Goal: Answer question/provide support: Share knowledge or assist other users

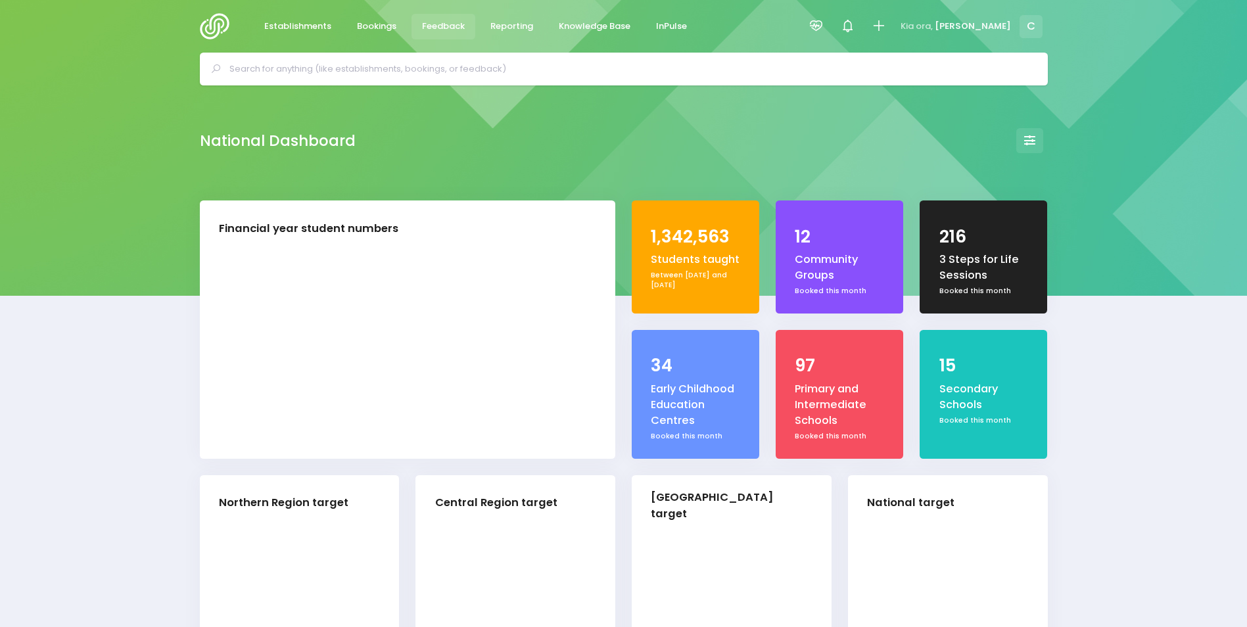
click at [433, 22] on span "Feedback" at bounding box center [443, 26] width 43 height 13
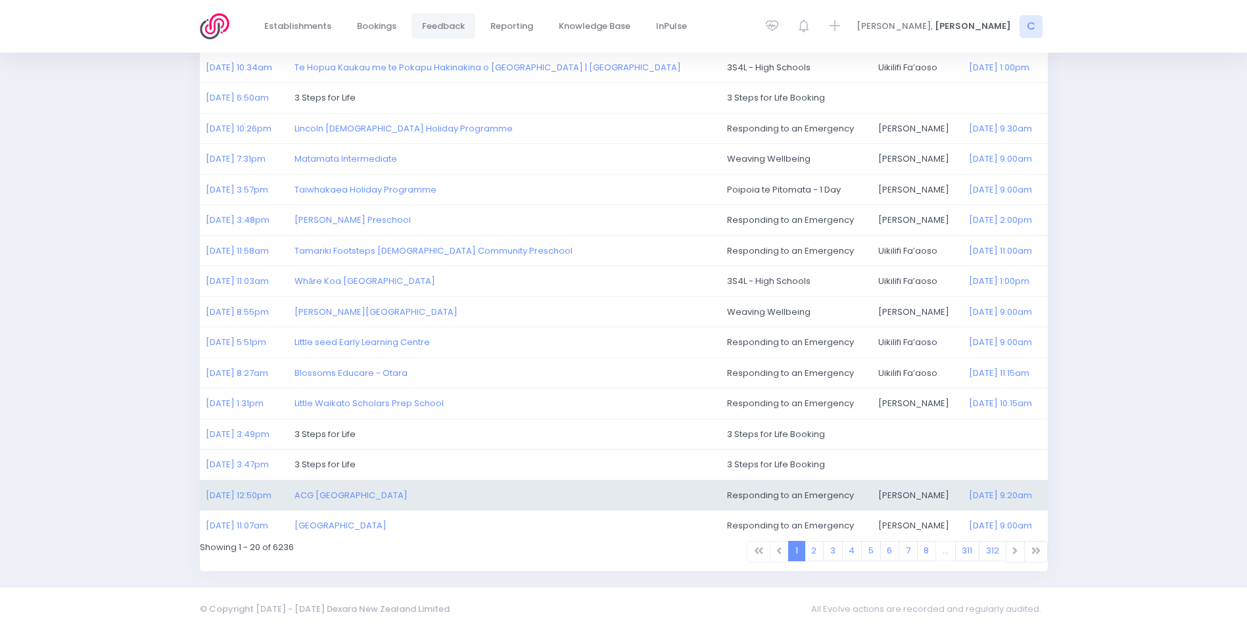
scroll to position [304, 0]
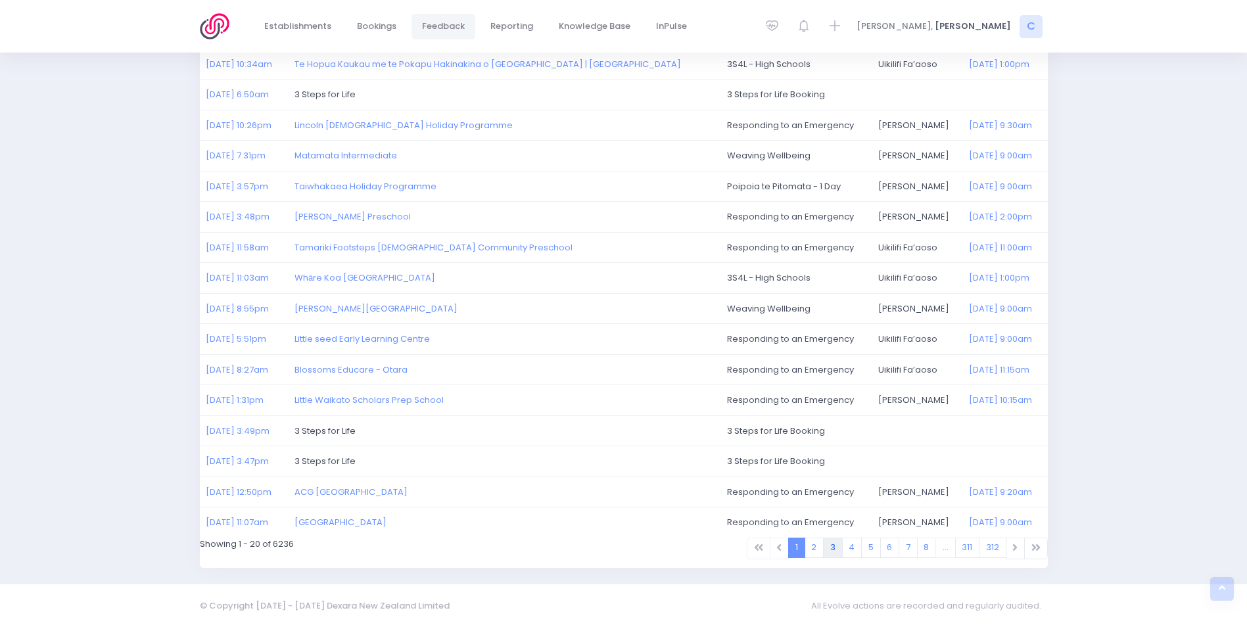
click at [829, 544] on link "3" at bounding box center [833, 548] width 20 height 20
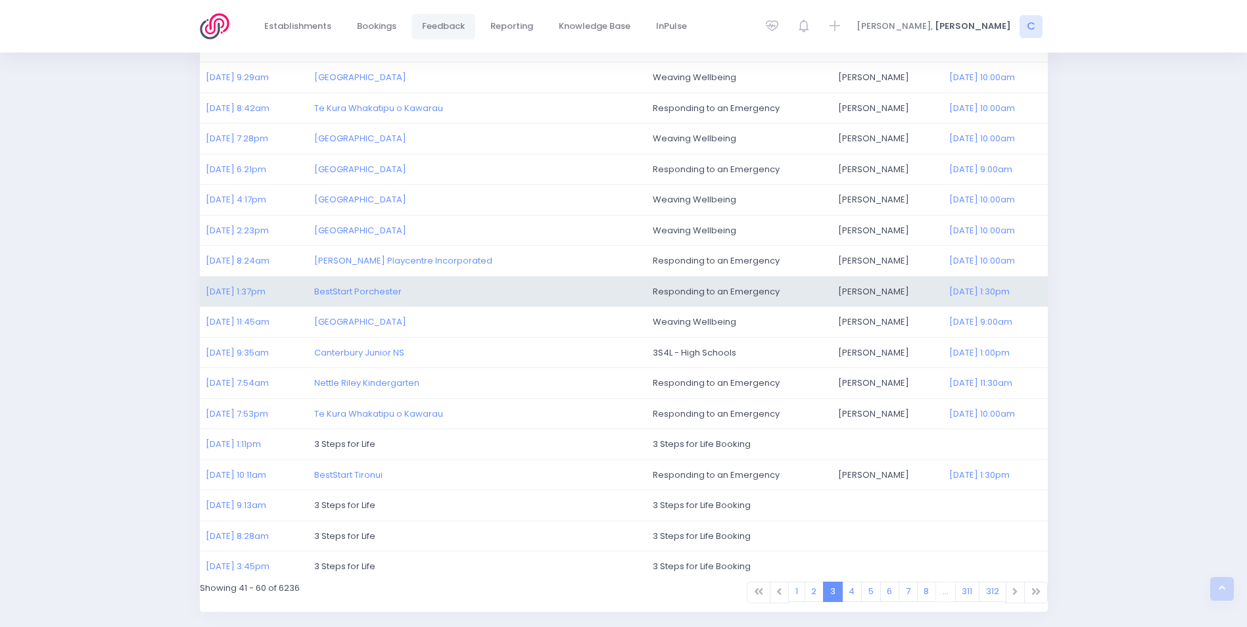
scroll to position [263, 0]
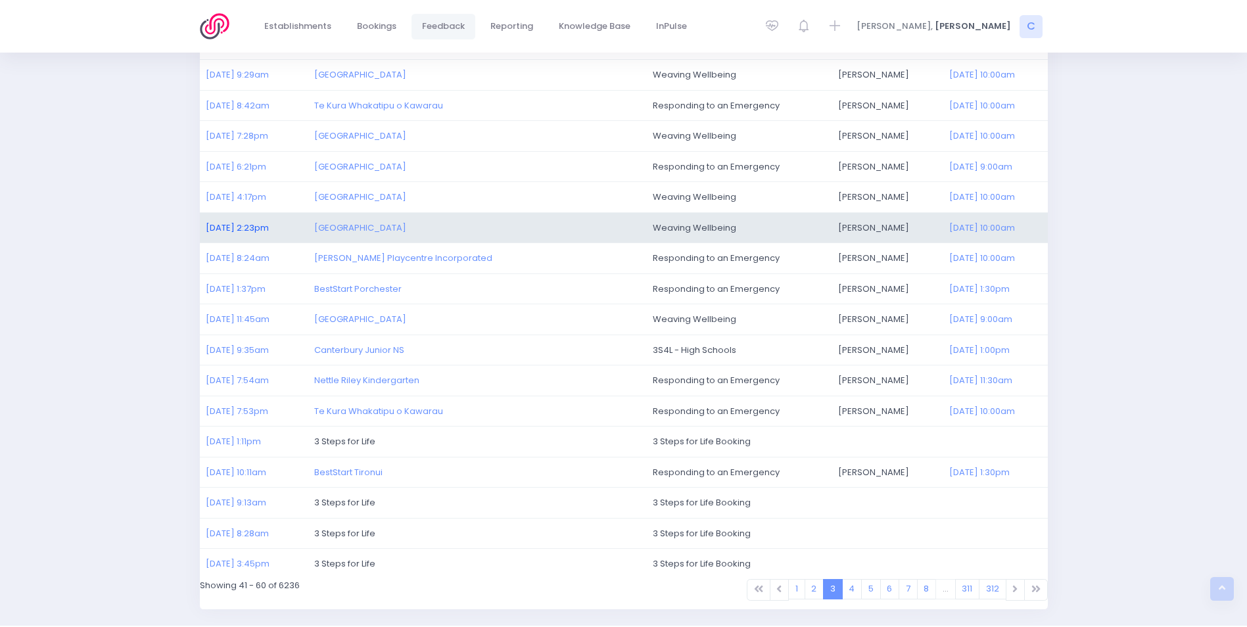
click at [269, 227] on link "25/09/2025 2:23pm" at bounding box center [237, 227] width 63 height 12
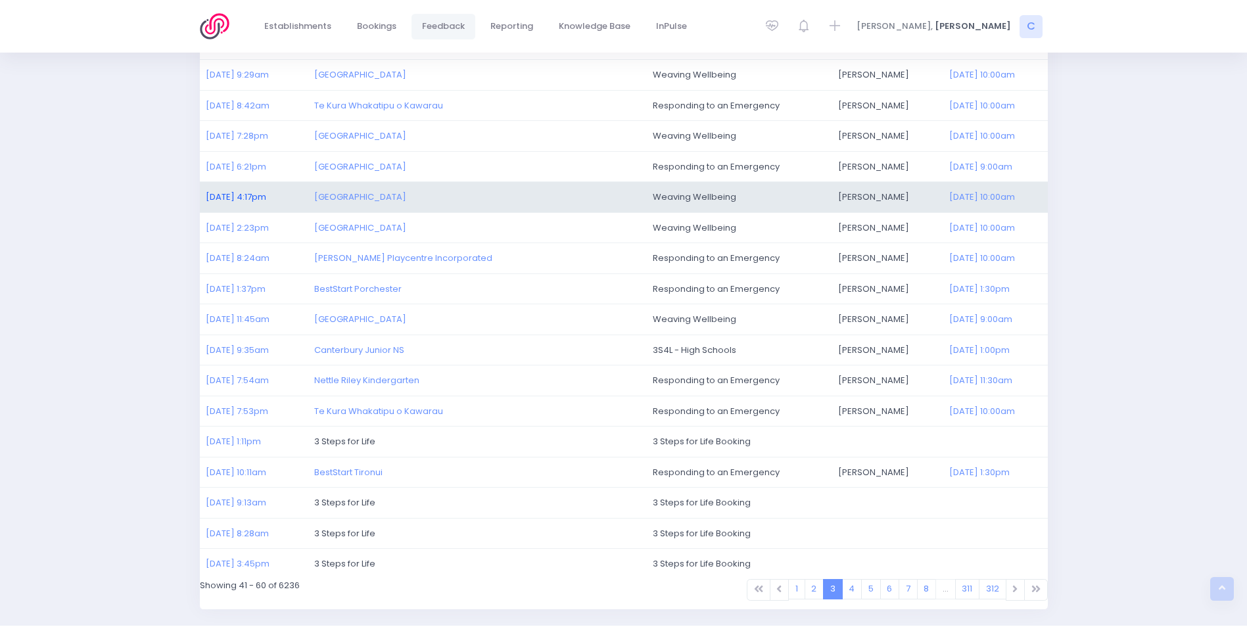
click at [223, 193] on link "25/09/2025 4:17pm" at bounding box center [236, 197] width 60 height 12
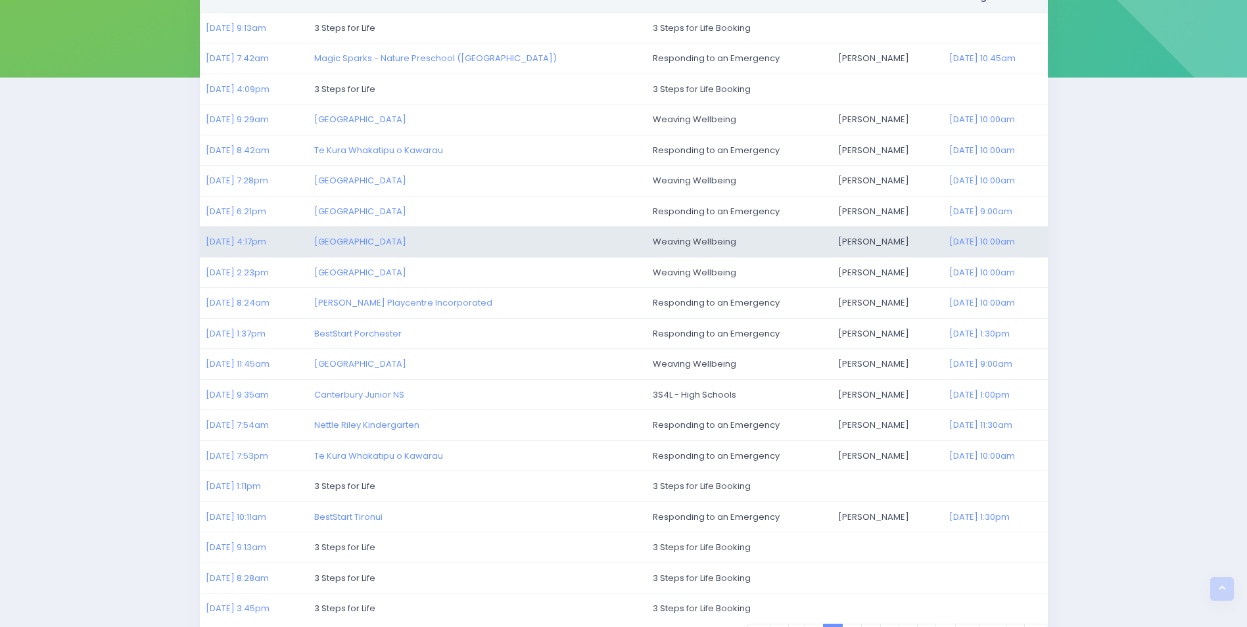
scroll to position [197, 0]
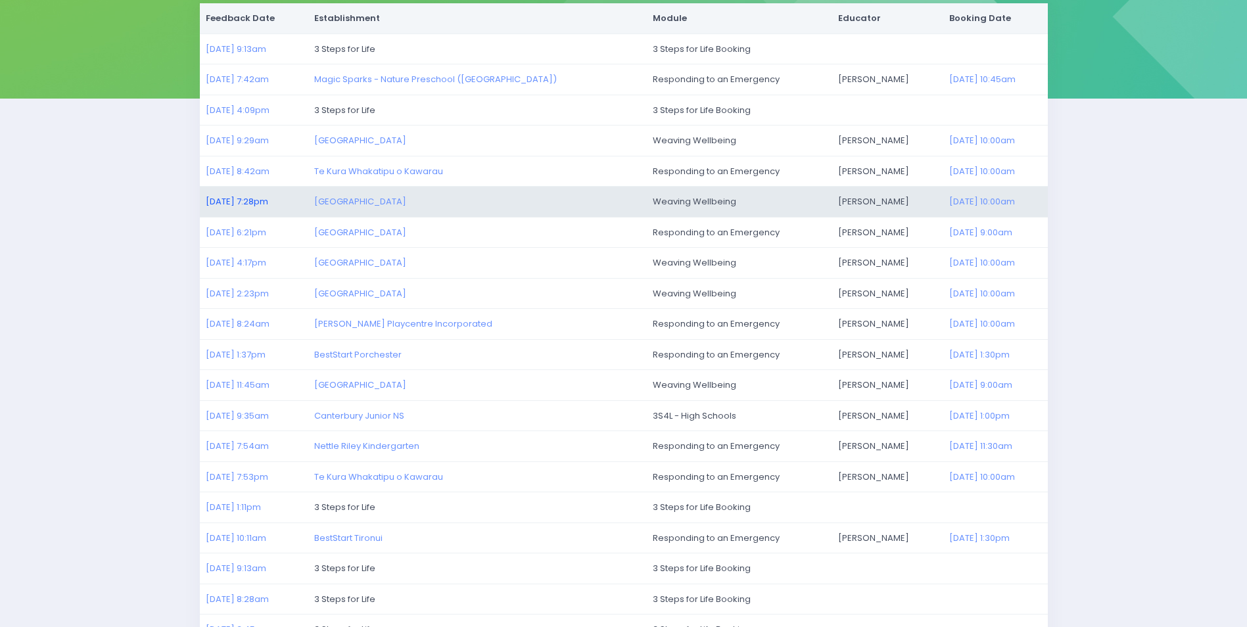
click at [233, 200] on link "25/09/2025 7:28pm" at bounding box center [237, 201] width 62 height 12
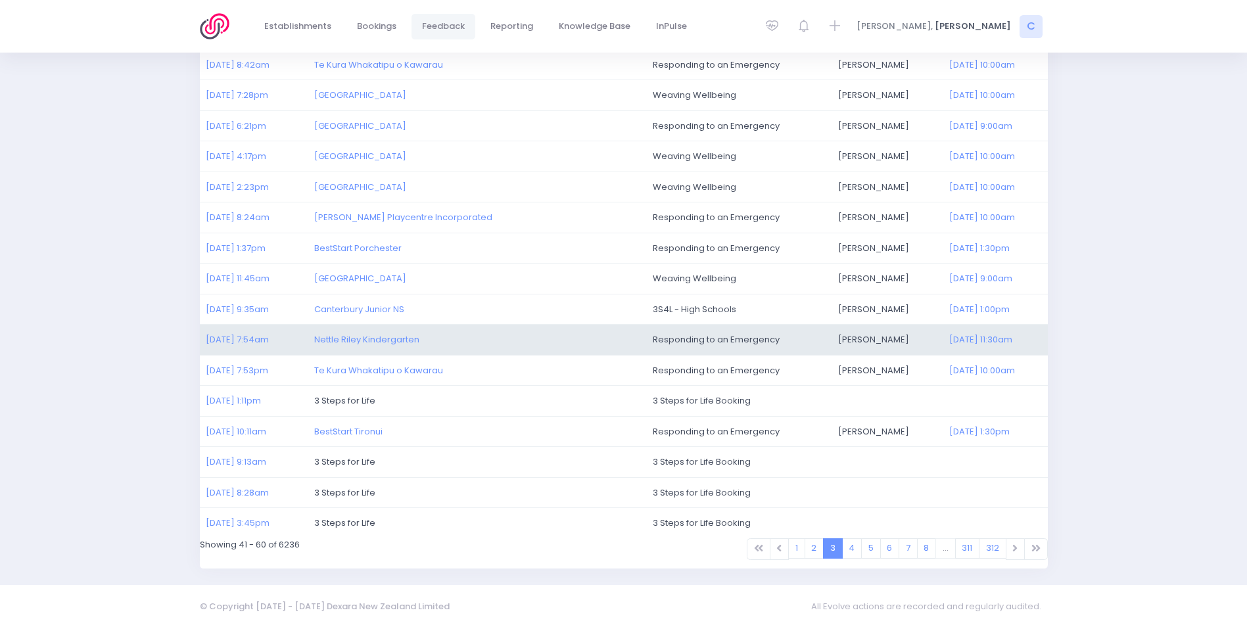
scroll to position [304, 0]
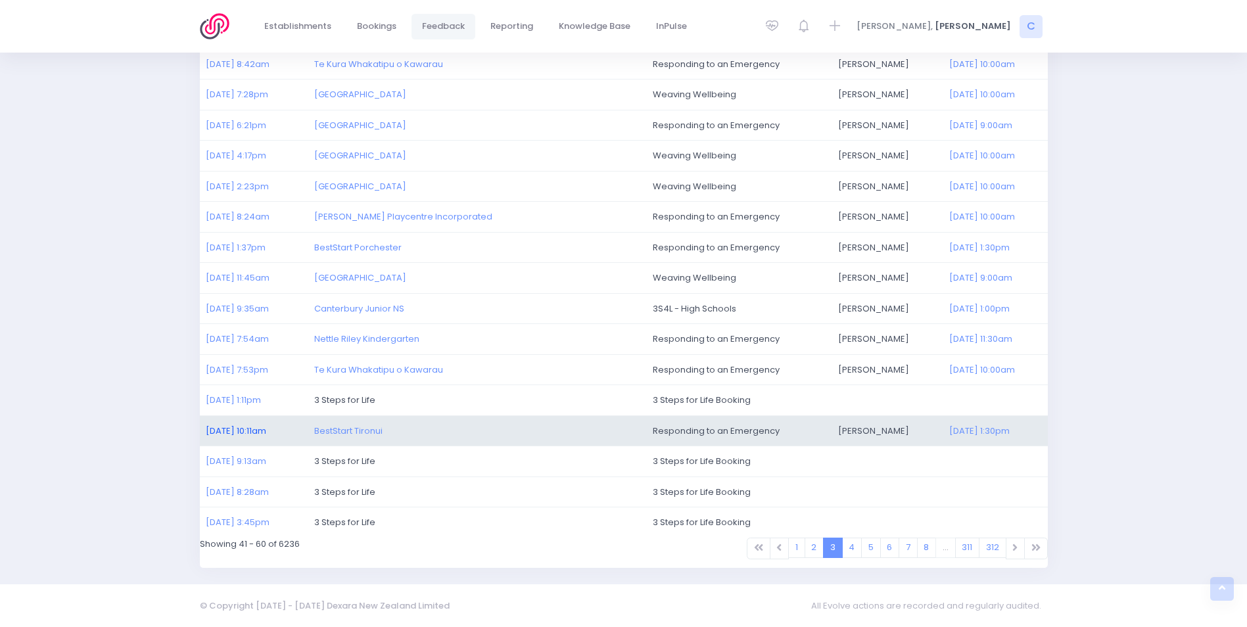
click at [227, 430] on link "23/09/2025 10:11am" at bounding box center [236, 431] width 60 height 12
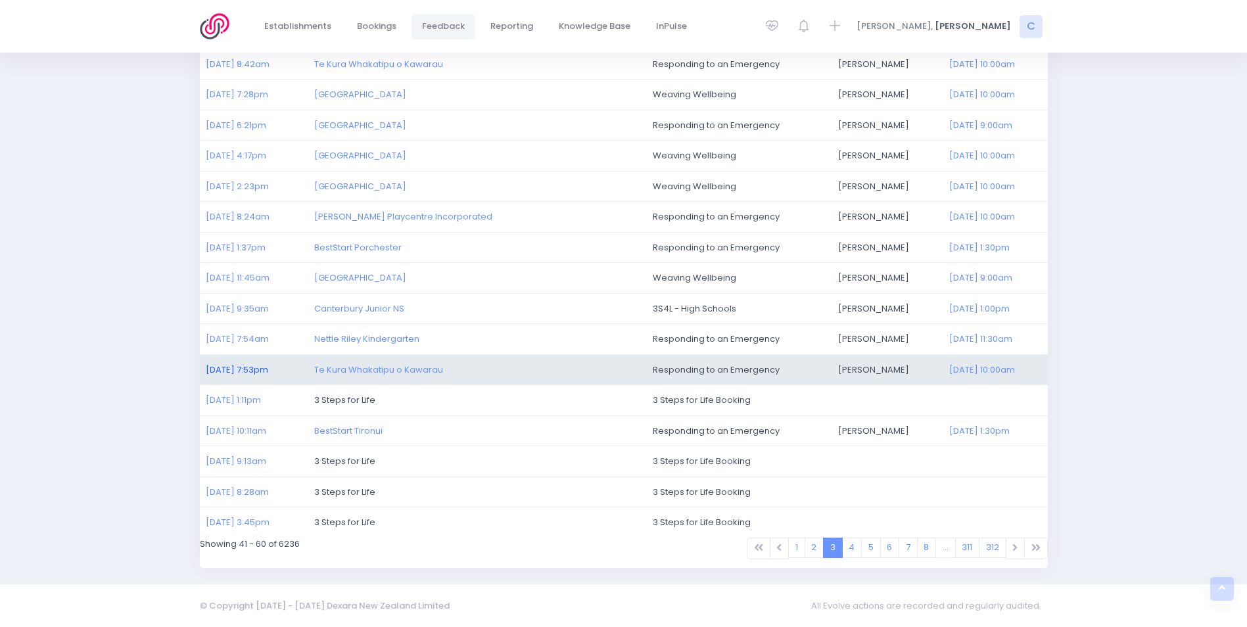
click at [227, 368] on link "23/09/2025 7:53pm" at bounding box center [237, 369] width 62 height 12
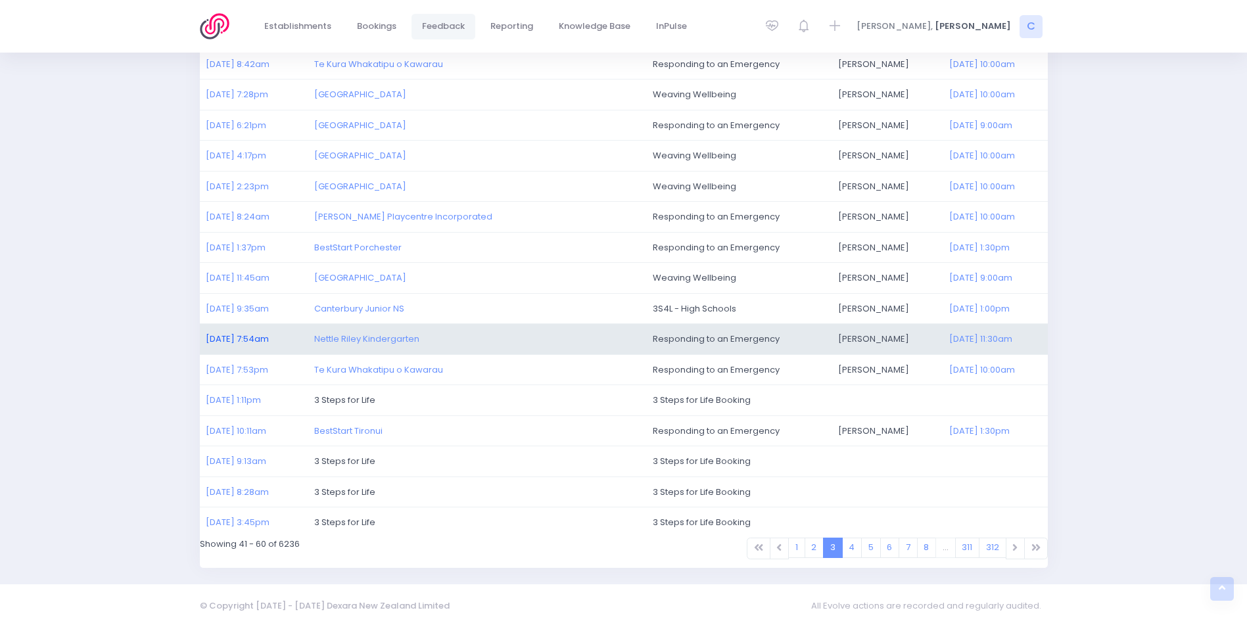
click at [234, 334] on link "24/09/2025 7:54am" at bounding box center [237, 339] width 63 height 12
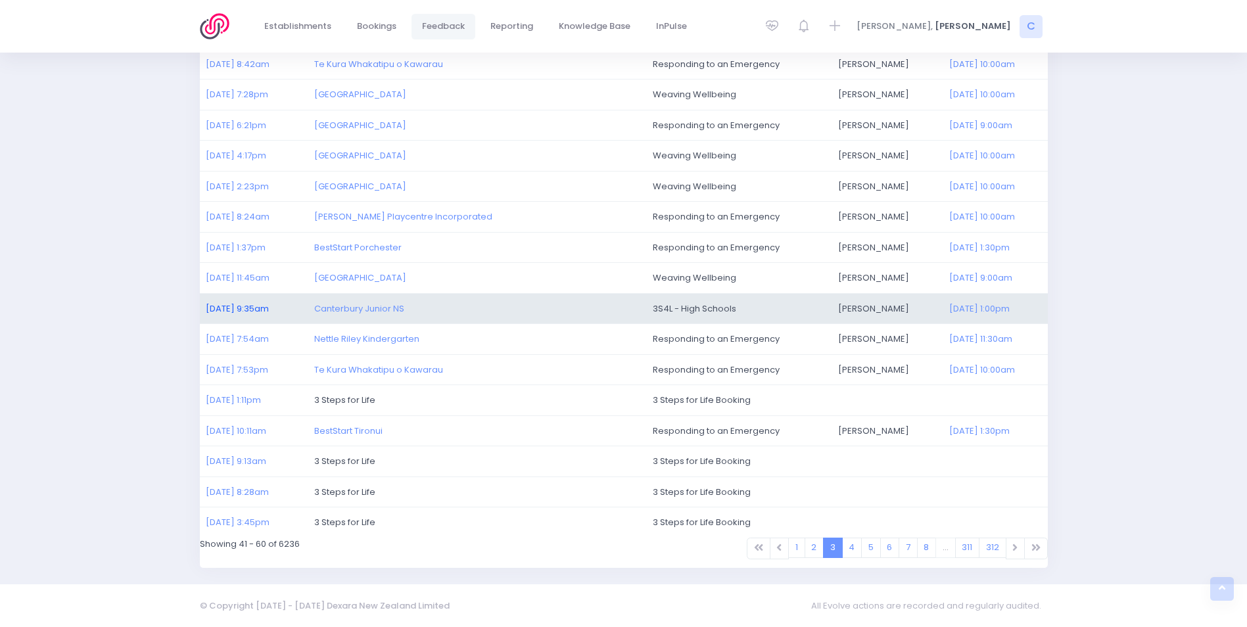
click at [235, 306] on link "24/09/2025 9:35am" at bounding box center [237, 308] width 63 height 12
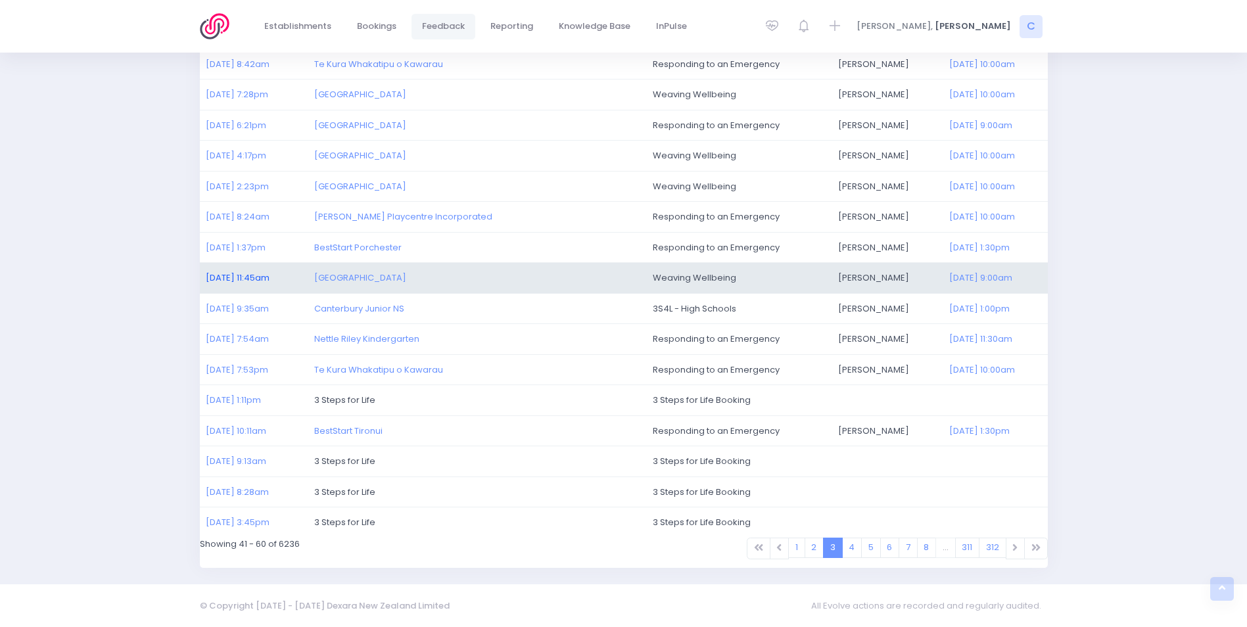
click at [225, 274] on link "24/09/2025 11:45am" at bounding box center [238, 277] width 64 height 12
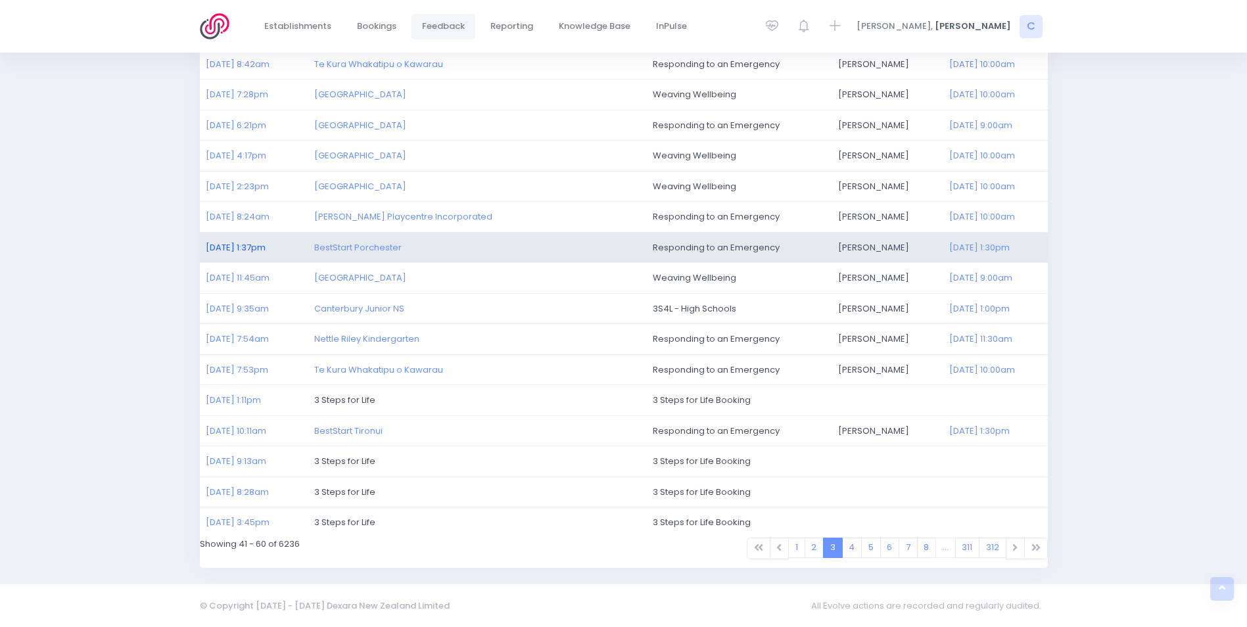
click at [242, 246] on link "24/09/2025 1:37pm" at bounding box center [236, 247] width 60 height 12
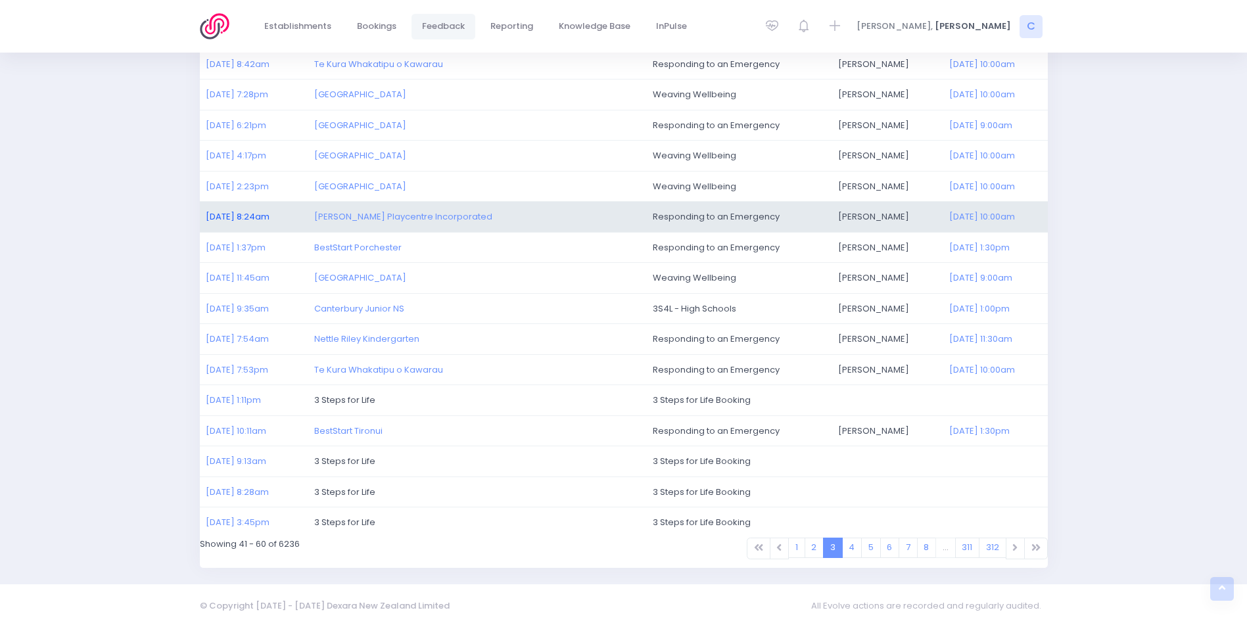
click at [264, 217] on link "25/09/2025 8:24am" at bounding box center [238, 216] width 64 height 12
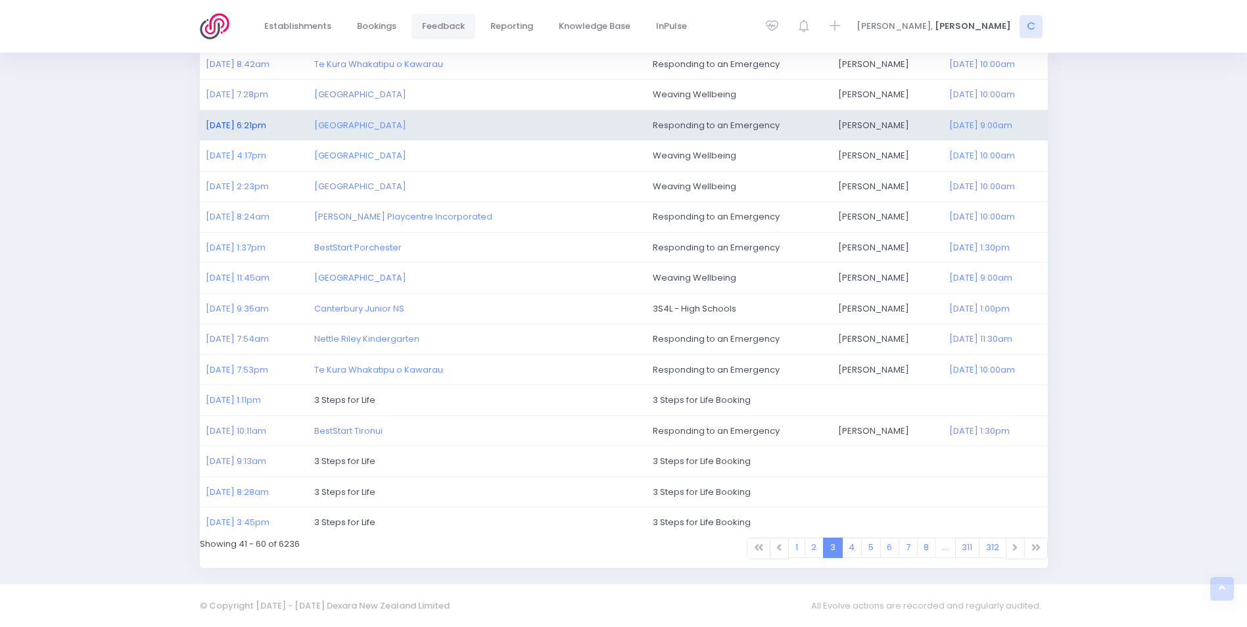
click at [239, 123] on link "25/09/2025 6:21pm" at bounding box center [236, 125] width 60 height 12
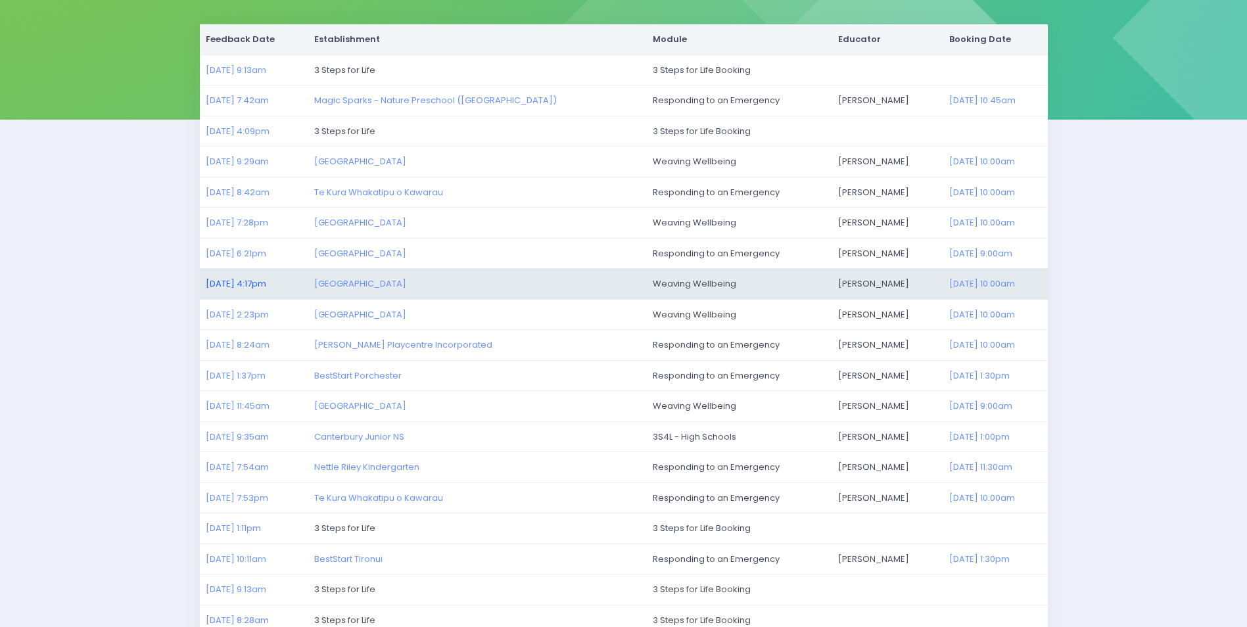
scroll to position [173, 0]
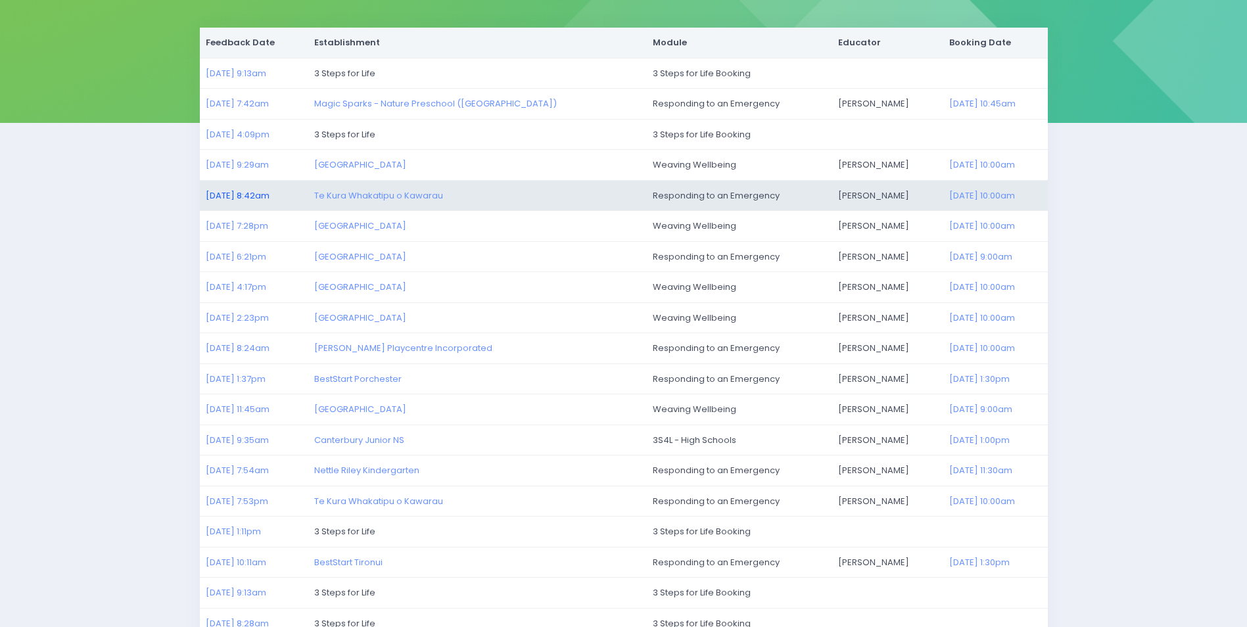
click at [229, 193] on link "26/09/2025 8:42am" at bounding box center [238, 195] width 64 height 12
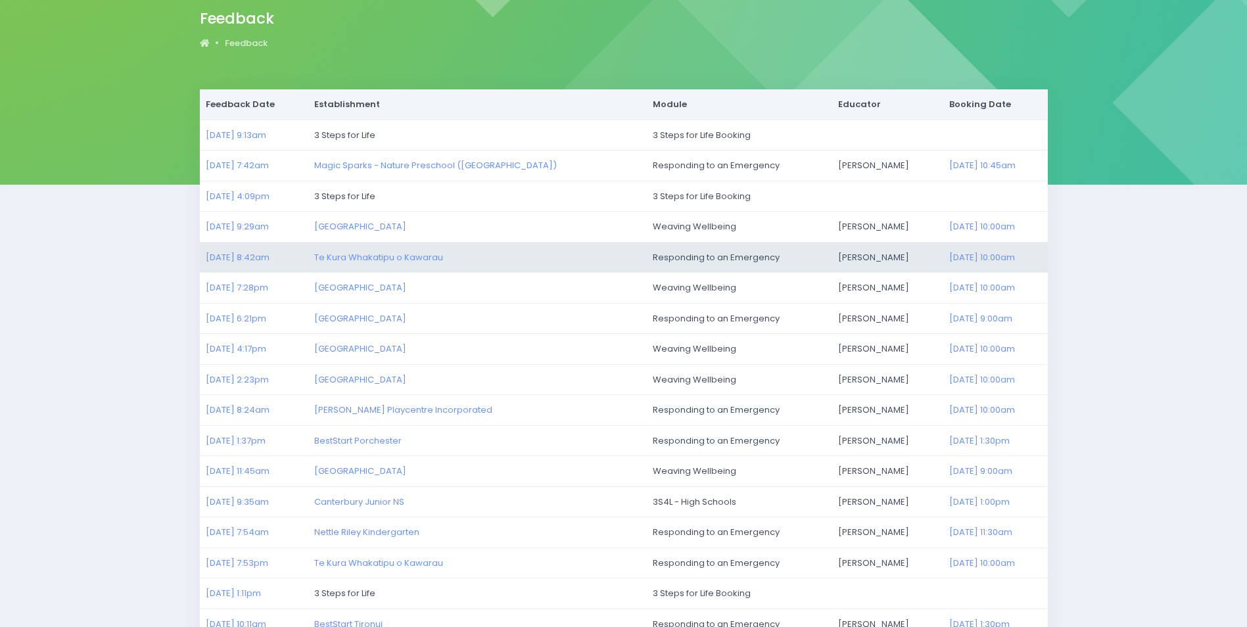
scroll to position [41, 0]
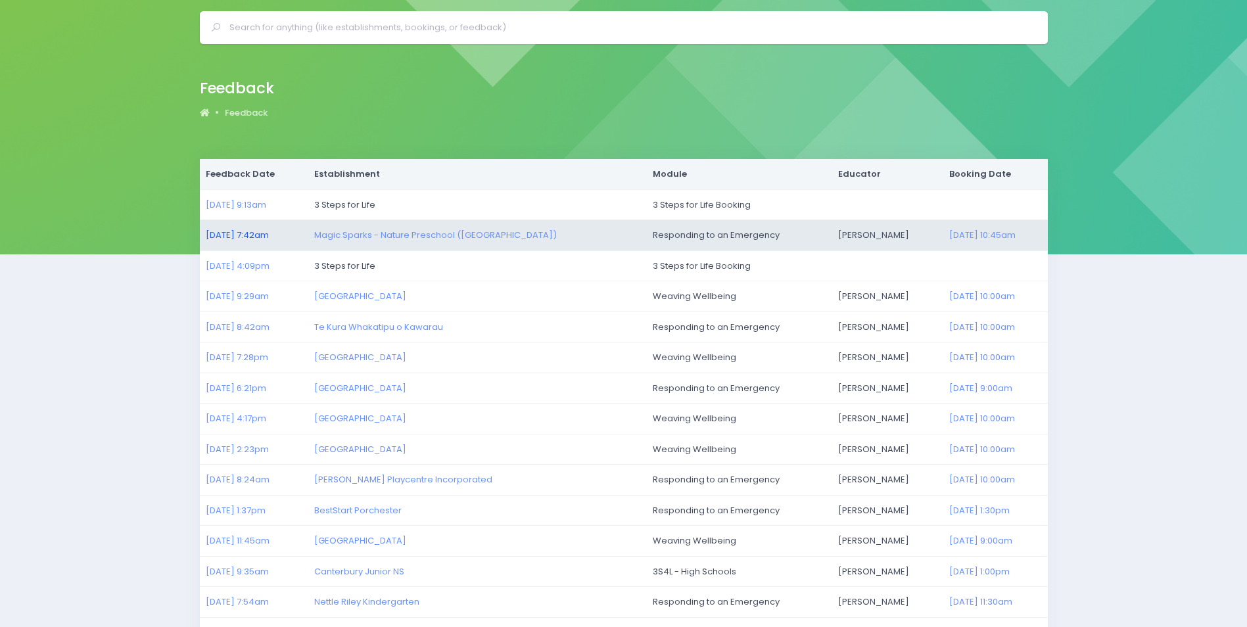
click at [250, 234] on link "29/09/2025 7:42am" at bounding box center [237, 235] width 63 height 12
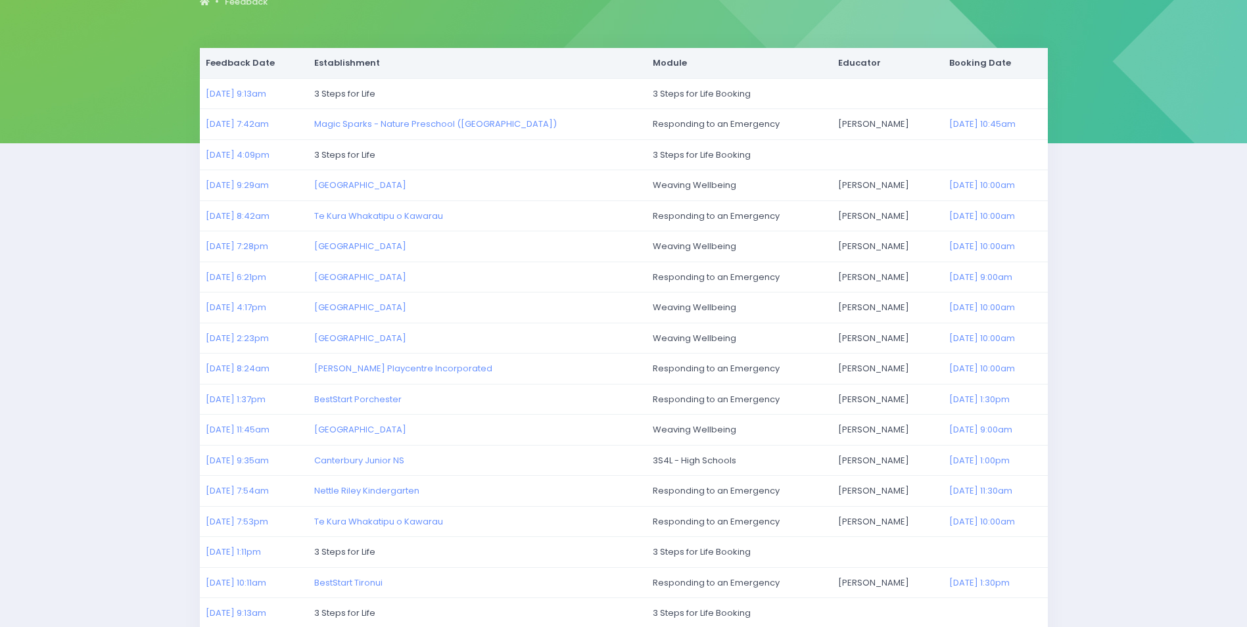
scroll to position [304, 0]
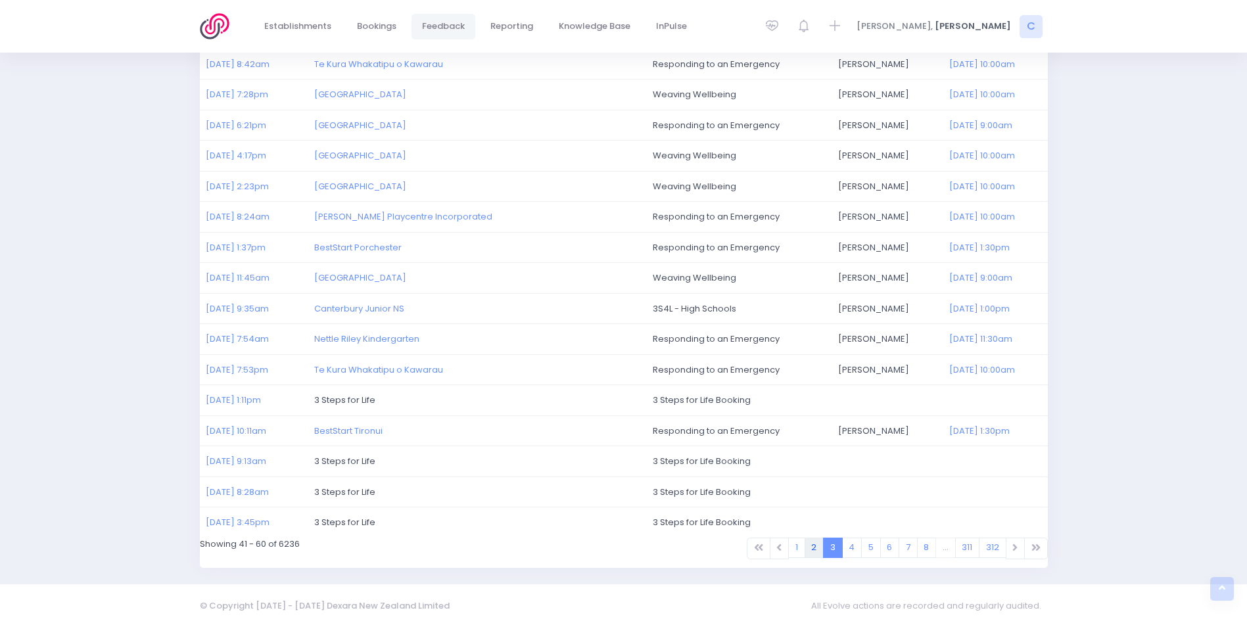
click at [816, 545] on link "2" at bounding box center [814, 548] width 20 height 20
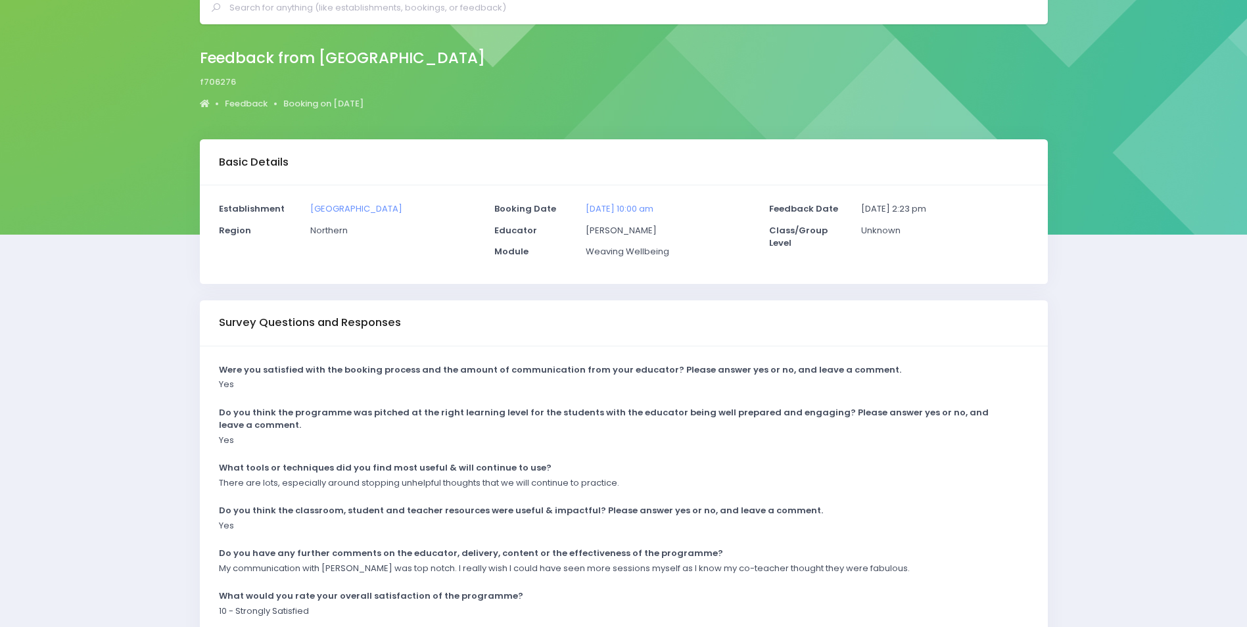
scroll to position [143, 0]
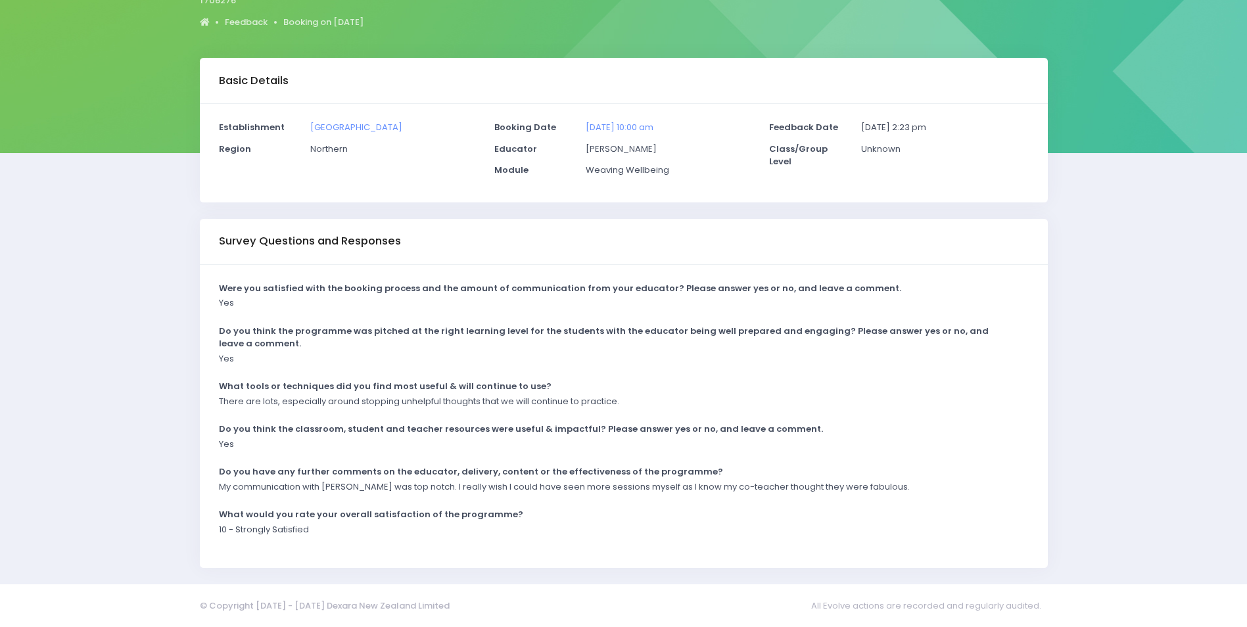
click at [643, 526] on div "10 - Strongly Satisfied" at bounding box center [615, 534] width 810 height 22
click at [420, 496] on div "My communication with Rebecca was top notch. I really wish I could have seen mo…" at bounding box center [615, 491] width 810 height 22
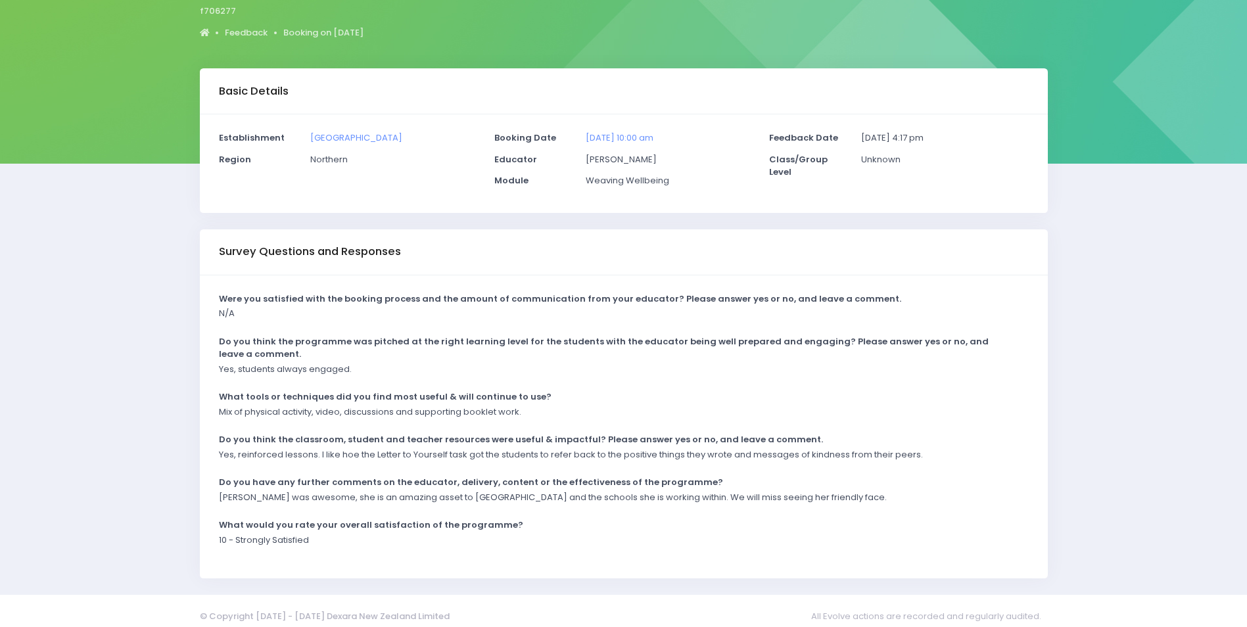
scroll to position [143, 0]
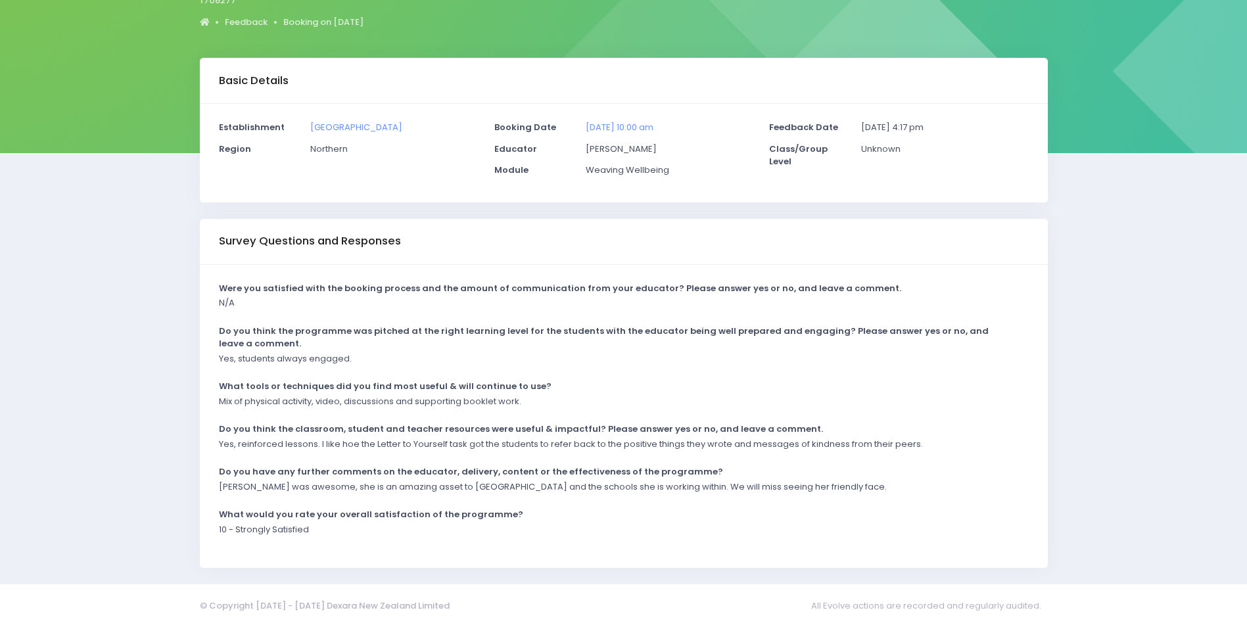
click at [652, 518] on div "What would you rate your overall satisfaction of the programme?" at bounding box center [615, 515] width 810 height 15
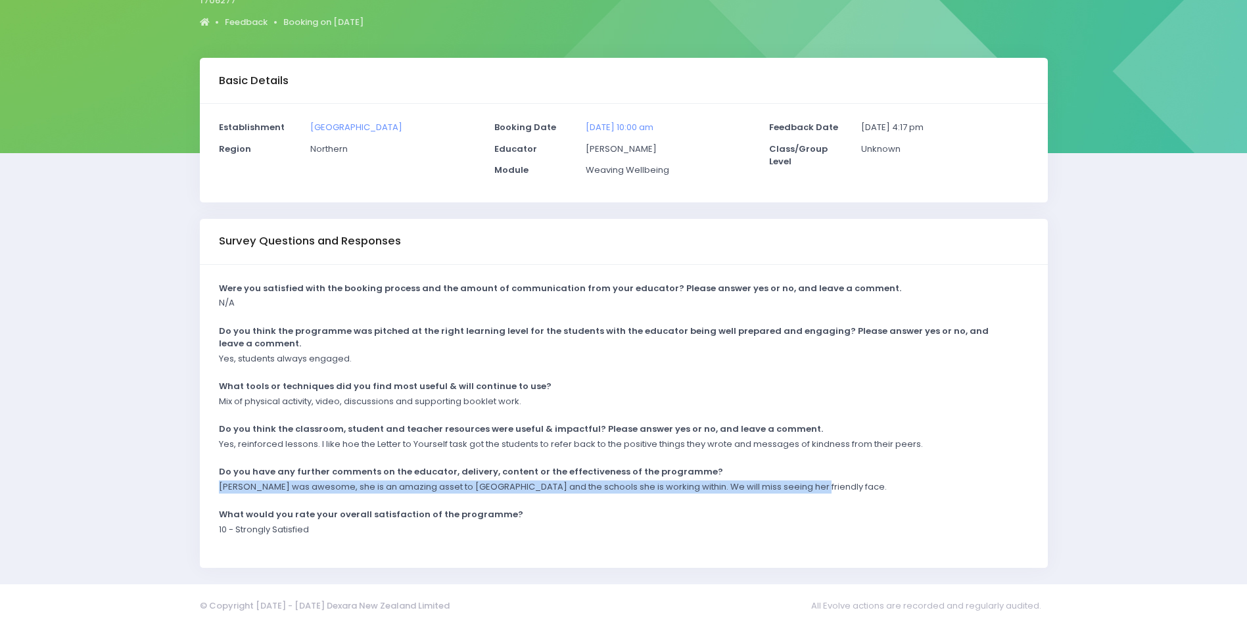
drag, startPoint x: 798, startPoint y: 485, endPoint x: 217, endPoint y: 492, distance: 581.0
click at [217, 492] on div "Rebecca was awesome, she is an amazing asset to St John's and the schools she i…" at bounding box center [615, 491] width 810 height 22
drag, startPoint x: 217, startPoint y: 492, endPoint x: 260, endPoint y: 482, distance: 44.5
copy p "Rebecca was awesome, she is an amazing asset to St John's and the schools she i…"
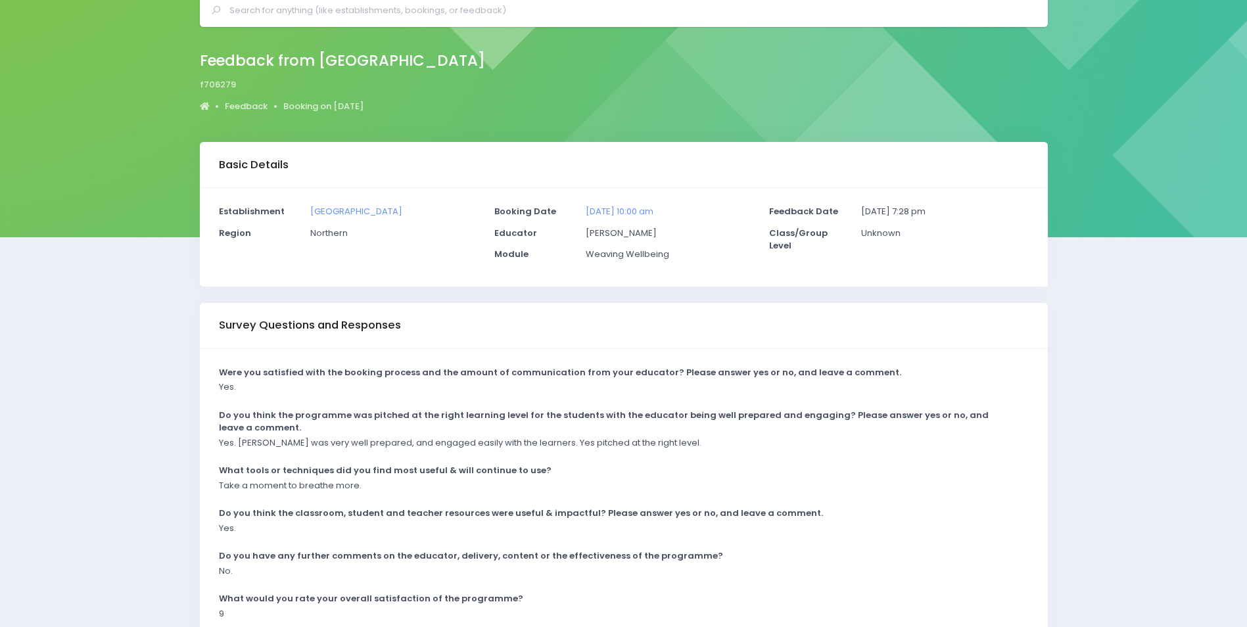
scroll to position [131, 0]
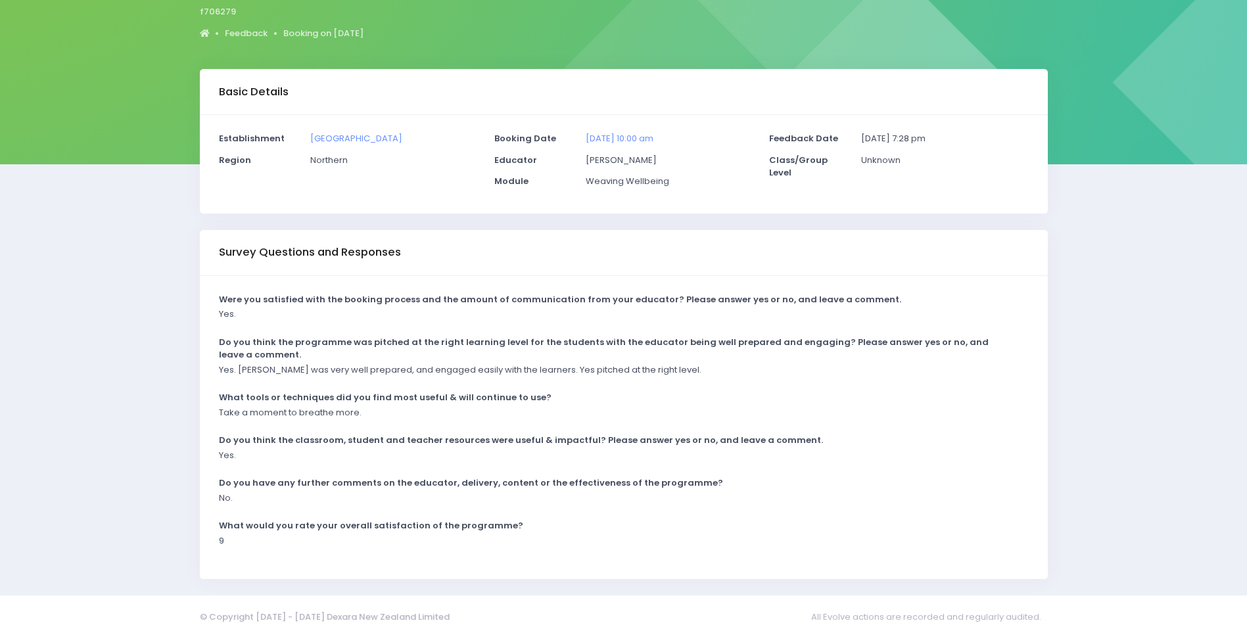
click at [628, 380] on div "Yes. Rebecca was very well prepared, and engaged easily with the learners. Yes …" at bounding box center [615, 374] width 810 height 22
drag, startPoint x: 541, startPoint y: 368, endPoint x: 196, endPoint y: 364, distance: 345.0
click at [196, 364] on div "Survey Questions and Responses Were you satisfied with the booking process and …" at bounding box center [623, 405] width 864 height 350
drag, startPoint x: 196, startPoint y: 364, endPoint x: 271, endPoint y: 364, distance: 74.9
copy p "Yes. Rebecca was very well prepared, and engaged easily with the learners."
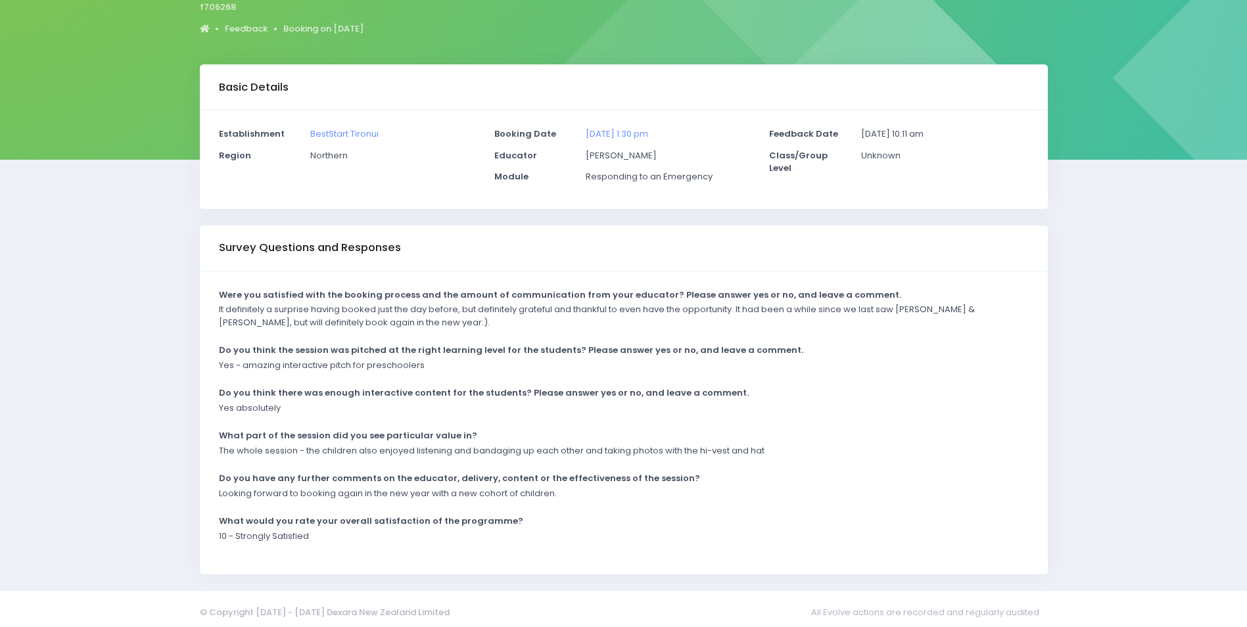
scroll to position [143, 0]
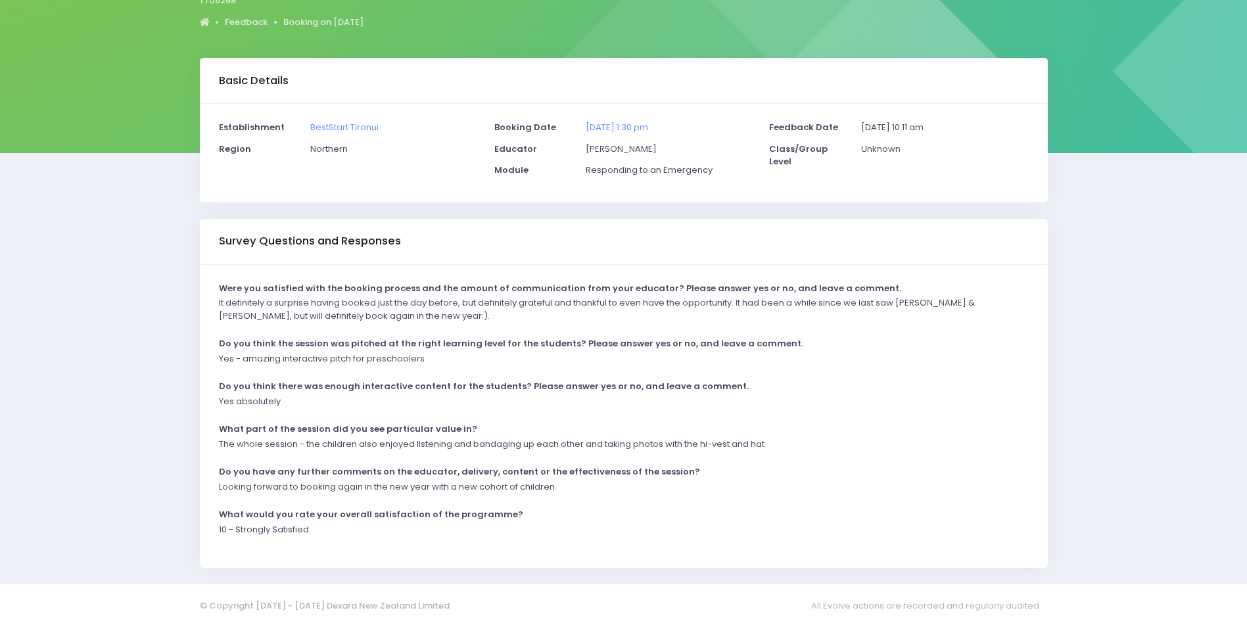
click at [499, 367] on div "Yes - amazing interactive pitch for preschoolers" at bounding box center [615, 363] width 810 height 22
drag, startPoint x: 430, startPoint y: 356, endPoint x: 244, endPoint y: 363, distance: 186.8
click at [244, 363] on div "Yes - amazing interactive pitch for preschoolers" at bounding box center [615, 363] width 810 height 22
drag, startPoint x: 244, startPoint y: 363, endPoint x: 253, endPoint y: 354, distance: 12.6
copy p "amazing interactive pitch for preschoolers"
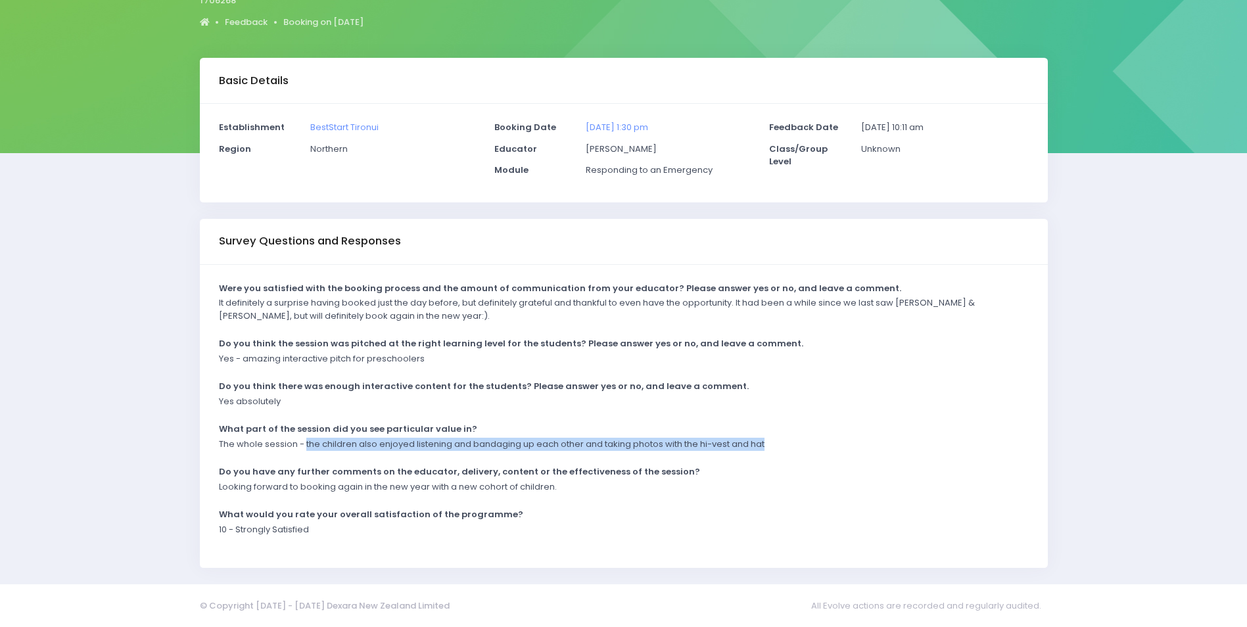
drag, startPoint x: 306, startPoint y: 441, endPoint x: 798, endPoint y: 444, distance: 492.2
click at [798, 444] on div "The whole session - the children also enjoyed listening and bandaging up each o…" at bounding box center [615, 449] width 810 height 22
drag, startPoint x: 798, startPoint y: 444, endPoint x: 741, endPoint y: 441, distance: 57.3
copy p "the children also enjoyed listening and bandaging up each other and taking phot…"
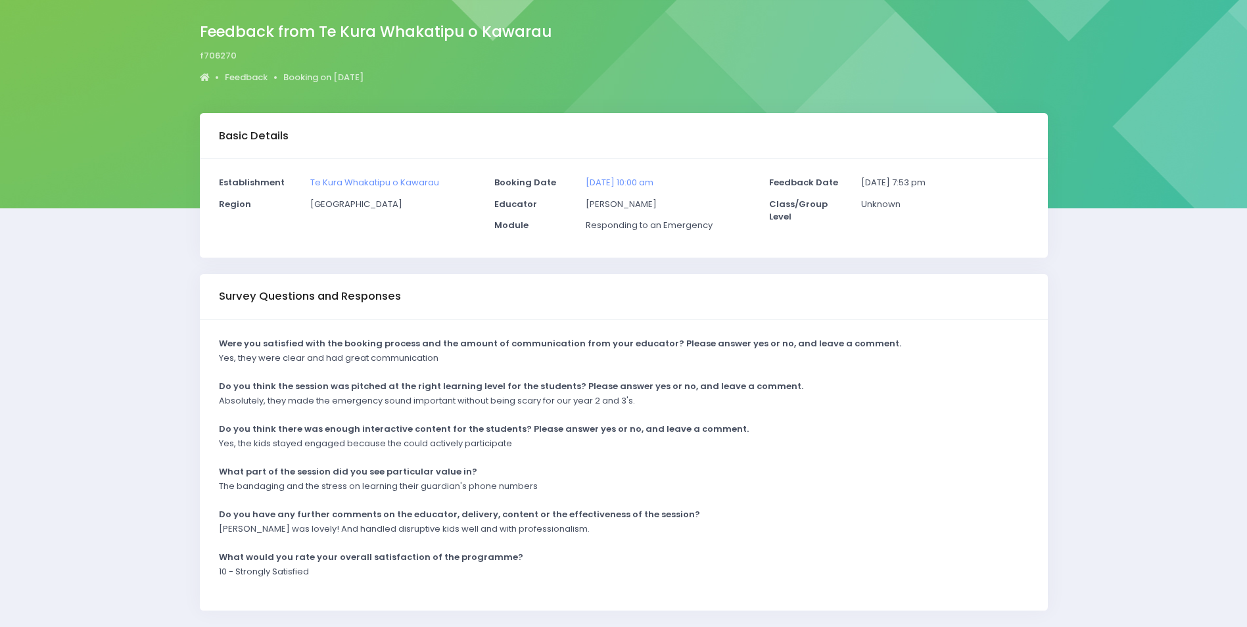
scroll to position [64, 0]
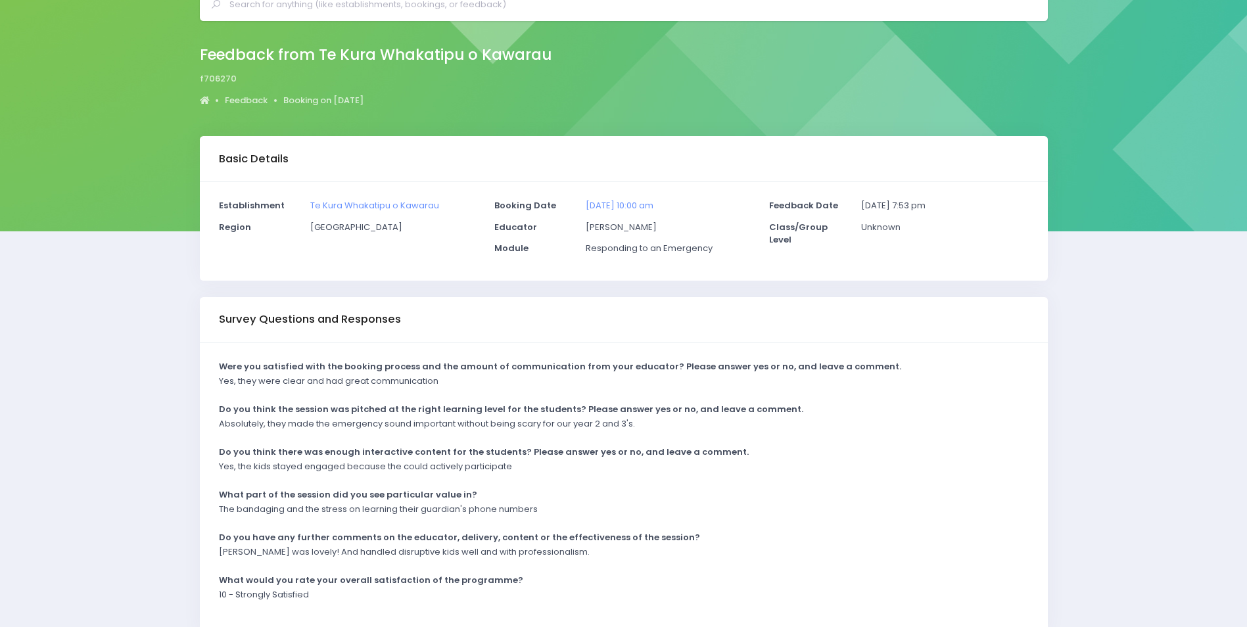
click at [435, 212] on p "Te Kura Whakatipu o Kawarau" at bounding box center [393, 205] width 167 height 13
drag, startPoint x: 442, startPoint y: 204, endPoint x: 308, endPoint y: 205, distance: 134.1
click at [308, 205] on div "Te Kura Whakatipu o Kawarau" at bounding box center [393, 210] width 183 height 22
drag, startPoint x: 308, startPoint y: 205, endPoint x: 346, endPoint y: 206, distance: 38.1
copy link "Te Kura Whakatipu o Kawarau"
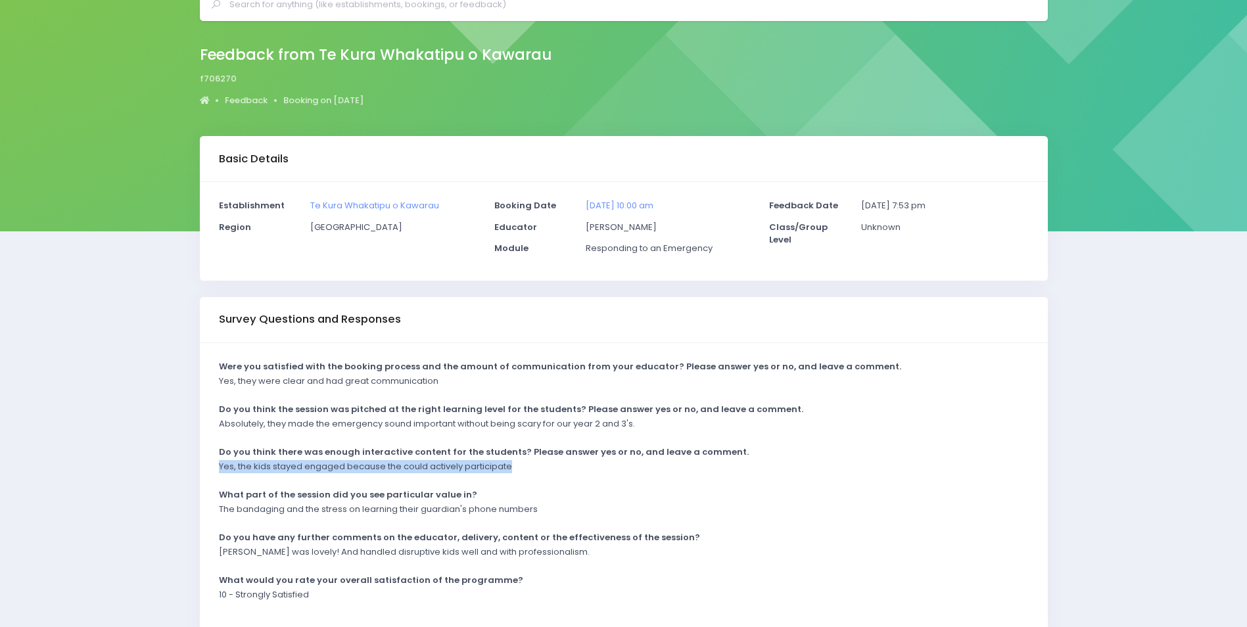
drag, startPoint x: 536, startPoint y: 464, endPoint x: 216, endPoint y: 469, distance: 319.4
click at [216, 469] on div "Yes, the kids stayed engaged because the could actively participate" at bounding box center [615, 471] width 810 height 22
drag, startPoint x: 216, startPoint y: 469, endPoint x: 239, endPoint y: 467, distance: 23.2
copy p "Yes, the kids stayed engaged because the could actively participate"
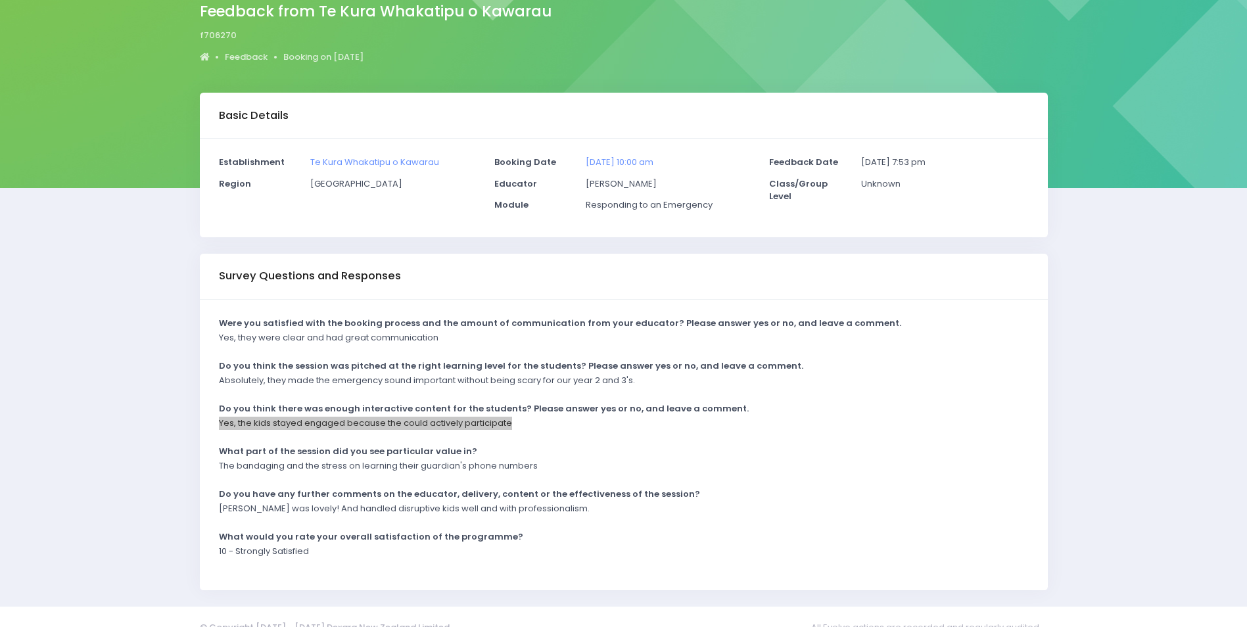
scroll to position [130, 0]
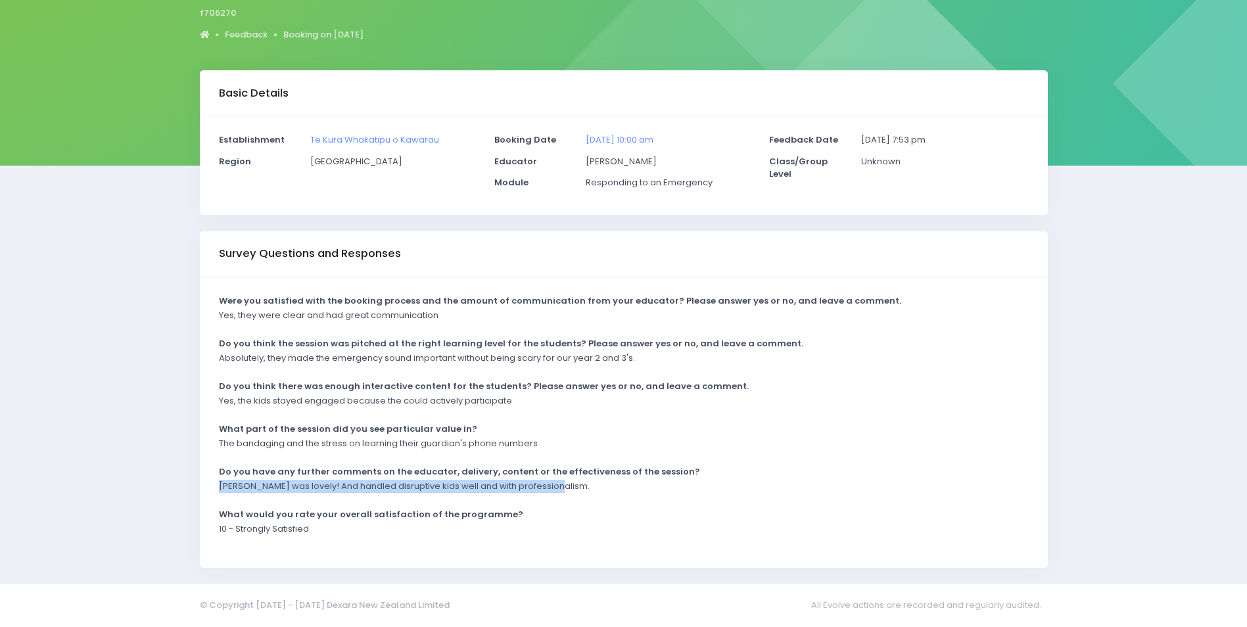
drag, startPoint x: 553, startPoint y: 488, endPoint x: 210, endPoint y: 484, distance: 343.7
click at [210, 484] on div "Were you satisfied with the booking process and the amount of communication fro…" at bounding box center [624, 422] width 848 height 290
drag, startPoint x: 210, startPoint y: 484, endPoint x: 220, endPoint y: 486, distance: 10.7
copy p "Charlie was lovely! And handled disruptive kids well and with professionalism."
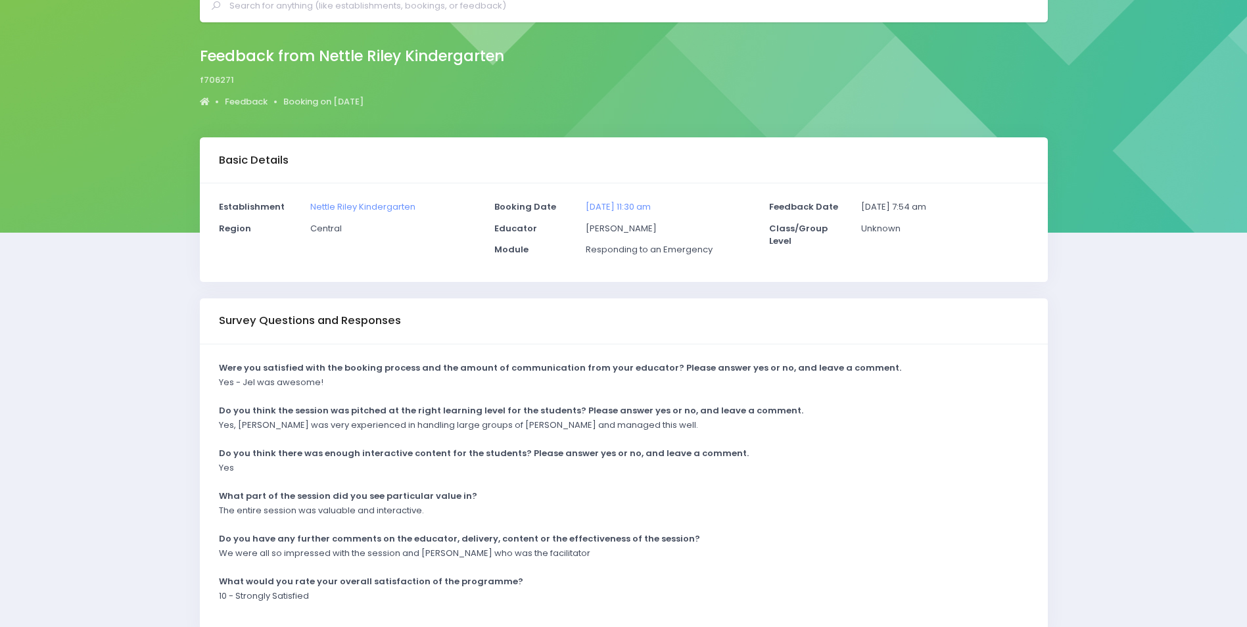
scroll to position [130, 0]
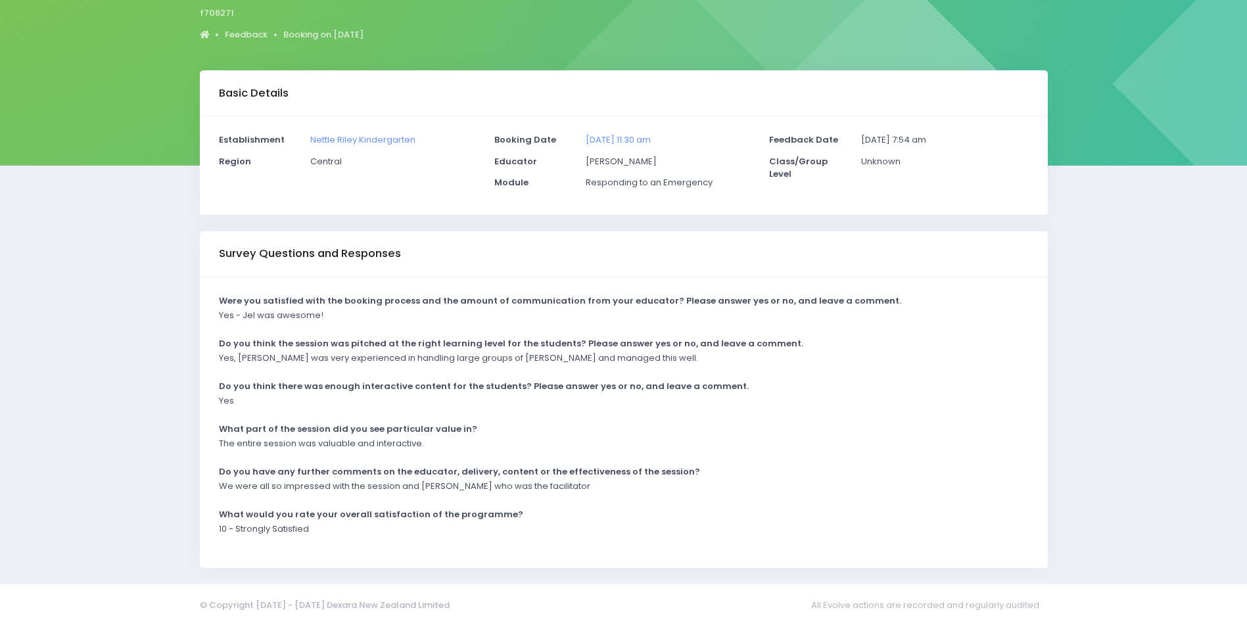
click at [541, 497] on div "We were all so impressed with the session and [PERSON_NAME] who was the facilit…" at bounding box center [615, 491] width 810 height 22
drag, startPoint x: 532, startPoint y: 487, endPoint x: 211, endPoint y: 494, distance: 321.4
click at [211, 494] on div "We were all so impressed with the session and [PERSON_NAME] who was the facilit…" at bounding box center [615, 491] width 810 height 22
drag, startPoint x: 211, startPoint y: 494, endPoint x: 413, endPoint y: 375, distance: 234.8
click at [413, 375] on div "Were you satisfied with the booking process and the amount of communication fro…" at bounding box center [624, 422] width 848 height 290
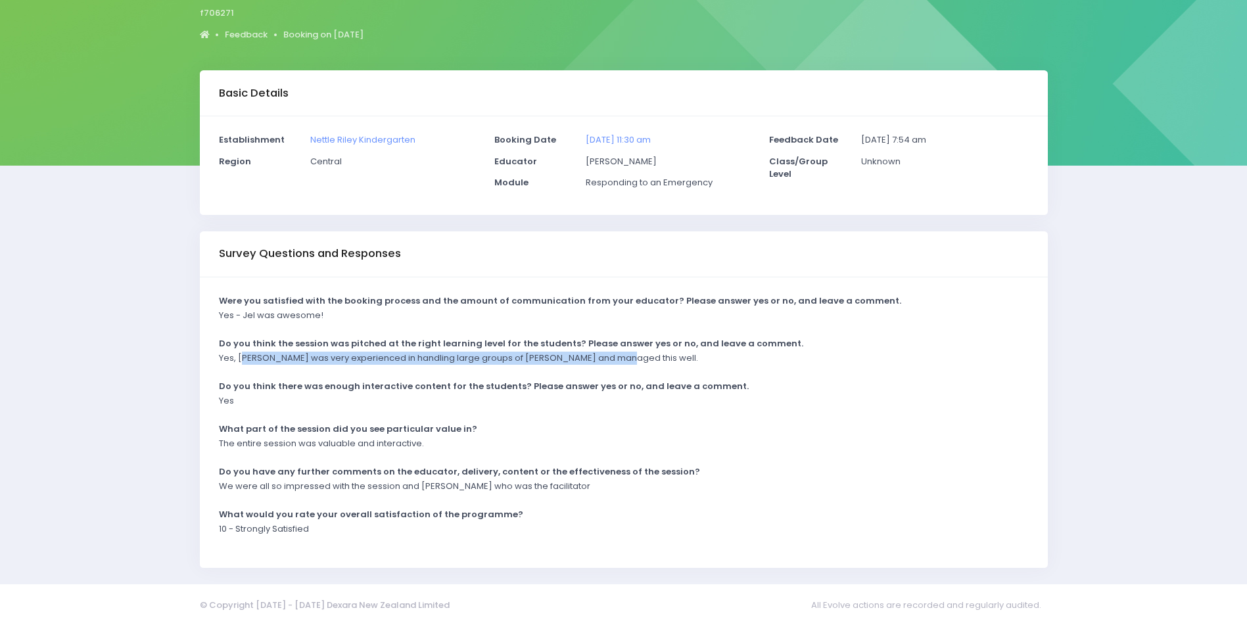
drag, startPoint x: 240, startPoint y: 356, endPoint x: 622, endPoint y: 368, distance: 382.7
click at [622, 368] on div "Yes, Jel was very experienced in handling large groups of tamariki and managed …" at bounding box center [615, 363] width 810 height 22
drag, startPoint x: 622, startPoint y: 368, endPoint x: 578, endPoint y: 359, distance: 45.6
copy p "el was very experienced in handling large groups of tamariki and managed this w…"
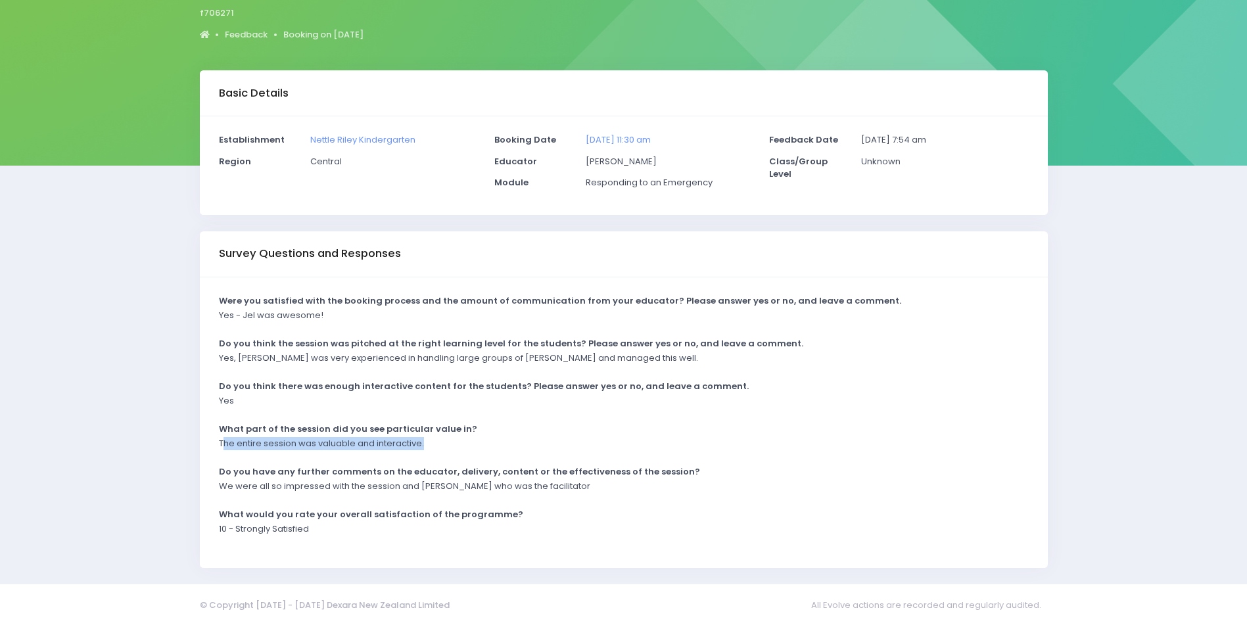
drag, startPoint x: 222, startPoint y: 442, endPoint x: 458, endPoint y: 453, distance: 236.2
click at [458, 453] on div "The entire session was valuable and interactive." at bounding box center [615, 448] width 810 height 22
drag, startPoint x: 458, startPoint y: 453, endPoint x: 399, endPoint y: 439, distance: 60.9
copy p "he entire session was valuable and interactive."
click at [826, 428] on div "What part of the session did you see particular value in?" at bounding box center [615, 430] width 810 height 15
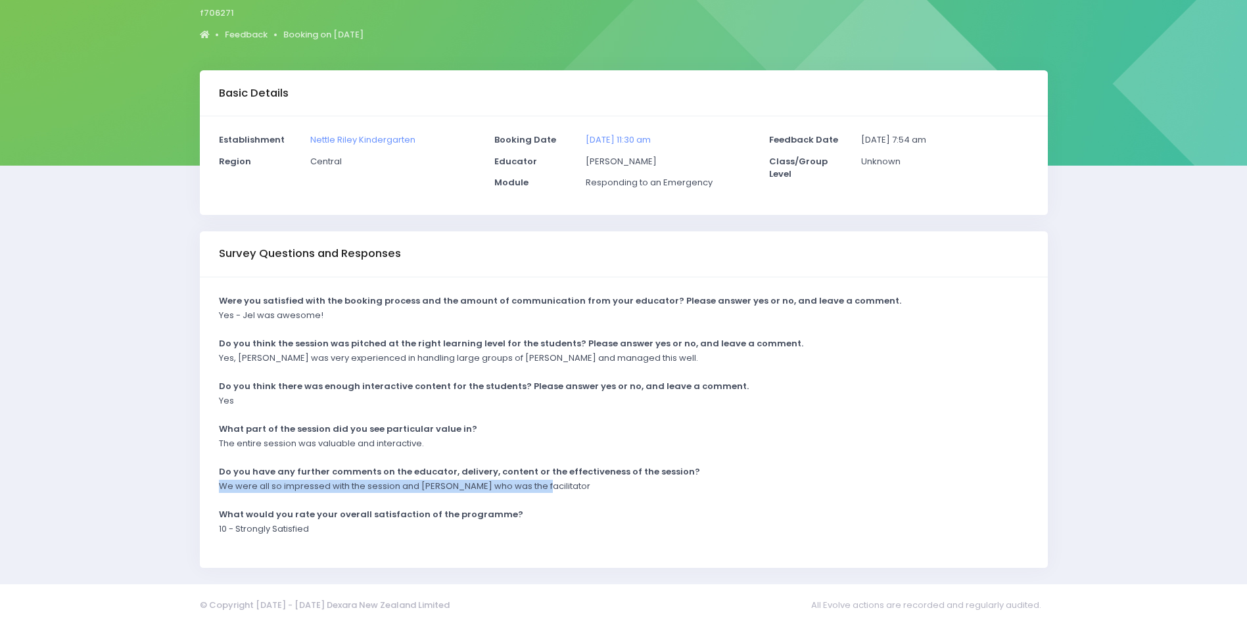
drag, startPoint x: 530, startPoint y: 488, endPoint x: 215, endPoint y: 490, distance: 315.4
click at [215, 490] on div "We were all so impressed with the session and Jel who was the facilitator" at bounding box center [615, 491] width 810 height 22
drag, startPoint x: 215, startPoint y: 490, endPoint x: 223, endPoint y: 488, distance: 8.3
copy p "We were all so impressed with the session and Jel who was the facilitator"
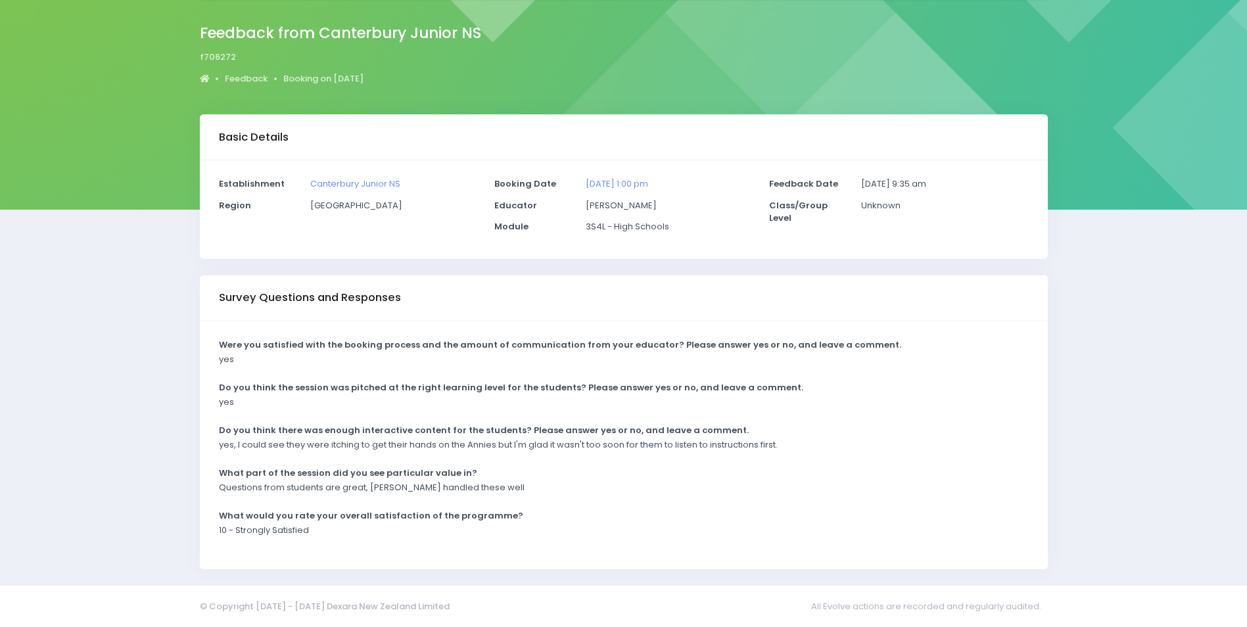
scroll to position [87, 0]
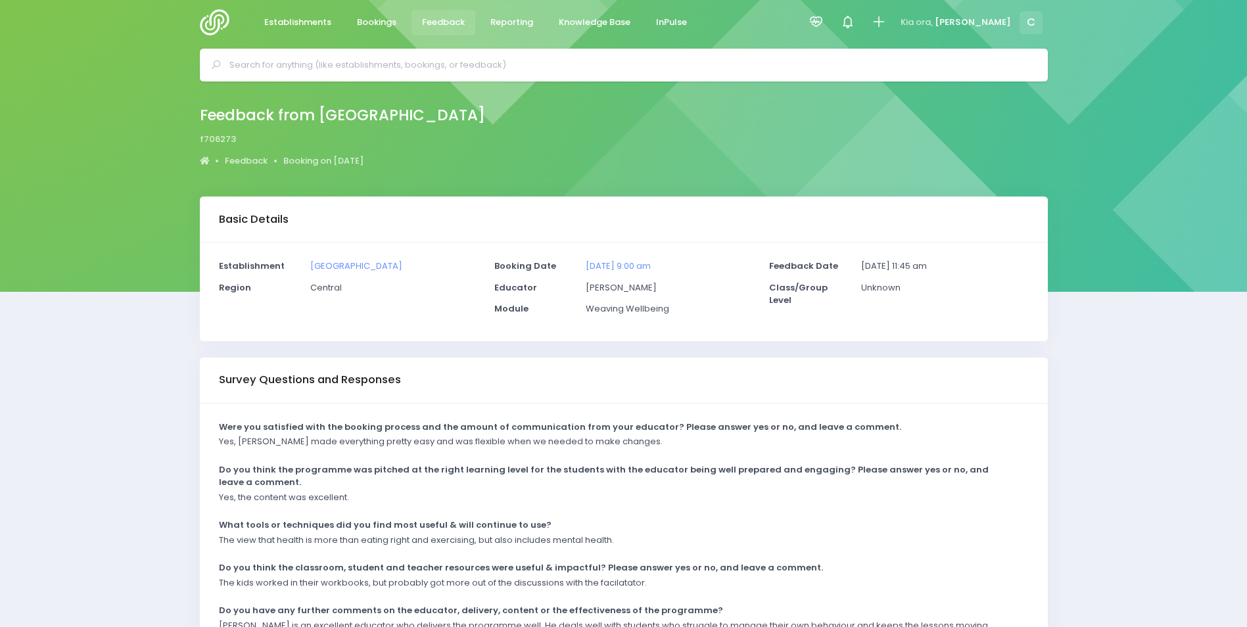
scroll to position [156, 0]
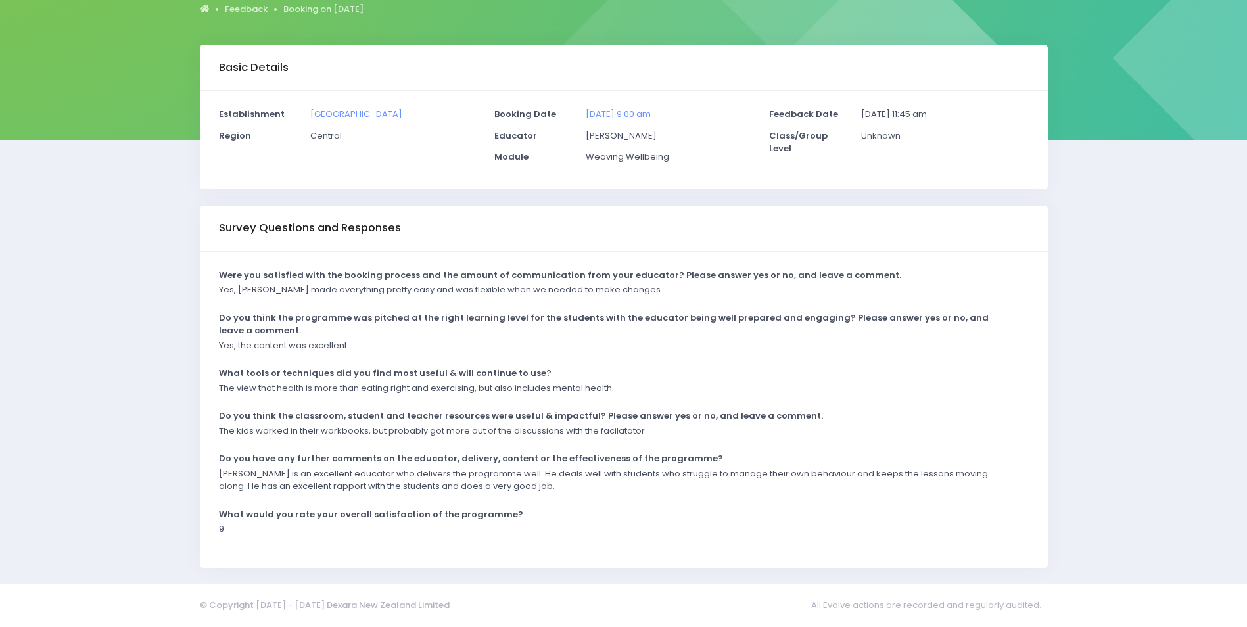
click at [676, 522] on div "What would you rate your overall satisfaction of the programme?" at bounding box center [615, 515] width 810 height 15
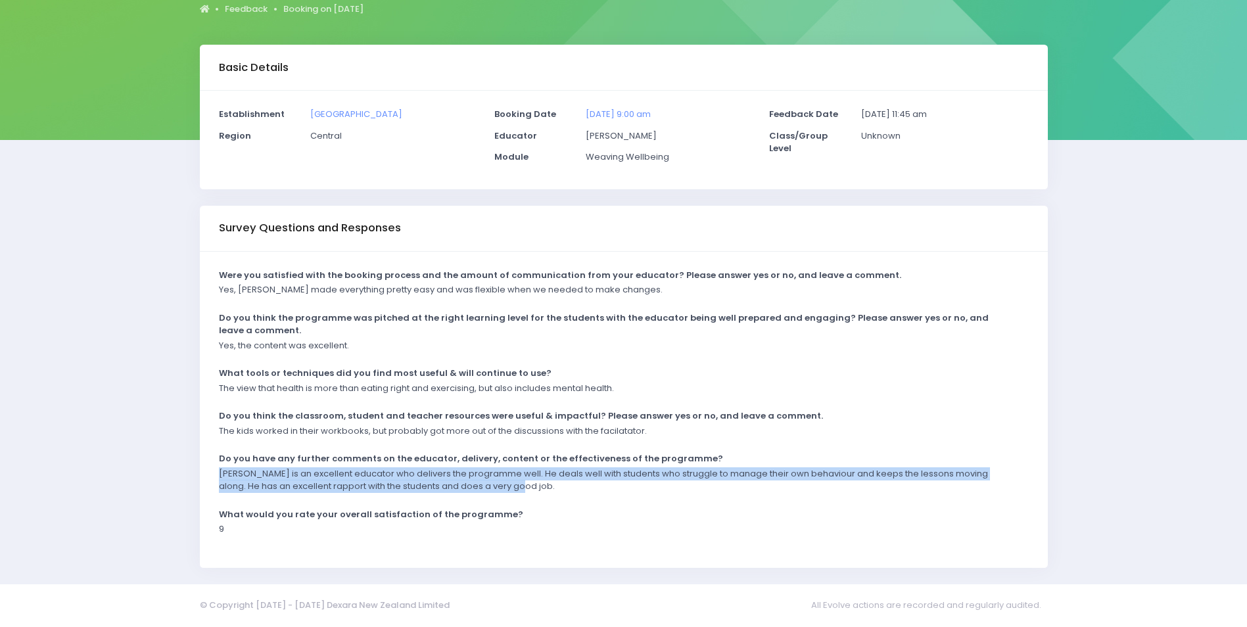
drag, startPoint x: 218, startPoint y: 476, endPoint x: 540, endPoint y: 493, distance: 322.5
click at [540, 493] on div "Justin is an excellent educator who delivers the programme well. He deals well …" at bounding box center [615, 484] width 810 height 34
drag, startPoint x: 540, startPoint y: 493, endPoint x: 449, endPoint y: 482, distance: 90.6
copy p "Justin is an excellent educator who delivers the programme well. He deals well …"
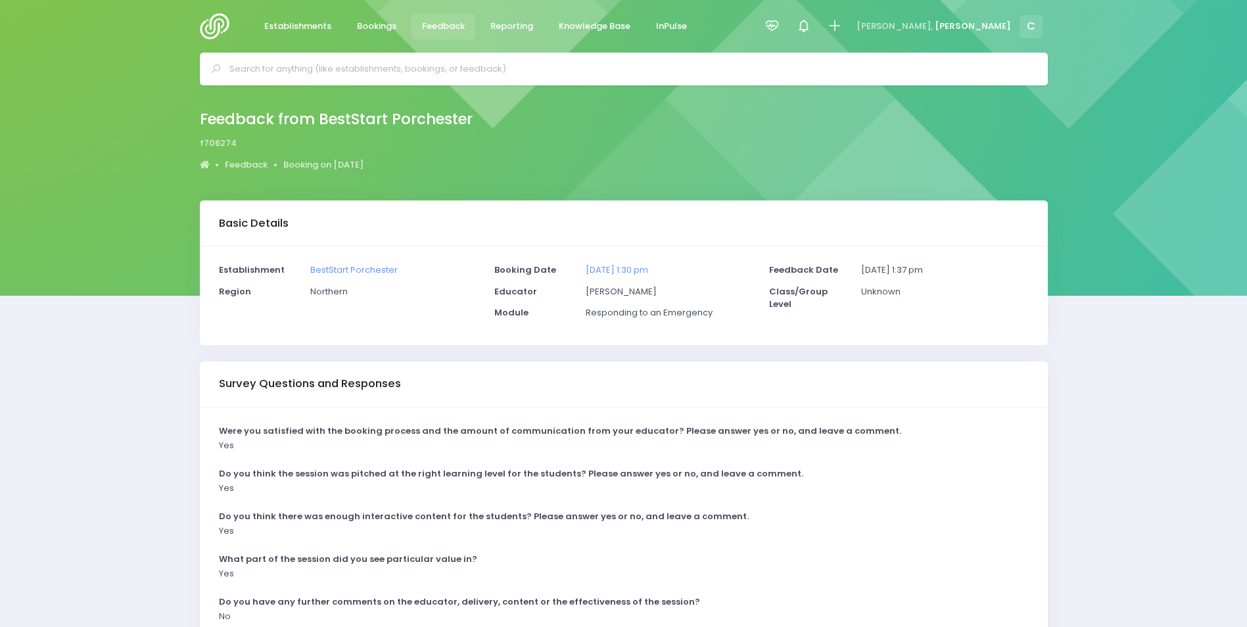
scroll to position [130, 0]
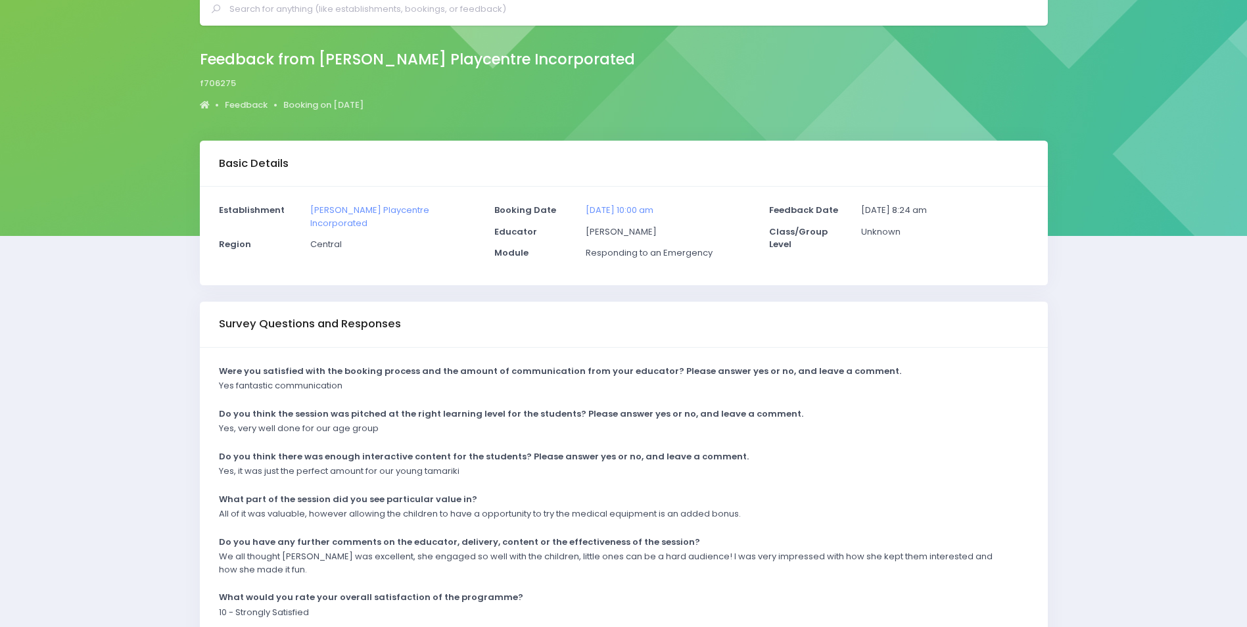
scroll to position [131, 0]
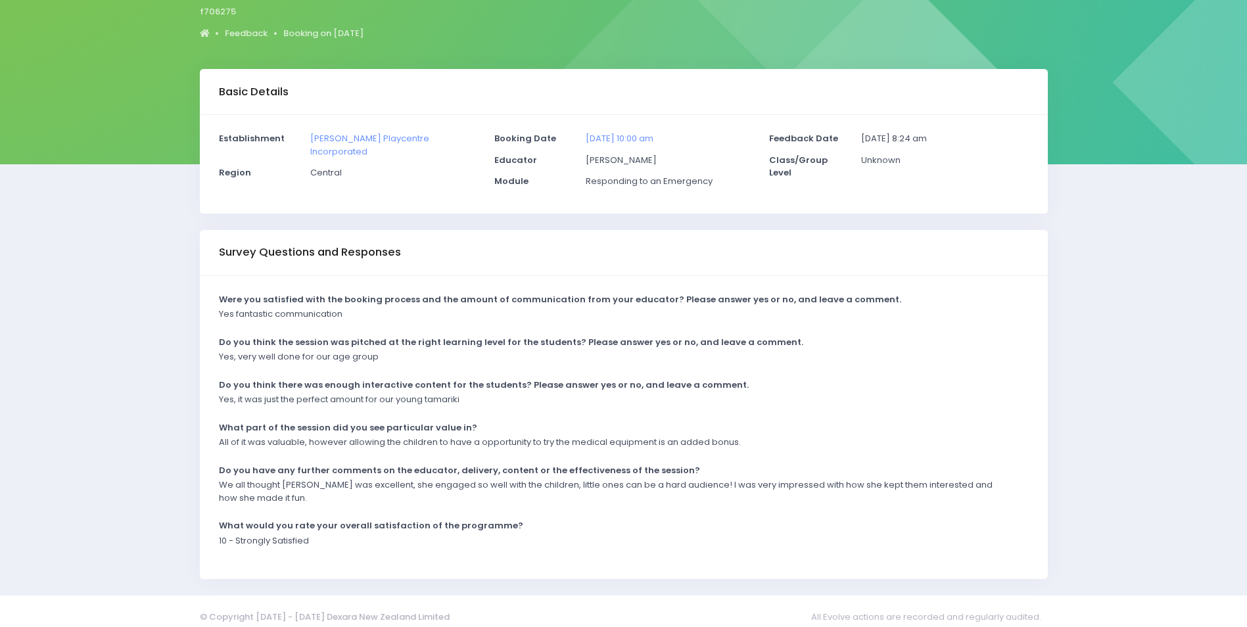
drag, startPoint x: 250, startPoint y: 494, endPoint x: 239, endPoint y: 493, distance: 11.2
click at [250, 494] on p "We all thought Megan was excellent, she engaged so well with the children, litt…" at bounding box center [615, 491] width 793 height 26
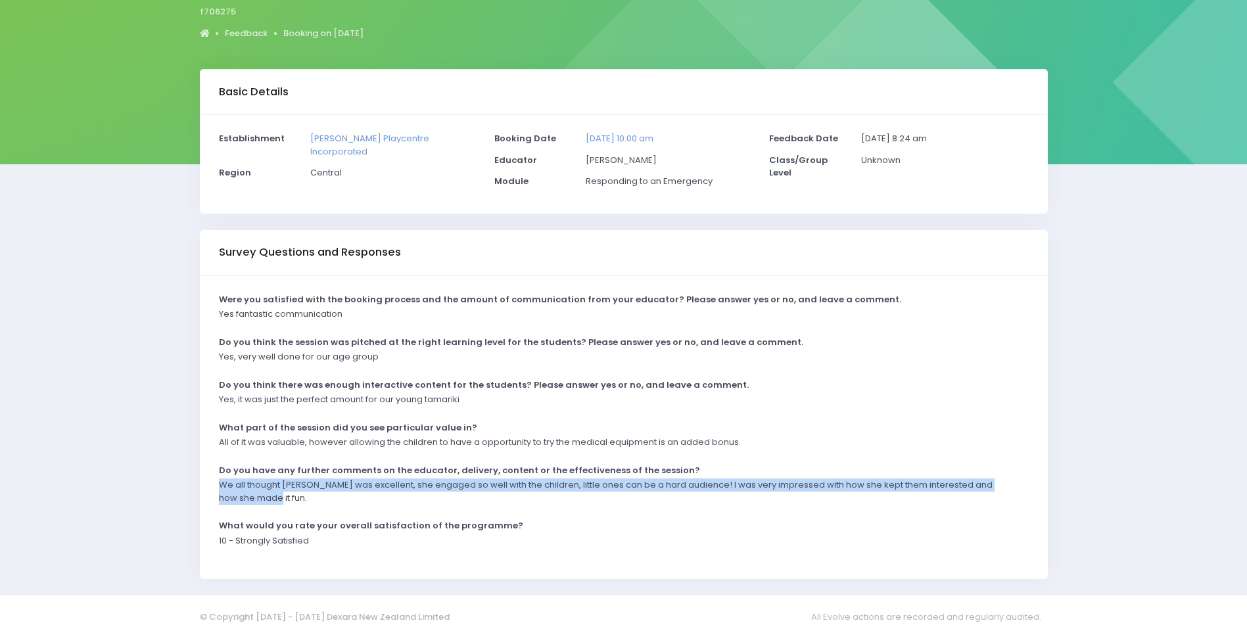
drag, startPoint x: 219, startPoint y: 483, endPoint x: 275, endPoint y: 505, distance: 60.5
click at [275, 505] on div "We all thought Megan was excellent, she engaged so well with the children, litt…" at bounding box center [615, 495] width 810 height 34
drag, startPoint x: 275, startPoint y: 505, endPoint x: 237, endPoint y: 494, distance: 39.5
copy p "We all thought Megan was excellent, she engaged so well with the children, litt…"
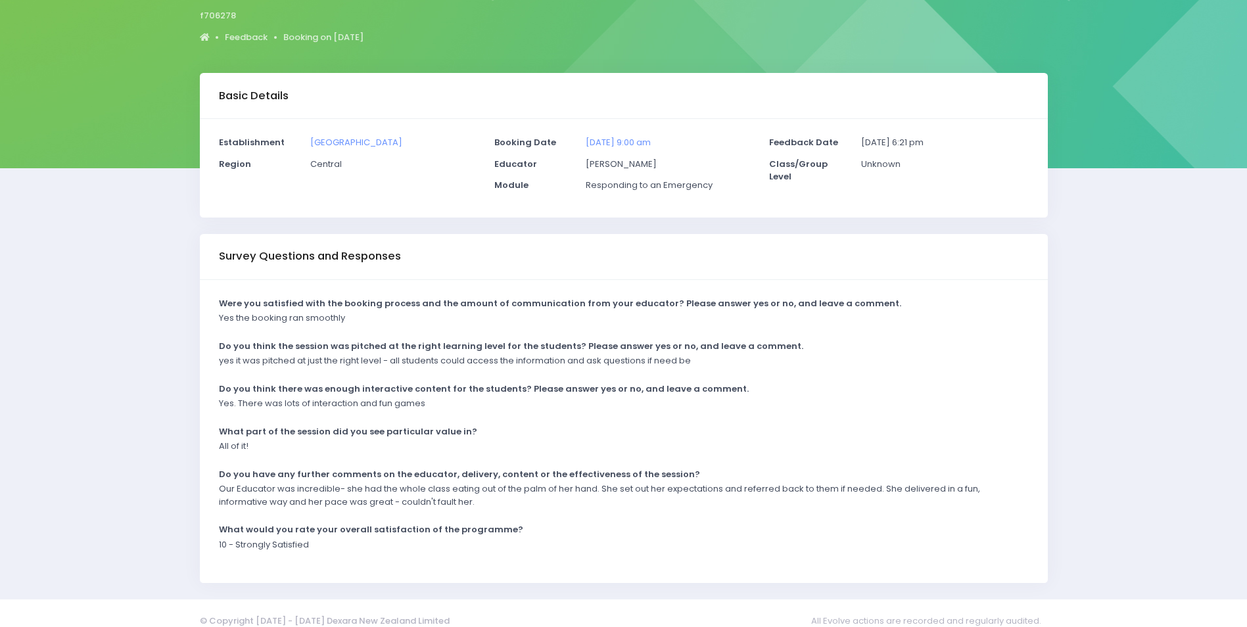
scroll to position [131, 0]
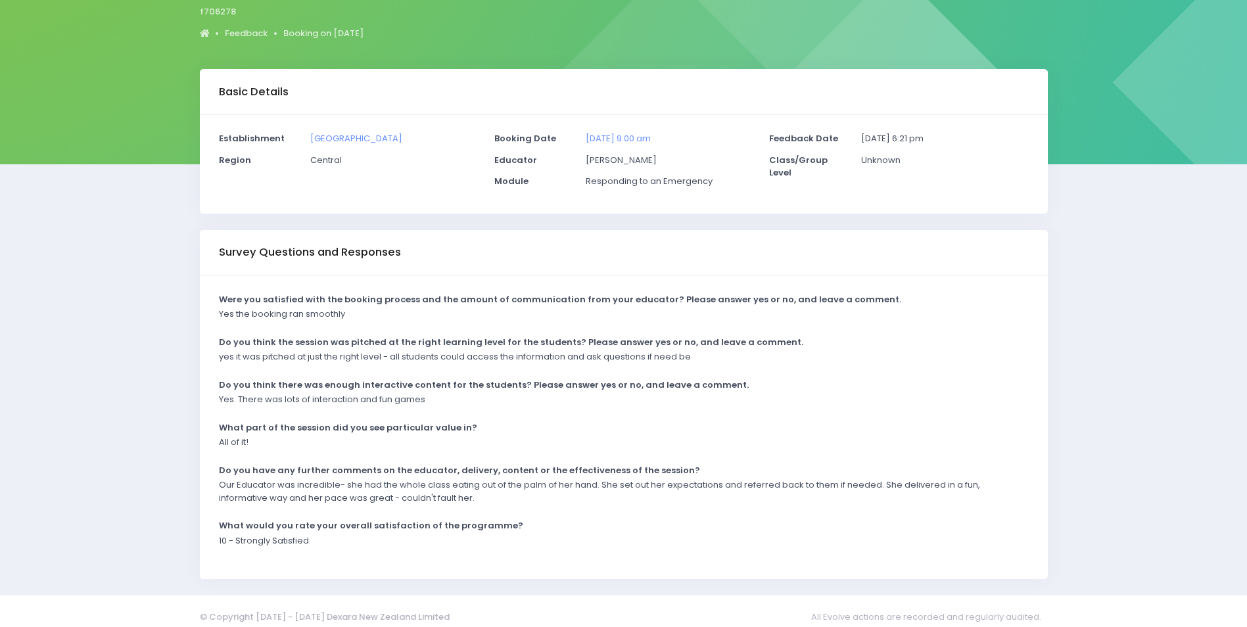
drag, startPoint x: 563, startPoint y: 524, endPoint x: 513, endPoint y: 506, distance: 53.6
click at [563, 524] on div "What would you rate your overall satisfaction of the programme?" at bounding box center [615, 526] width 810 height 15
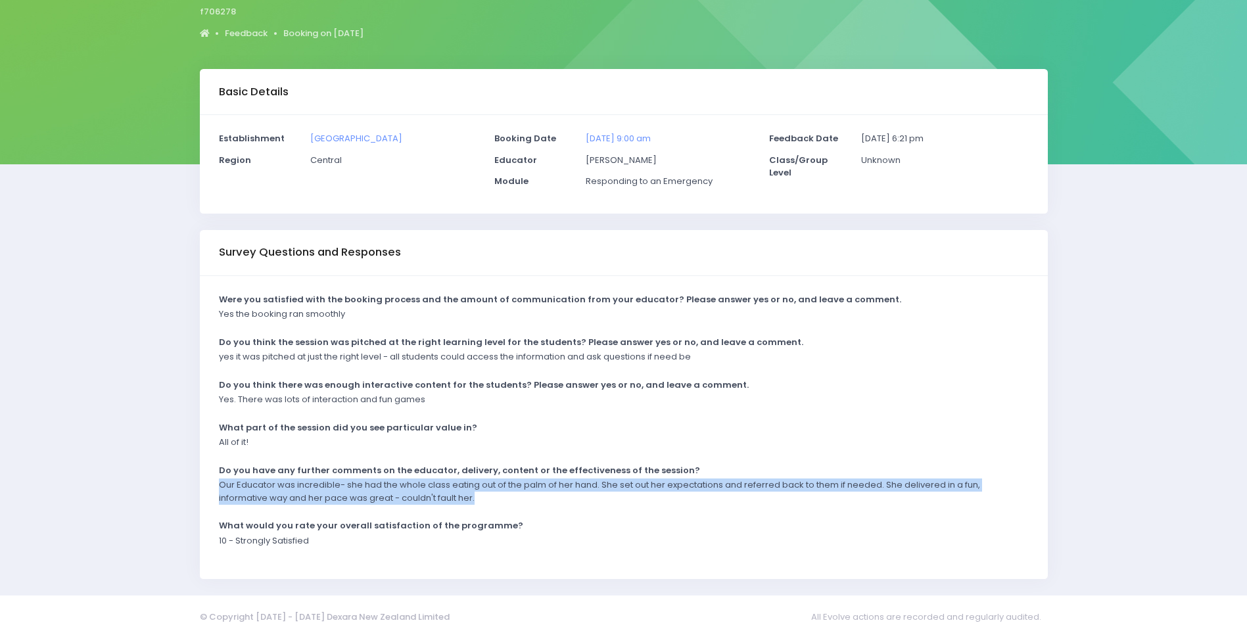
drag, startPoint x: 219, startPoint y: 481, endPoint x: 496, endPoint y: 504, distance: 278.3
click at [496, 504] on p "Our Educator was incredible- she had the whole class eating out of the palm of …" at bounding box center [615, 491] width 793 height 26
drag, startPoint x: 496, startPoint y: 504, endPoint x: 396, endPoint y: 492, distance: 100.6
copy p "Our Educator was incredible- she had the whole class eating out of the palm of …"
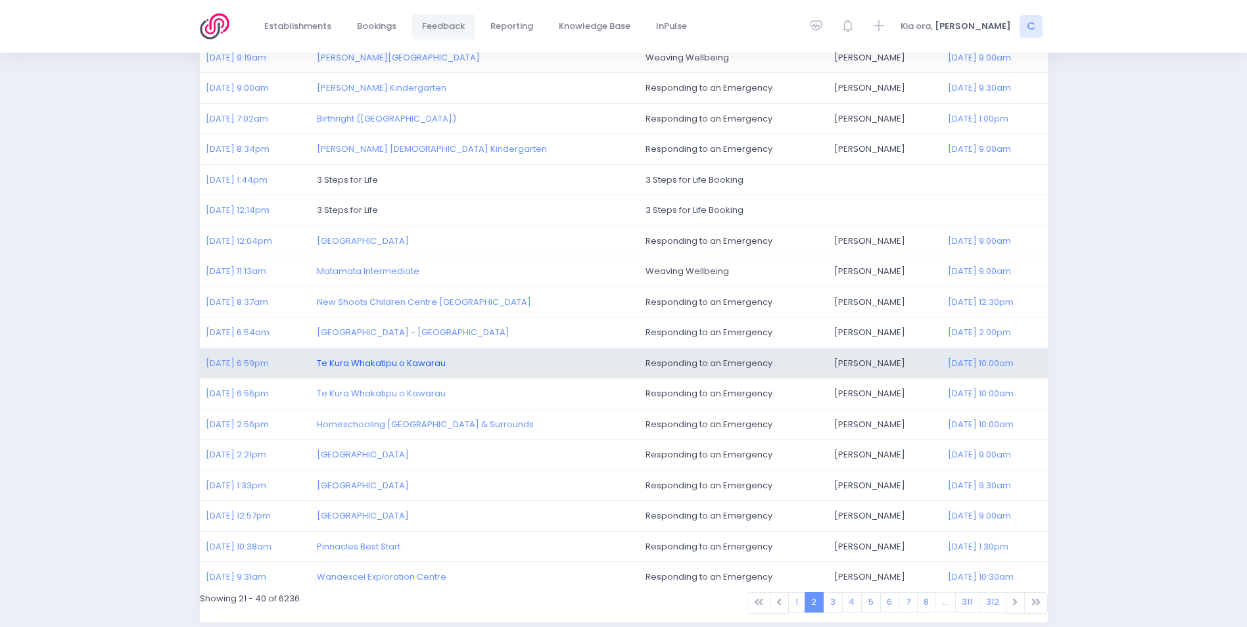
scroll to position [304, 0]
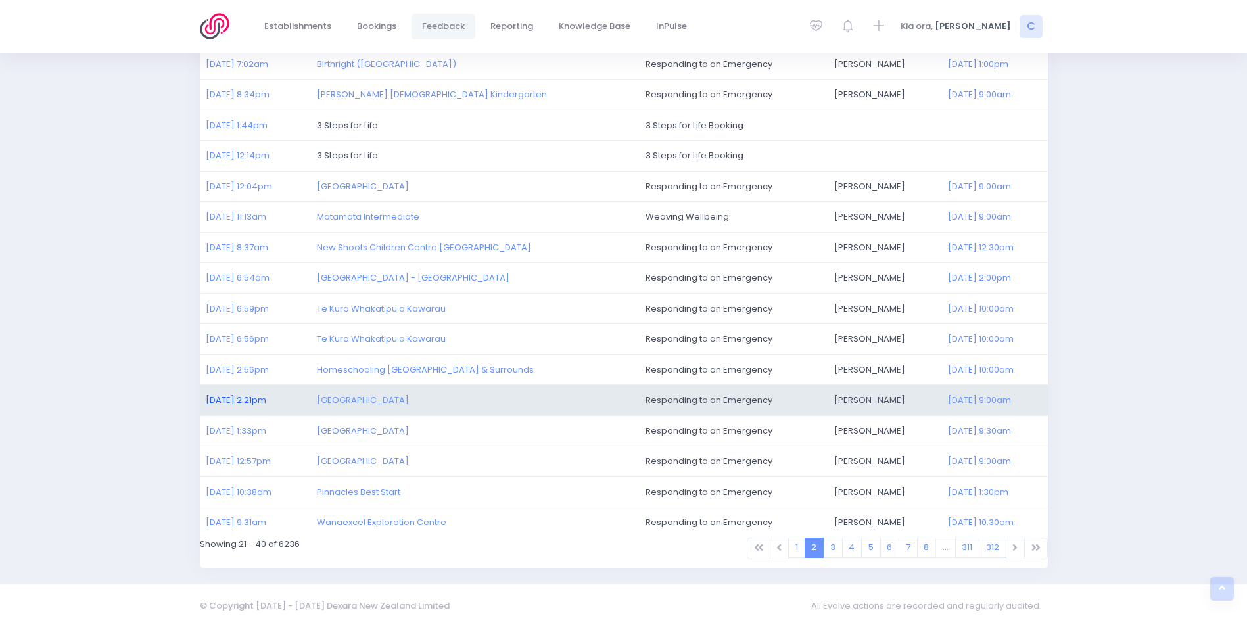
click at [243, 399] on link "29/09/2025 2:21pm" at bounding box center [236, 400] width 60 height 12
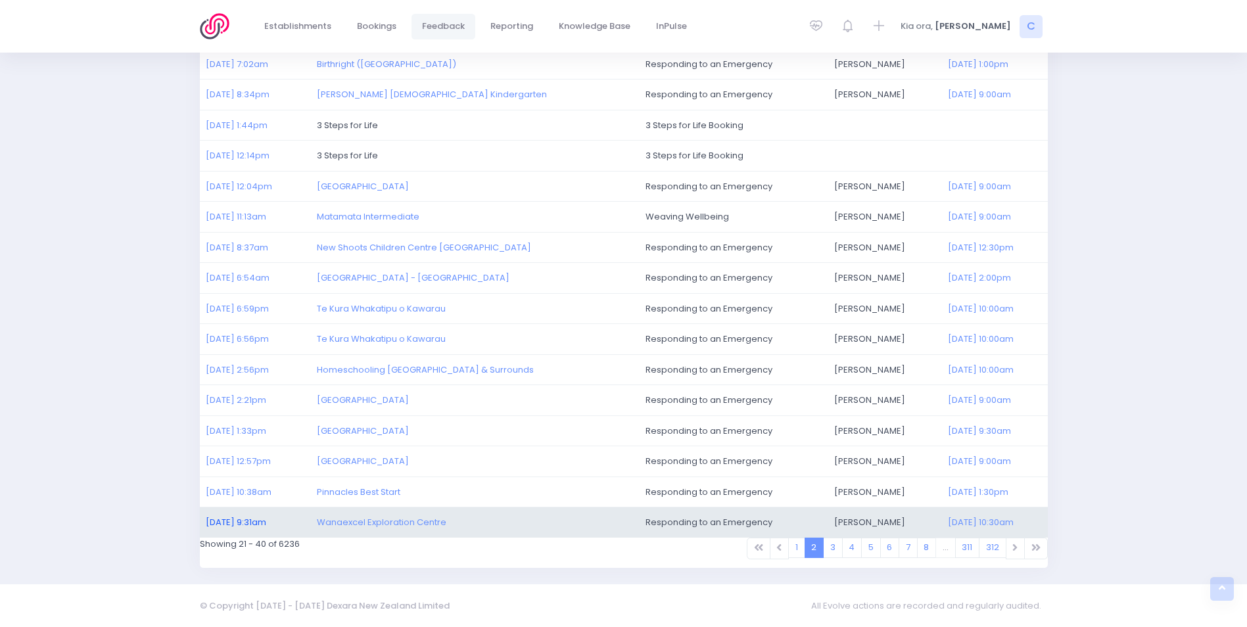
click at [252, 521] on link "29/09/2025 9:31am" at bounding box center [236, 522] width 60 height 12
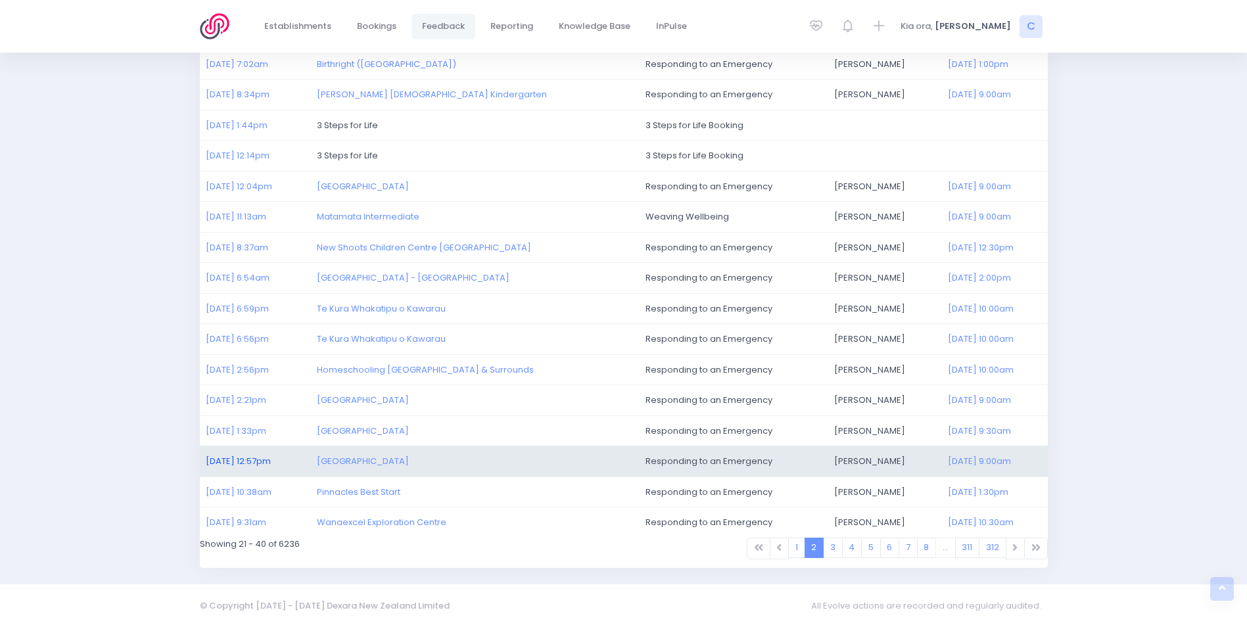
click at [227, 455] on link "29/09/2025 12:57pm" at bounding box center [238, 461] width 65 height 12
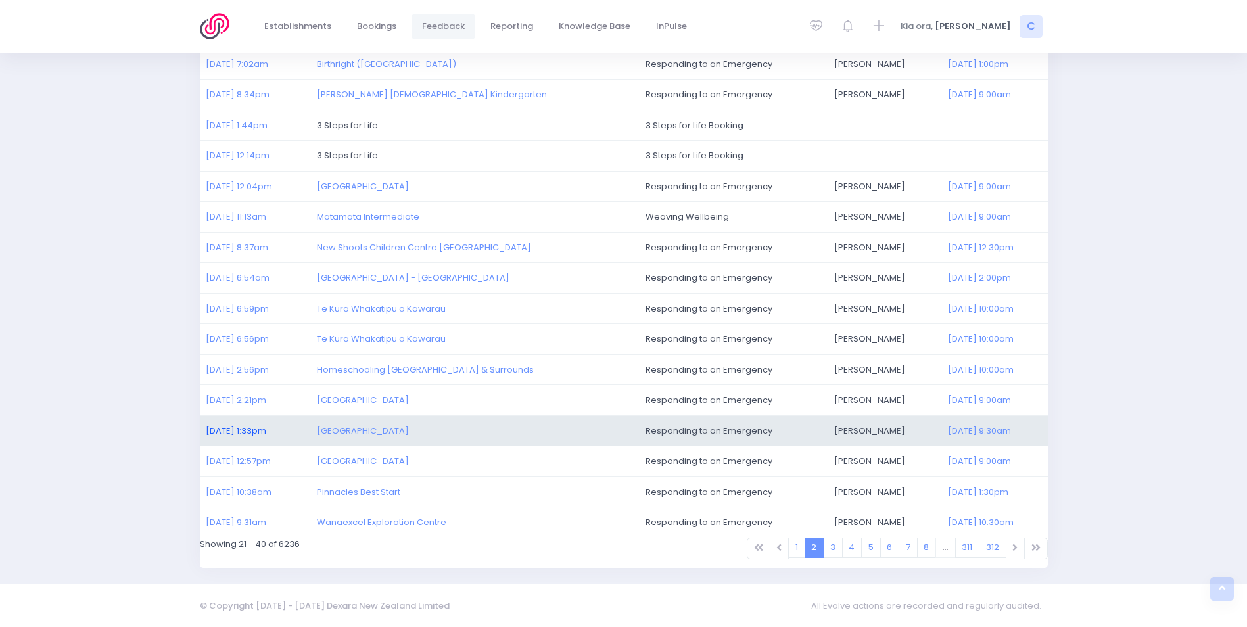
click at [227, 430] on link "29/09/2025 1:33pm" at bounding box center [236, 431] width 60 height 12
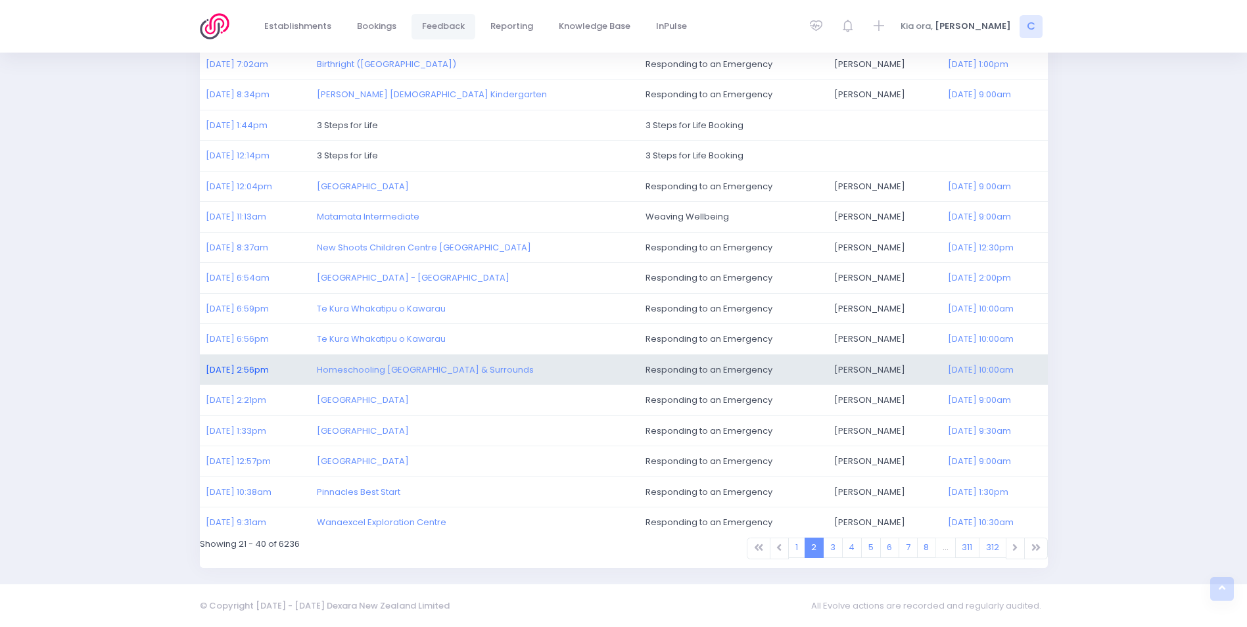
click at [229, 363] on link "29/09/2025 2:56pm" at bounding box center [237, 369] width 63 height 12
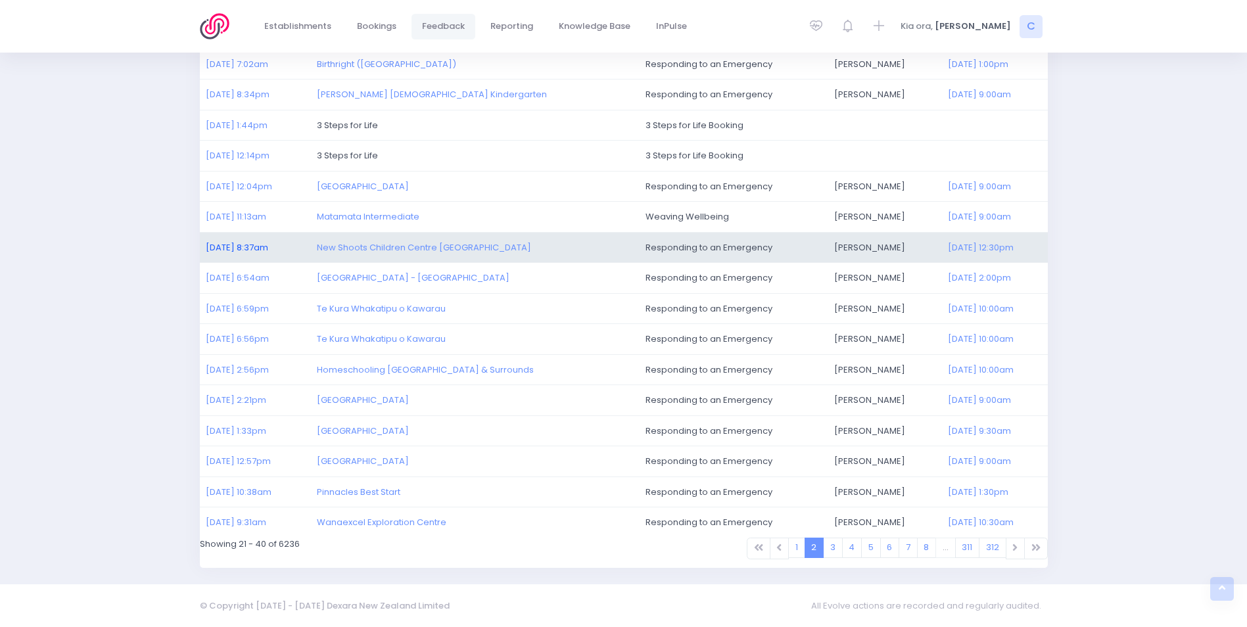
click at [245, 248] on link "30/09/2025 8:37am" at bounding box center [237, 247] width 62 height 12
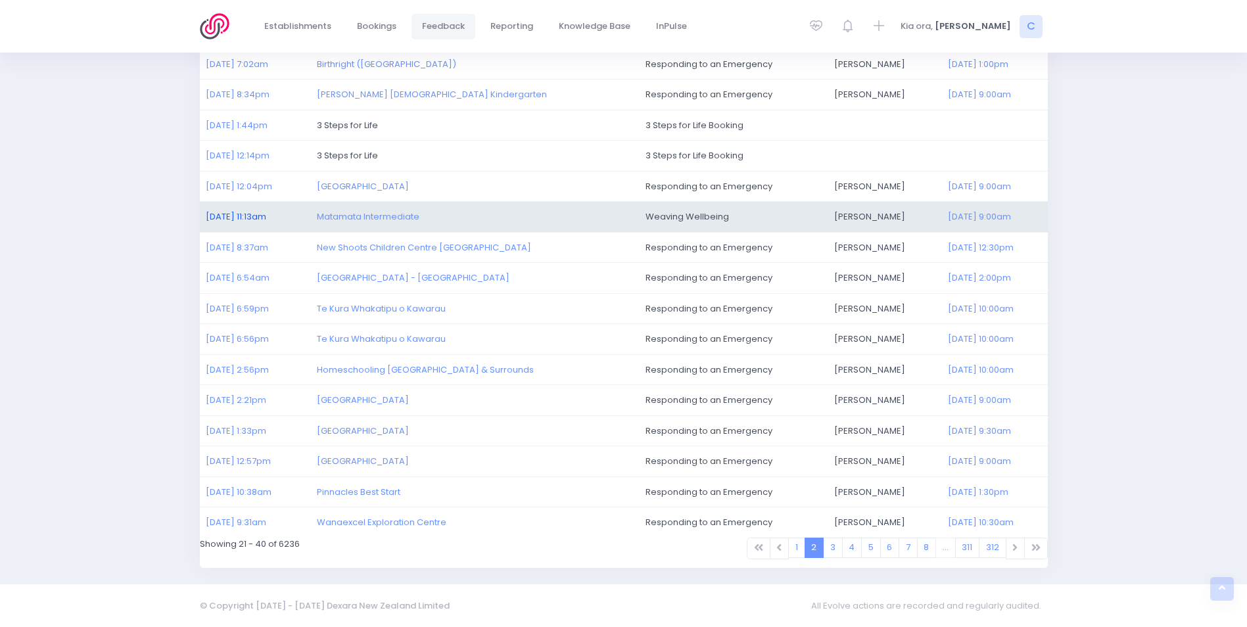
click at [246, 214] on link "30/09/2025 11:13am" at bounding box center [236, 216] width 60 height 12
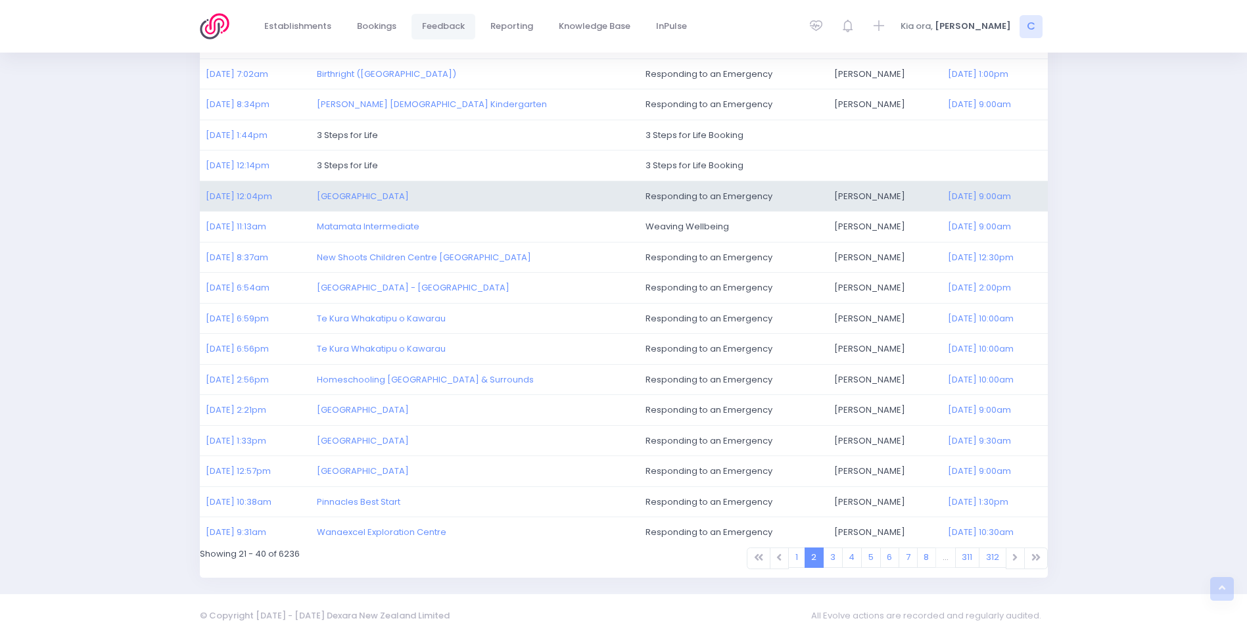
scroll to position [107, 0]
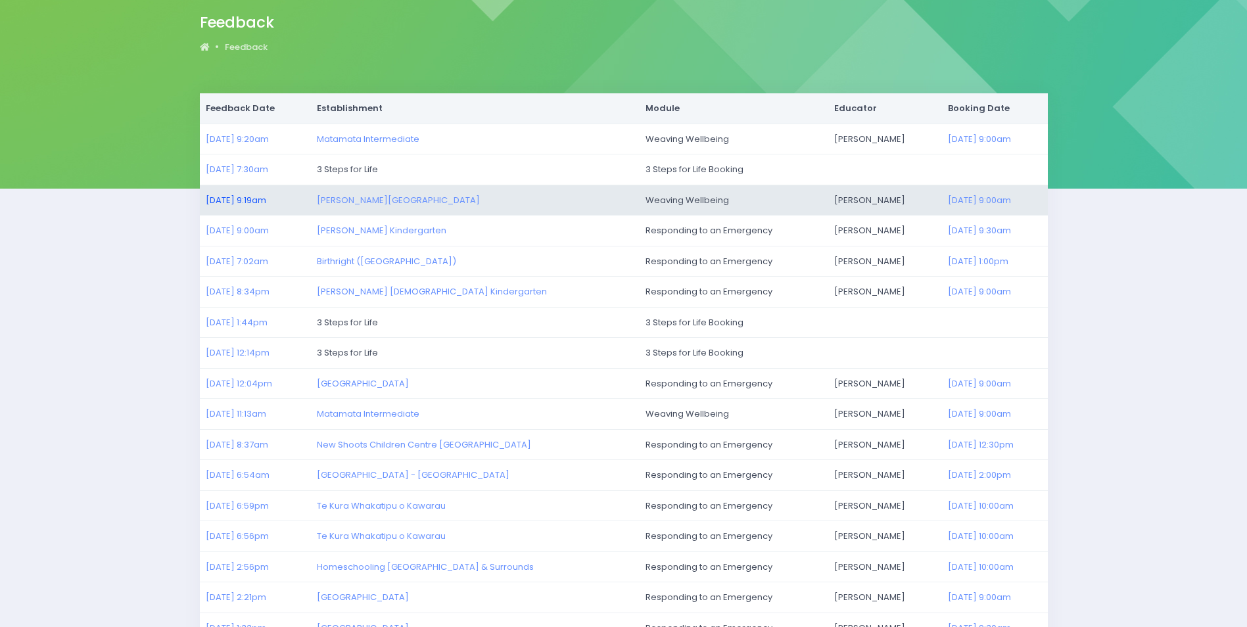
click at [266, 195] on link "01/10/2025 9:19am" at bounding box center [236, 200] width 60 height 12
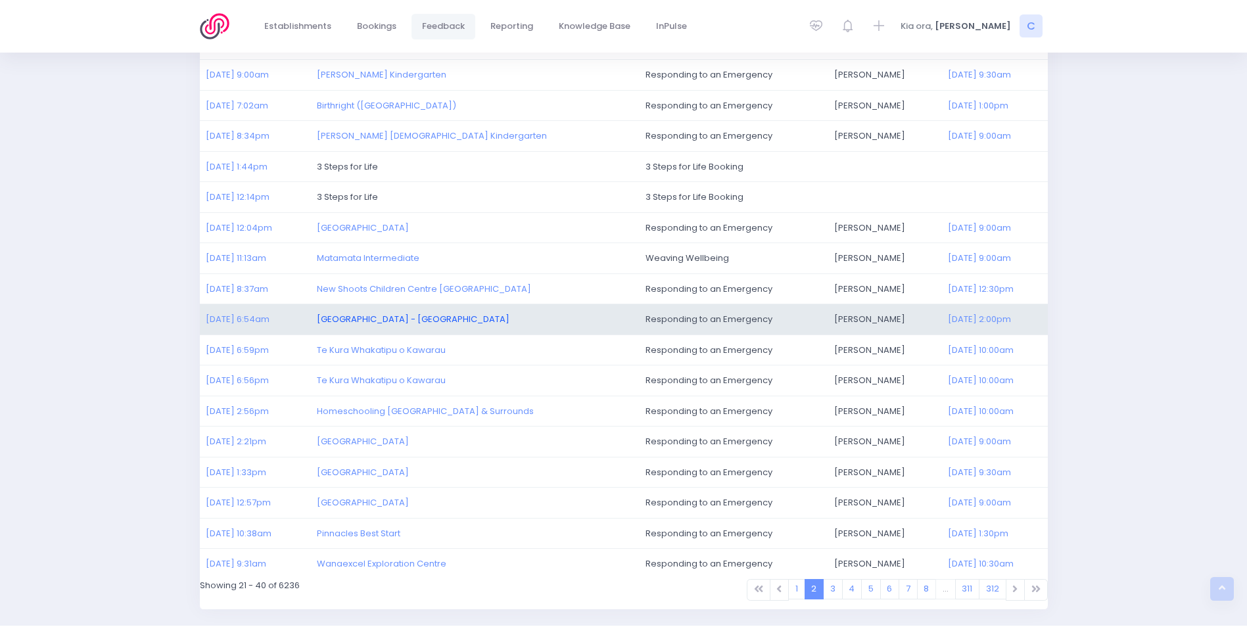
scroll to position [304, 0]
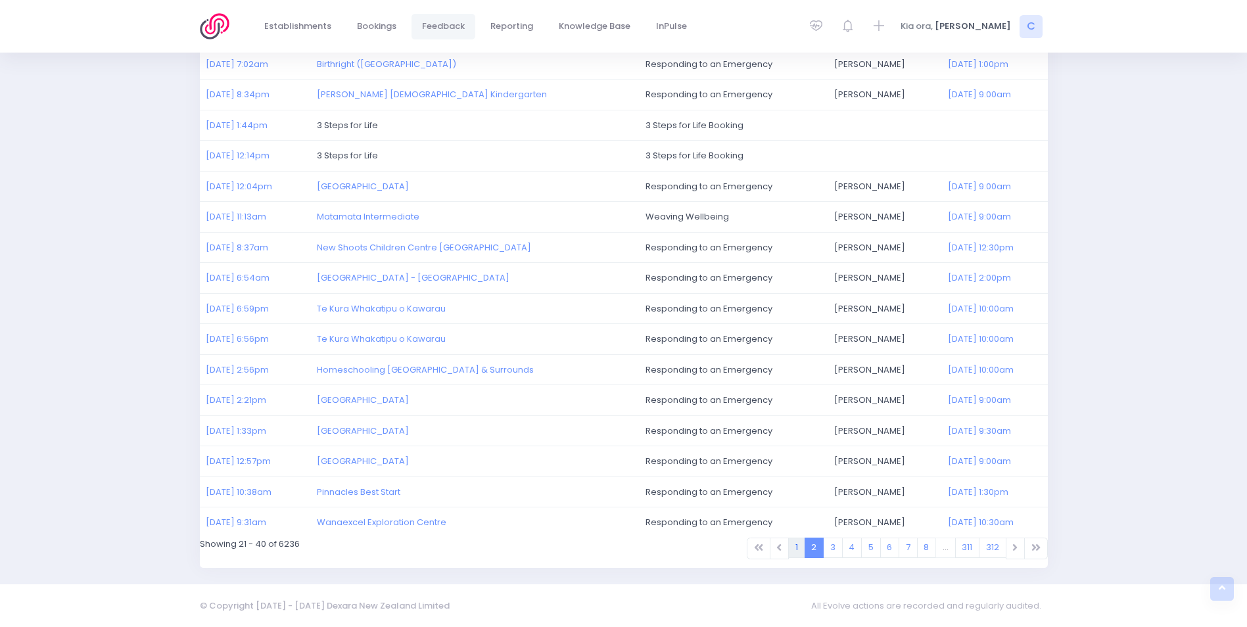
click at [797, 546] on link "1" at bounding box center [796, 548] width 17 height 20
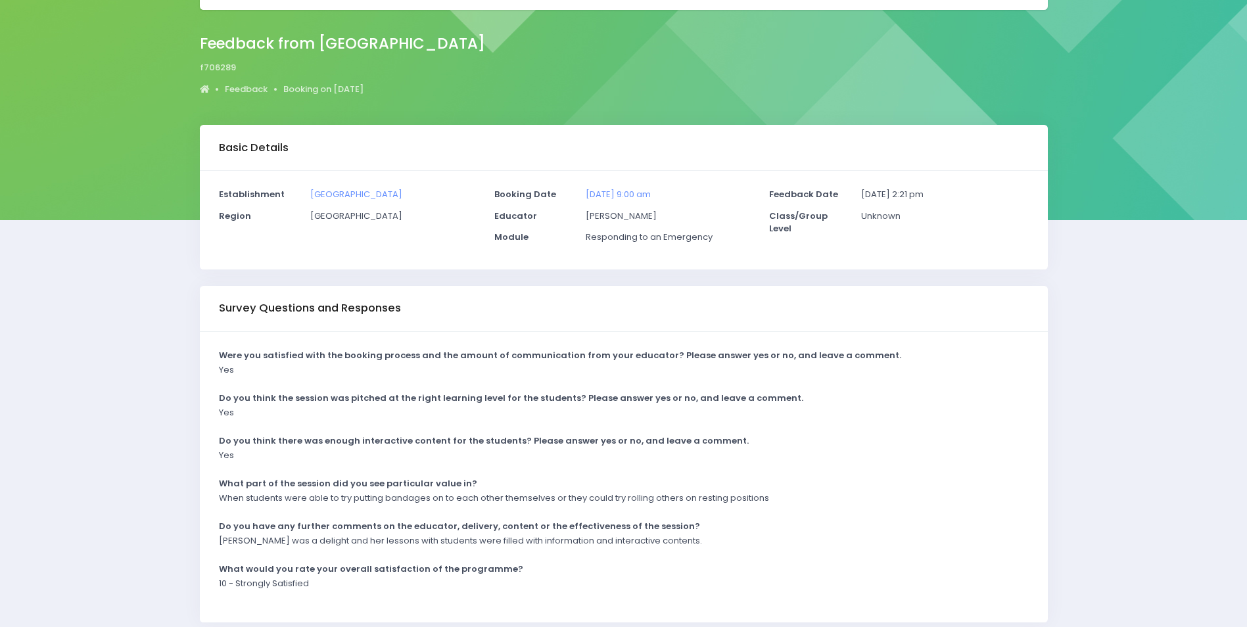
scroll to position [130, 0]
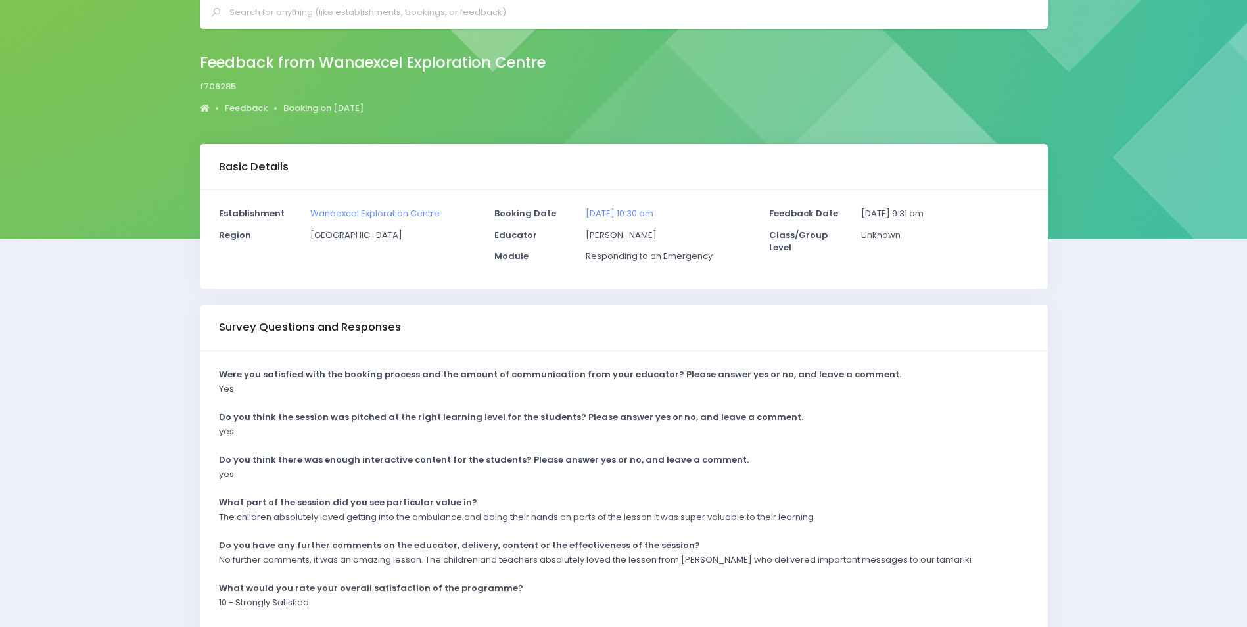
scroll to position [130, 0]
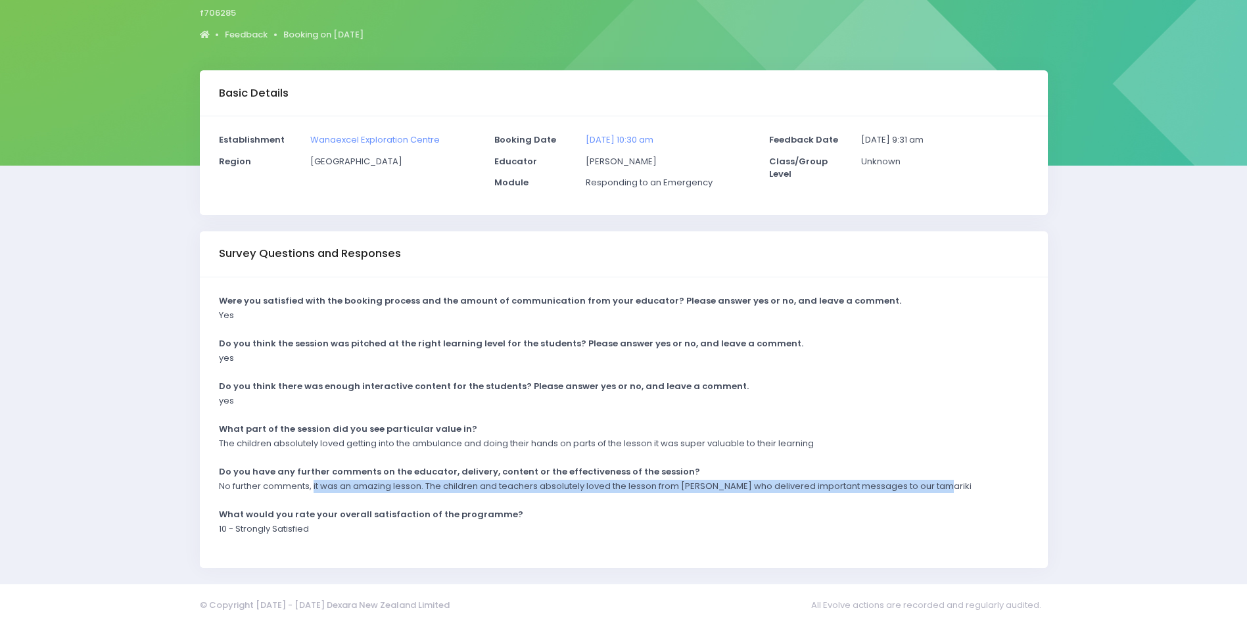
drag, startPoint x: 313, startPoint y: 484, endPoint x: 963, endPoint y: 492, distance: 650.6
click at [963, 492] on div "No further comments, it was an amazing lesson. The children and teachers absolu…" at bounding box center [615, 491] width 810 height 22
drag, startPoint x: 963, startPoint y: 492, endPoint x: 906, endPoint y: 488, distance: 57.3
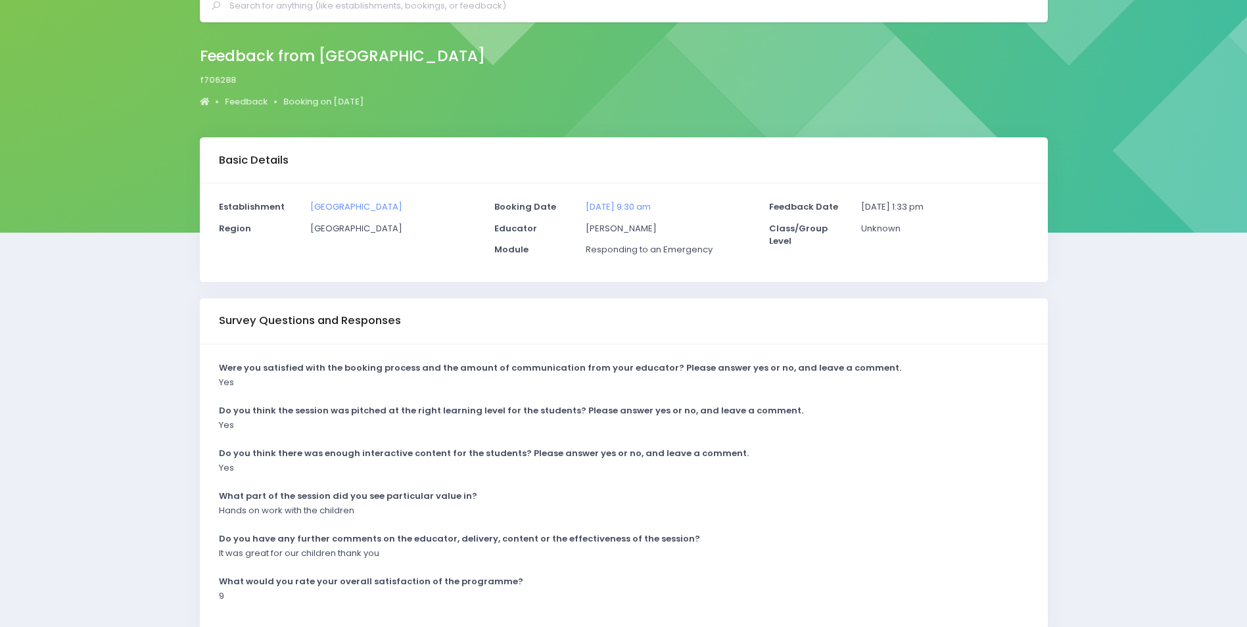
scroll to position [130, 0]
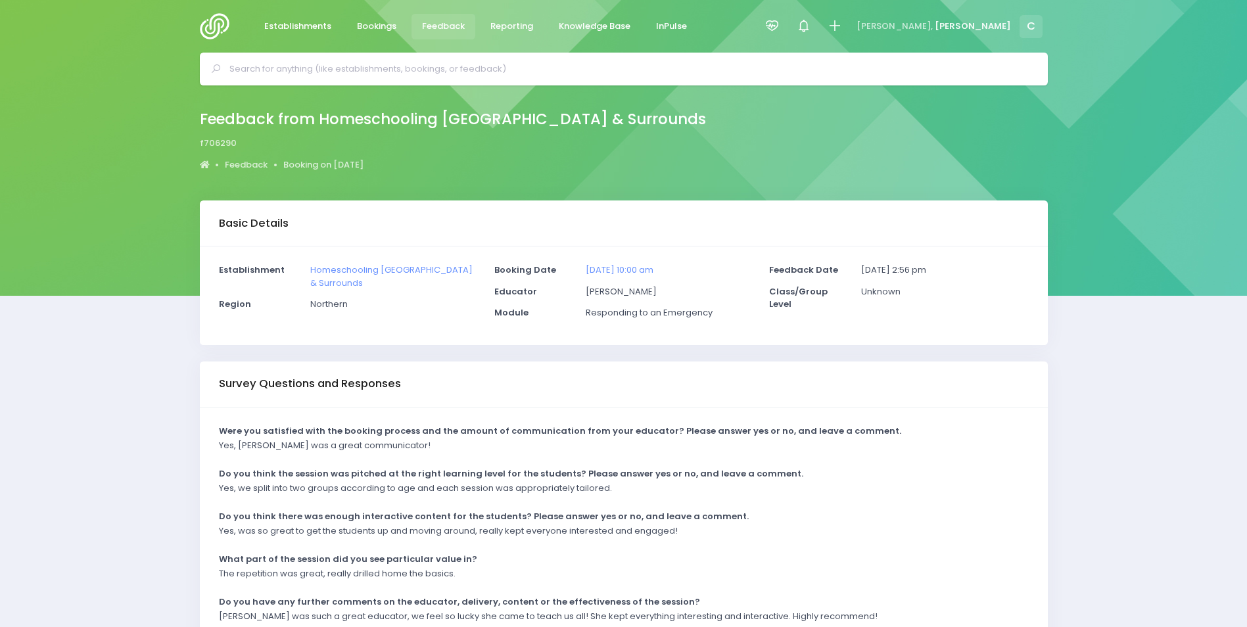
scroll to position [130, 0]
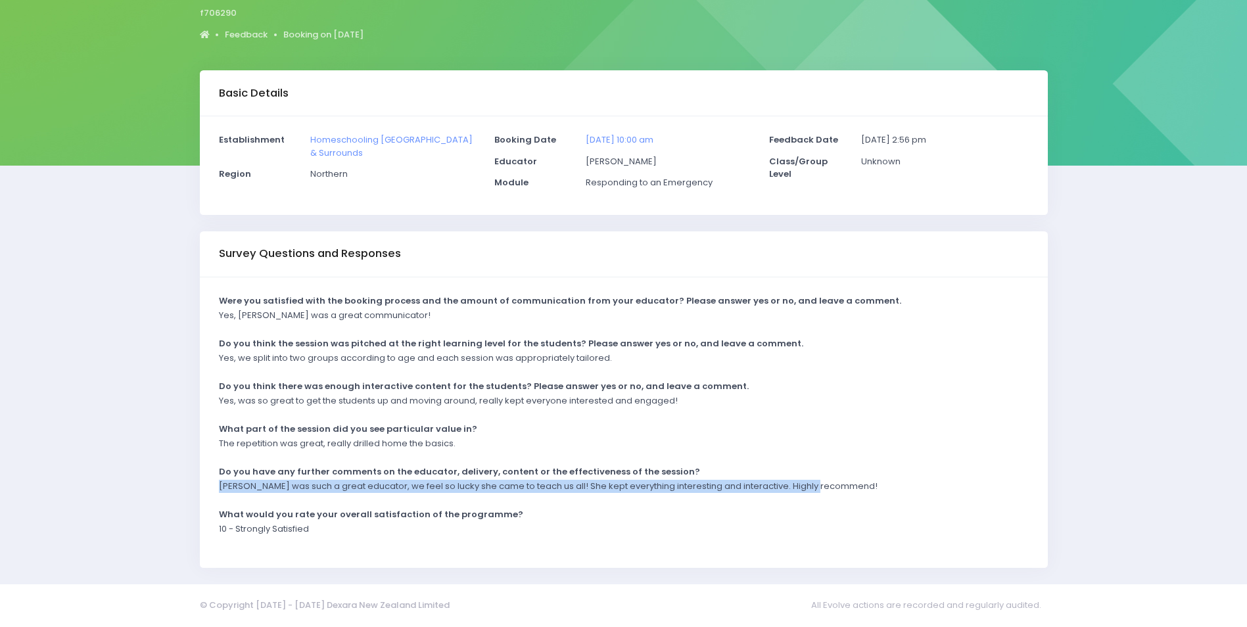
drag, startPoint x: 219, startPoint y: 487, endPoint x: 889, endPoint y: 488, distance: 670.3
click at [894, 488] on div "Sue was such a great educator, we feel so lucky she came to teach us all! She k…" at bounding box center [615, 491] width 810 height 22
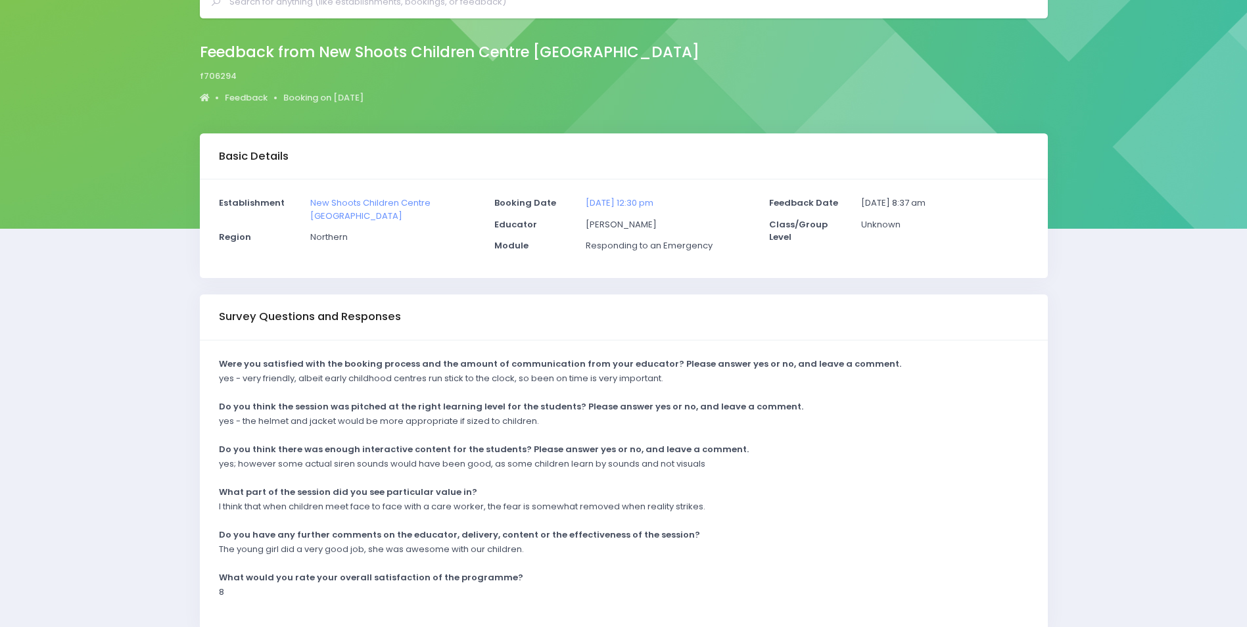
scroll to position [130, 0]
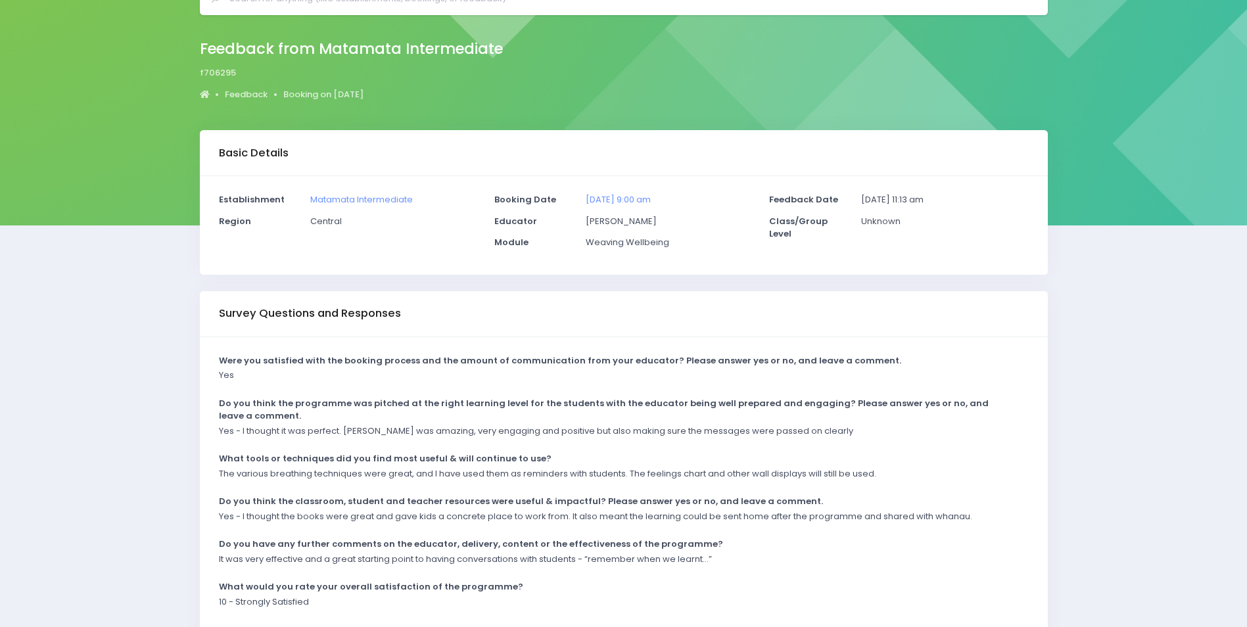
scroll to position [143, 0]
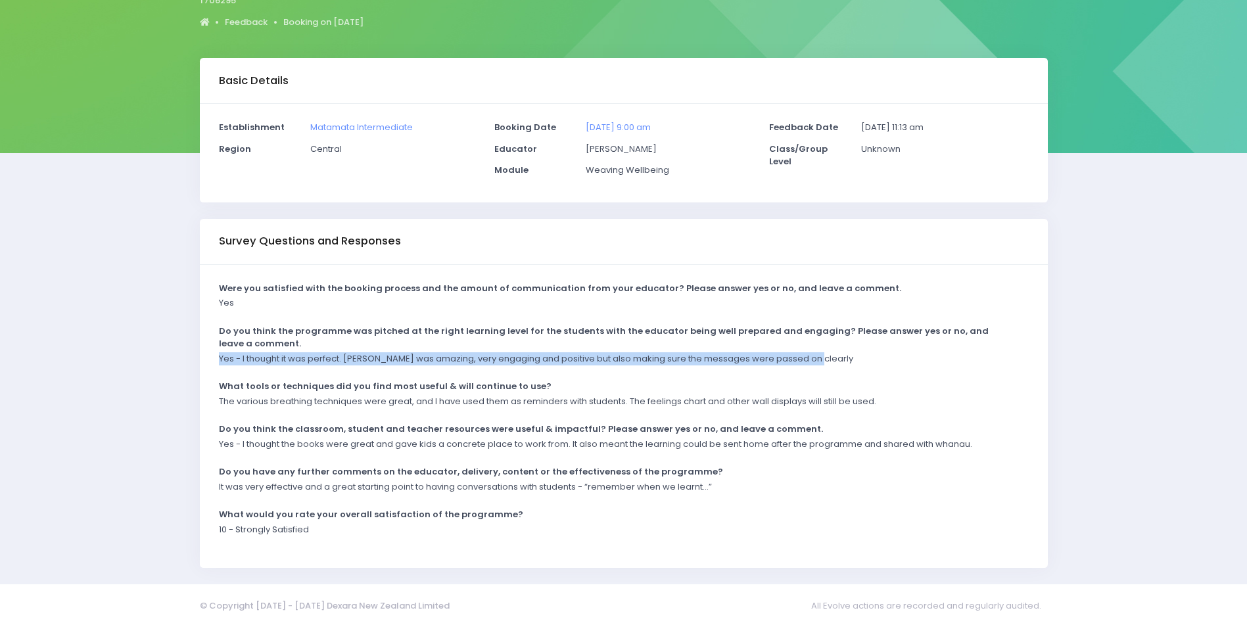
drag, startPoint x: 220, startPoint y: 356, endPoint x: 816, endPoint y: 366, distance: 595.5
click at [816, 366] on div "Yes - I thought it was perfect. Nickie was amazing, very engaging and positive …" at bounding box center [615, 363] width 810 height 22
drag, startPoint x: 814, startPoint y: 366, endPoint x: 773, endPoint y: 357, distance: 41.6
copy p "Yes - I thought it was perfect. Nickie was amazing, very engaging and positive …"
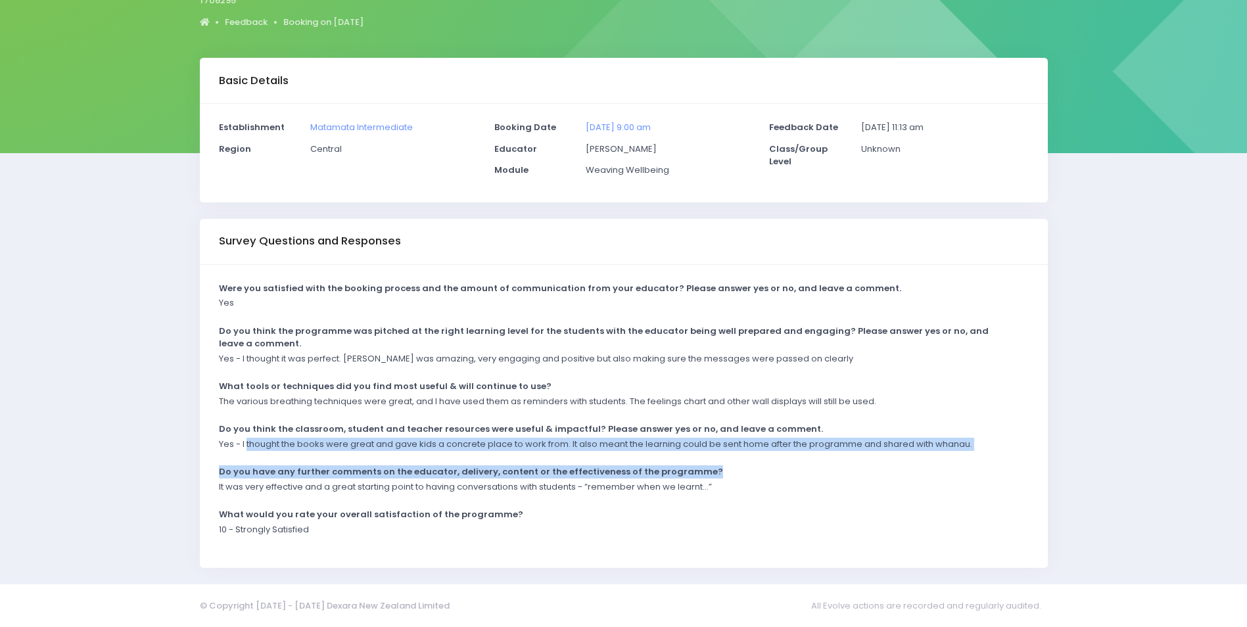
drag, startPoint x: 246, startPoint y: 446, endPoint x: 965, endPoint y: 459, distance: 718.4
click at [965, 459] on div "Were you satisfied with the booking process and the amount of communication fro…" at bounding box center [624, 417] width 848 height 304
click at [599, 448] on p "Yes - I thought the books were great and gave kids a concrete place to work fro…" at bounding box center [595, 444] width 753 height 13
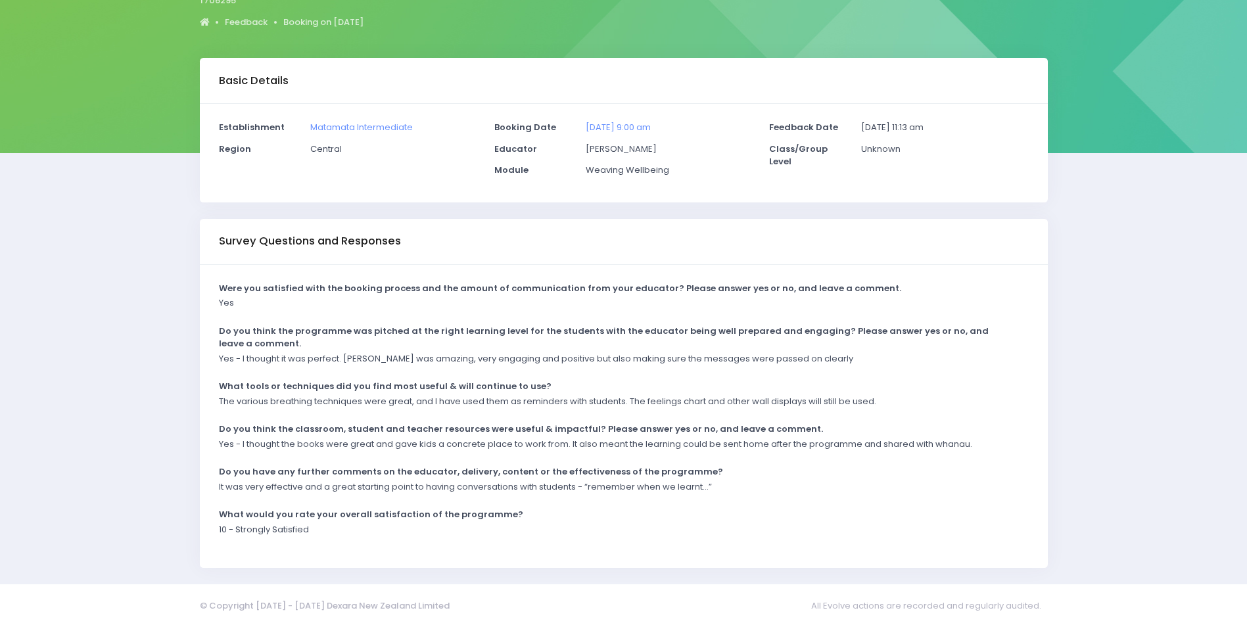
click at [237, 442] on p "Yes - I thought the books were great and gave kids a concrete place to work fro…" at bounding box center [595, 444] width 753 height 13
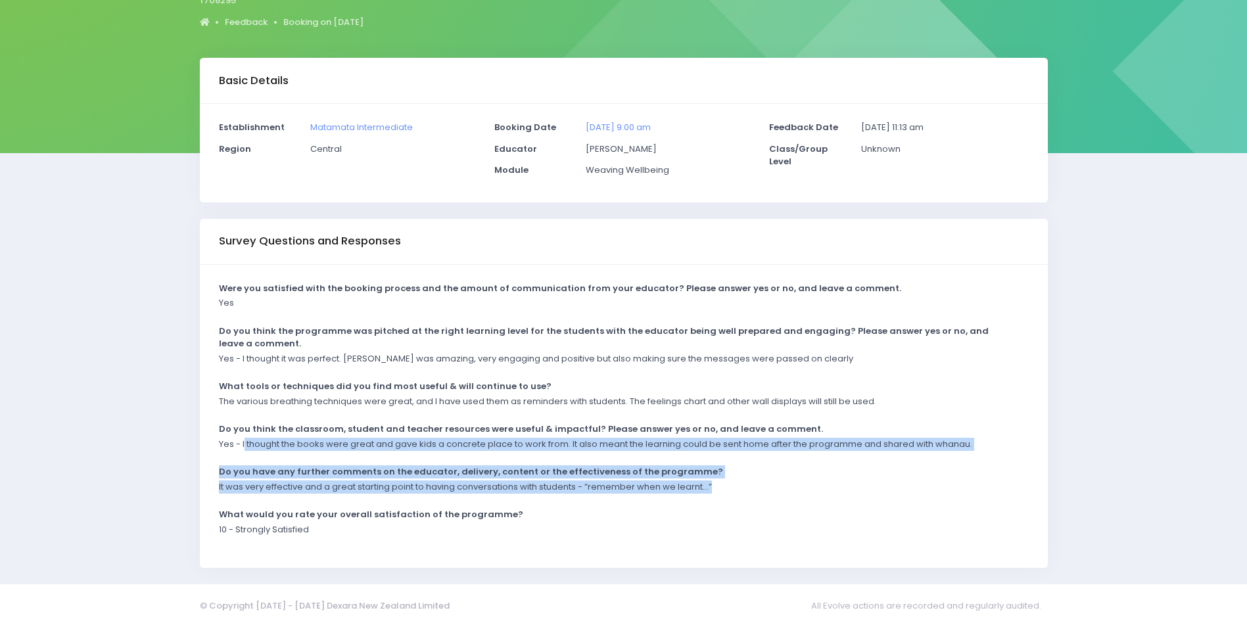
drag, startPoint x: 244, startPoint y: 442, endPoint x: 707, endPoint y: 492, distance: 466.0
click at [707, 492] on div "Were you satisfied with the booking process and the amount of communication fro…" at bounding box center [624, 417] width 848 height 304
drag, startPoint x: 707, startPoint y: 492, endPoint x: 661, endPoint y: 488, distance: 46.2
copy div "thought the books were great and gave kids a concrete place to work from. It al…"
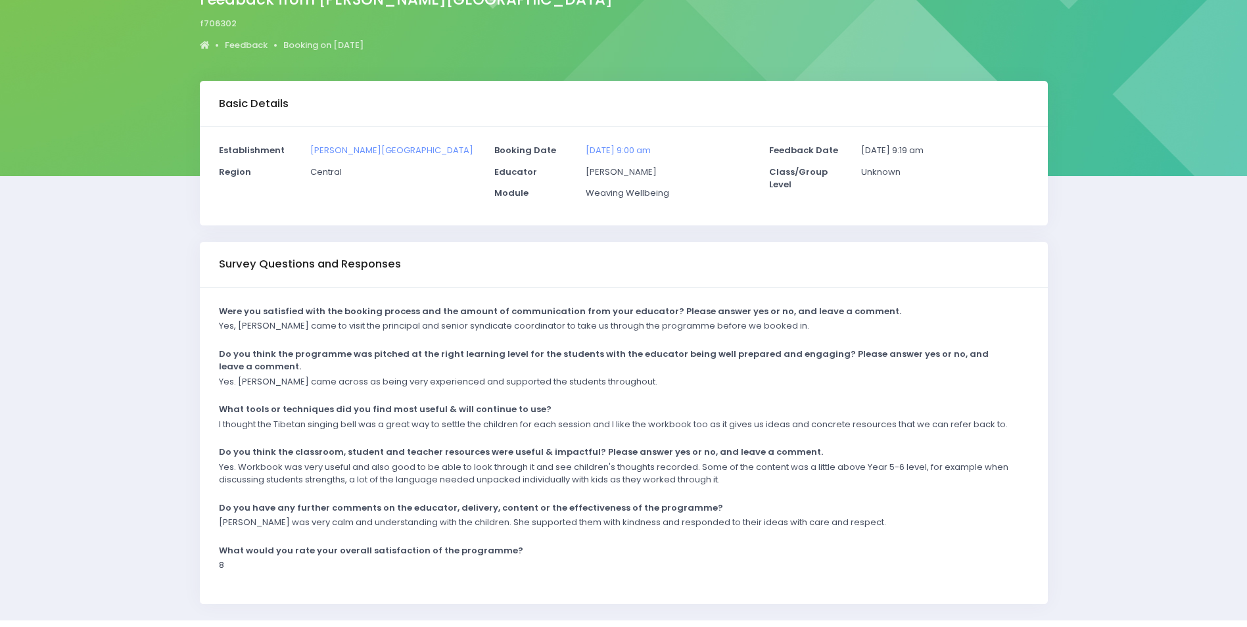
scroll to position [156, 0]
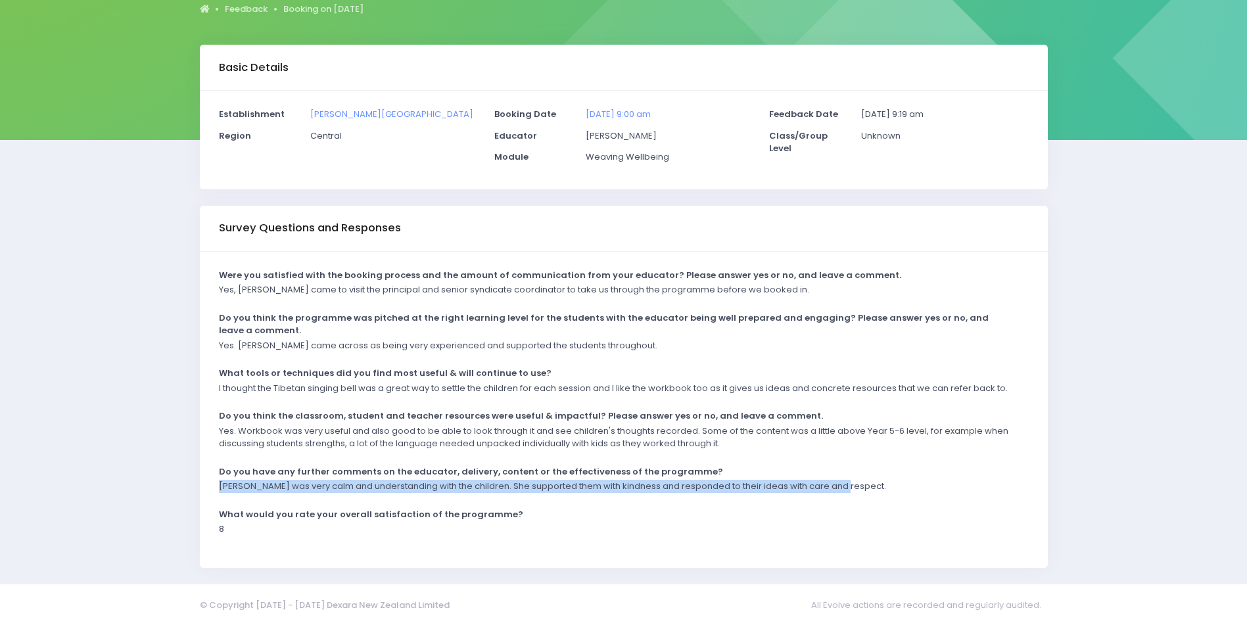
drag, startPoint x: 220, startPoint y: 484, endPoint x: 859, endPoint y: 488, distance: 638.8
click at [859, 488] on div "[PERSON_NAME] was very calm and understanding with the children. She supported …" at bounding box center [615, 491] width 810 height 22
drag, startPoint x: 859, startPoint y: 488, endPoint x: 802, endPoint y: 486, distance: 57.2
copy p "[PERSON_NAME] was very calm and understanding with the children. She supported …"
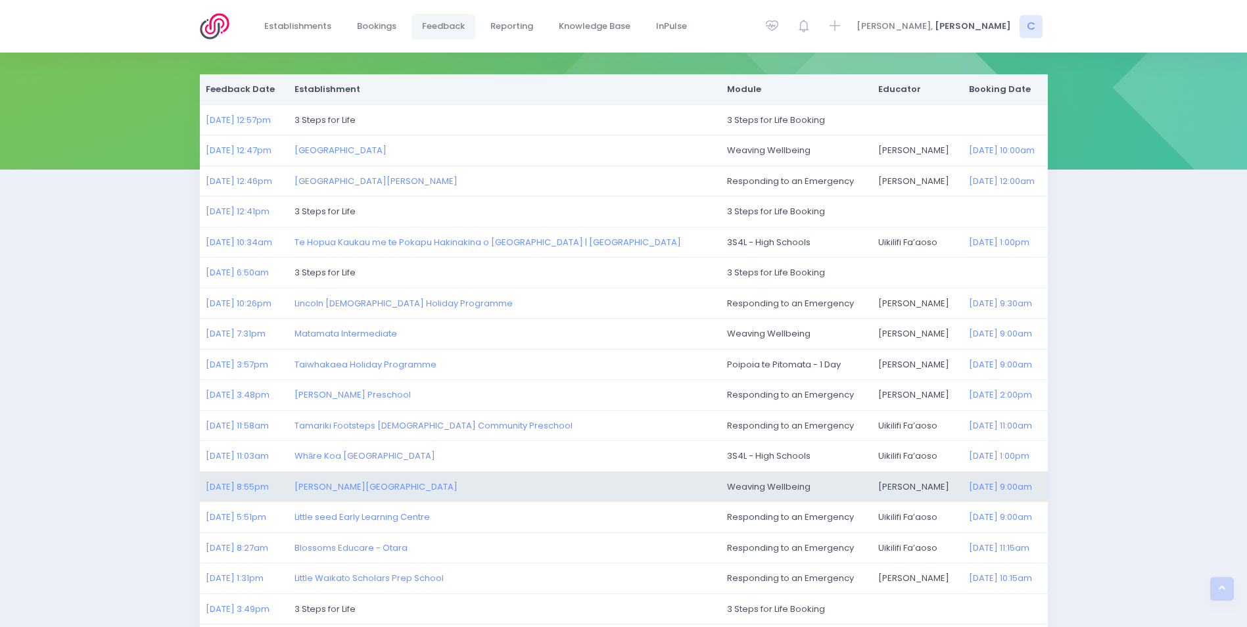
scroll to position [41, 0]
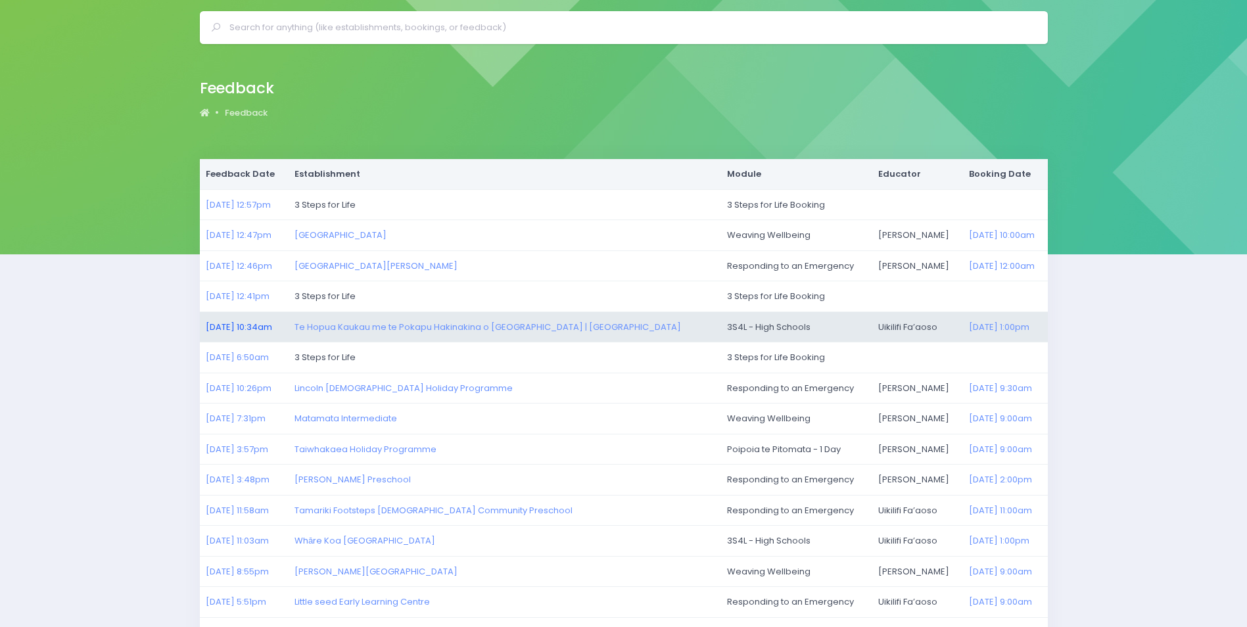
click at [244, 323] on link "[DATE] 10:34am" at bounding box center [239, 327] width 66 height 12
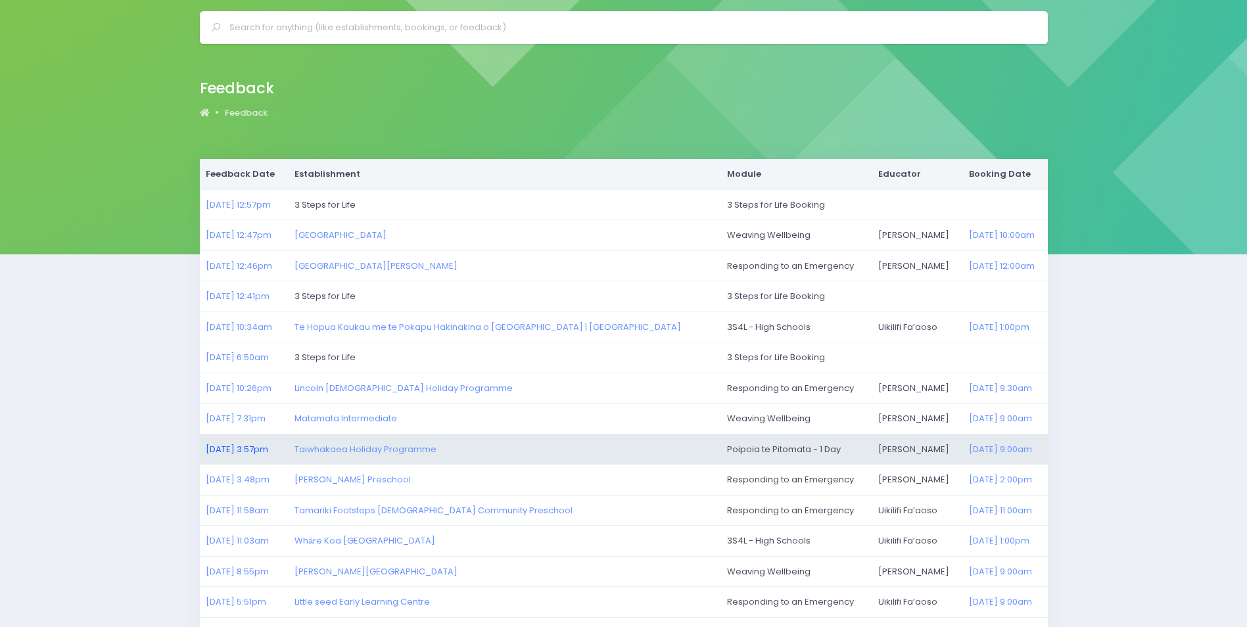
click at [237, 448] on link "[DATE] 3:57pm" at bounding box center [237, 449] width 62 height 12
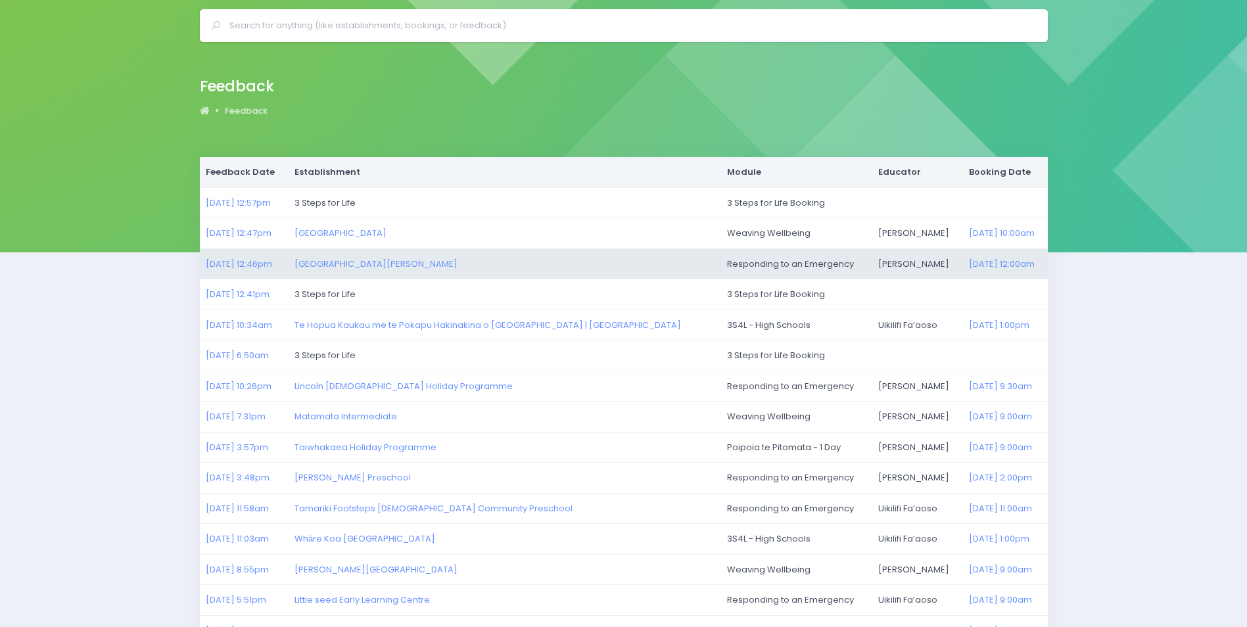
scroll to position [66, 0]
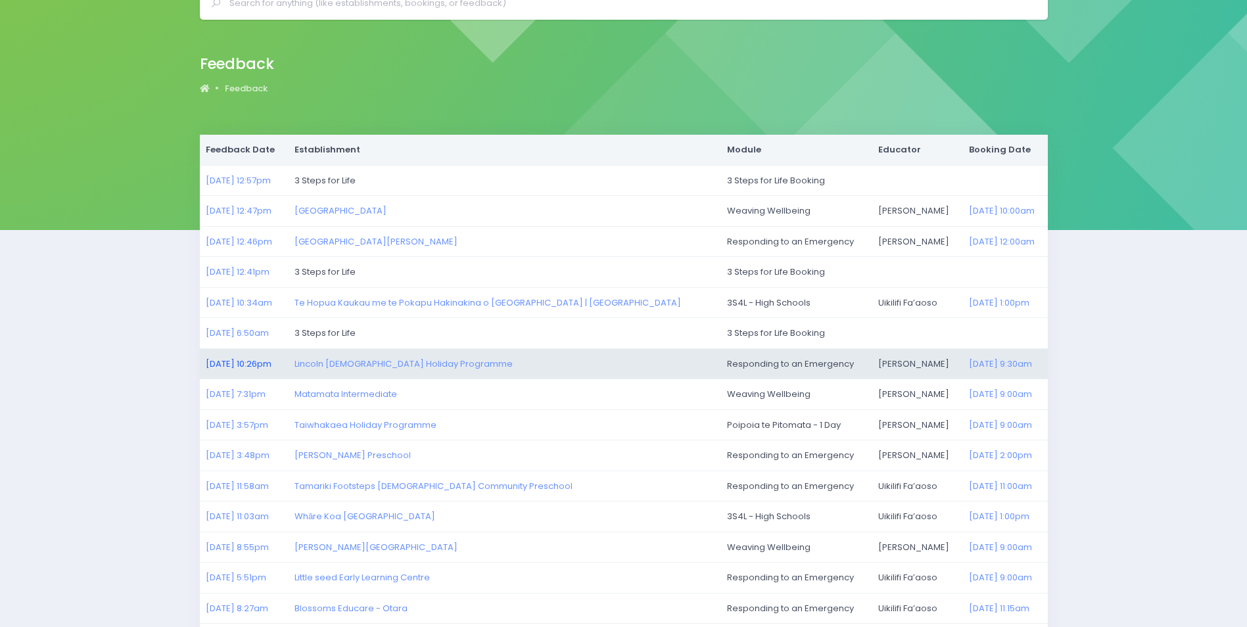
click at [233, 360] on link "[DATE] 10:26pm" at bounding box center [239, 363] width 66 height 12
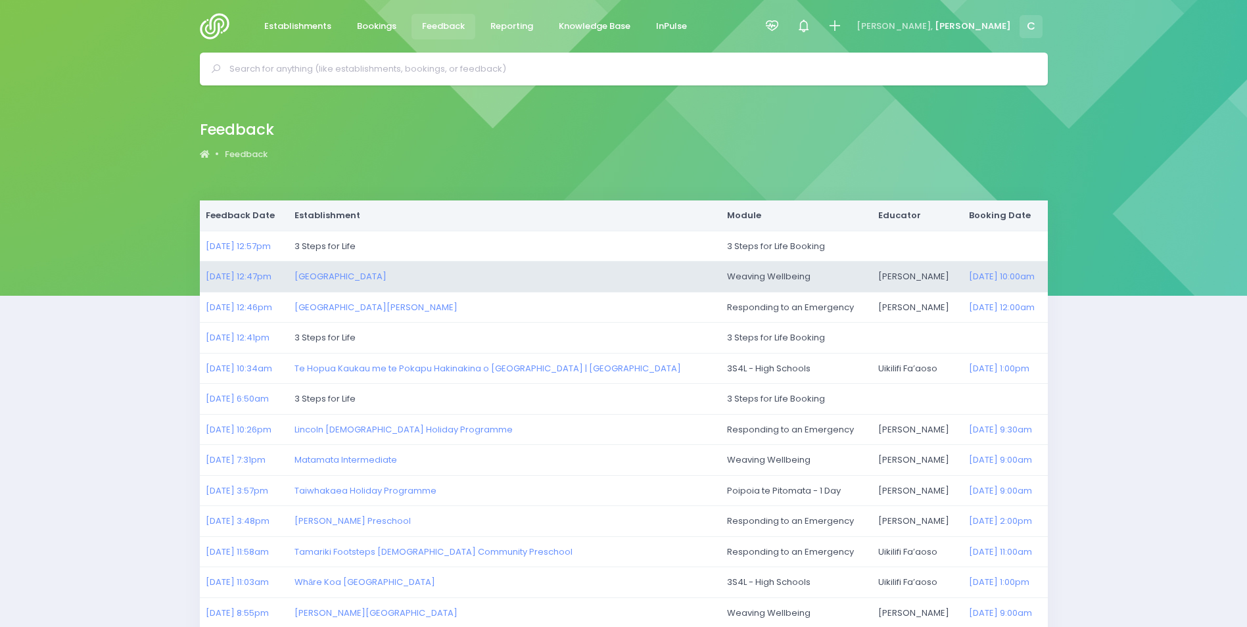
scroll to position [197, 0]
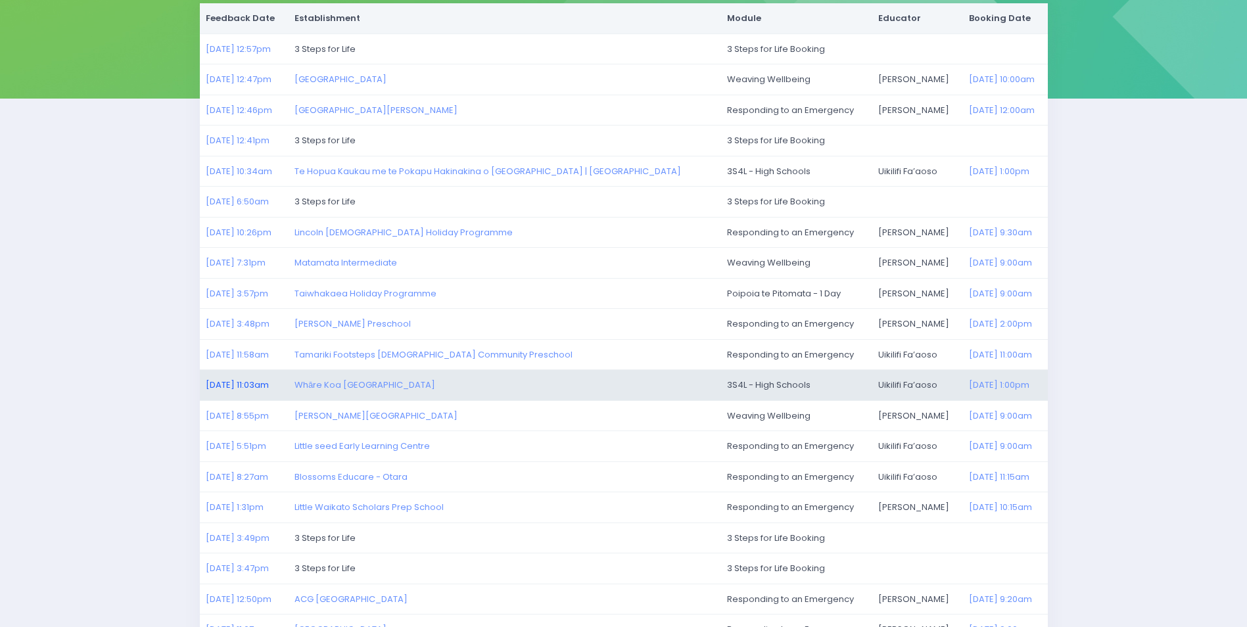
click at [237, 382] on link "[DATE] 11:03am" at bounding box center [237, 385] width 63 height 12
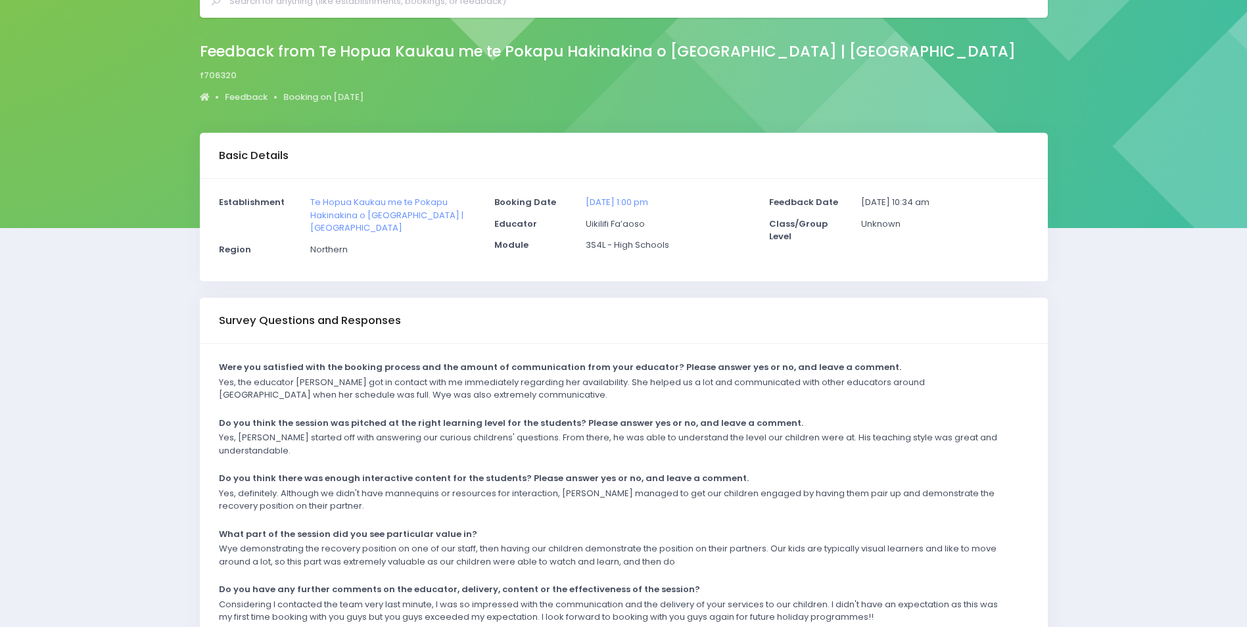
scroll to position [198, 0]
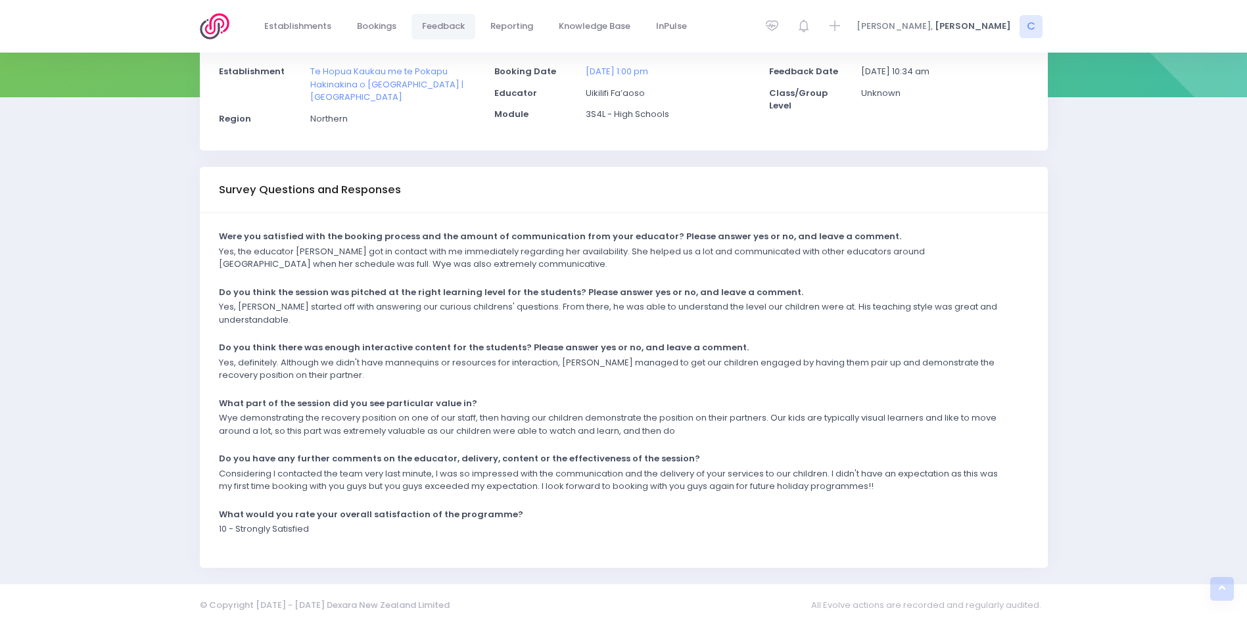
click at [546, 515] on div "What would you rate your overall satisfaction of the programme?" at bounding box center [615, 515] width 810 height 15
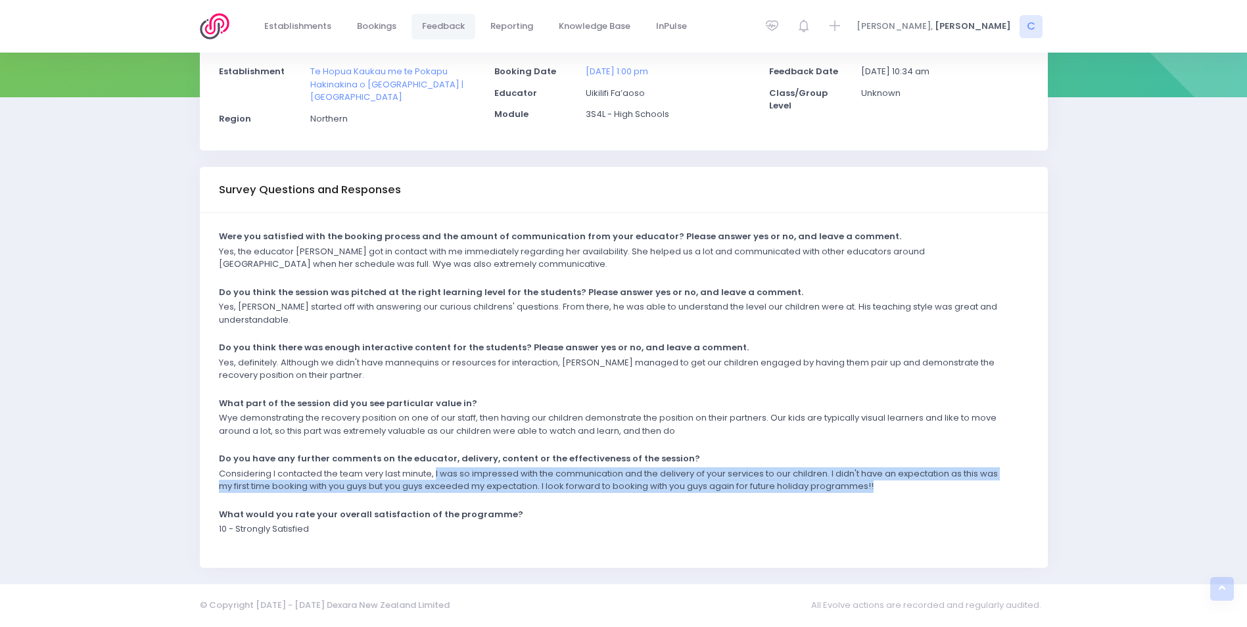
drag, startPoint x: 436, startPoint y: 471, endPoint x: 927, endPoint y: 492, distance: 491.3
click at [927, 492] on p "Considering I contacted the team very last minute, I was so impressed with the …" at bounding box center [615, 480] width 793 height 26
copy p "I was so impressed with the communication and the delivery of your services to …"
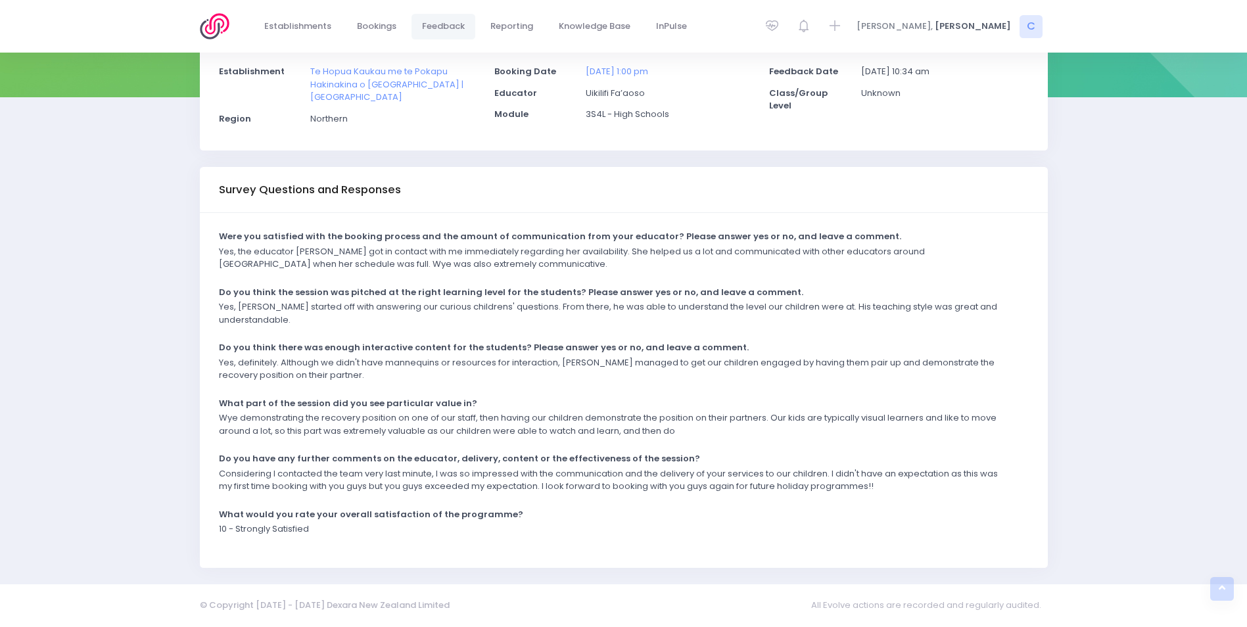
click at [768, 389] on div "Yes, definitely. Although we didn't have mannequins or resources for interactio…" at bounding box center [615, 373] width 810 height 34
click at [641, 323] on p "Yes, Wye started off with answering our curious childrens' questions. From ther…" at bounding box center [615, 313] width 793 height 26
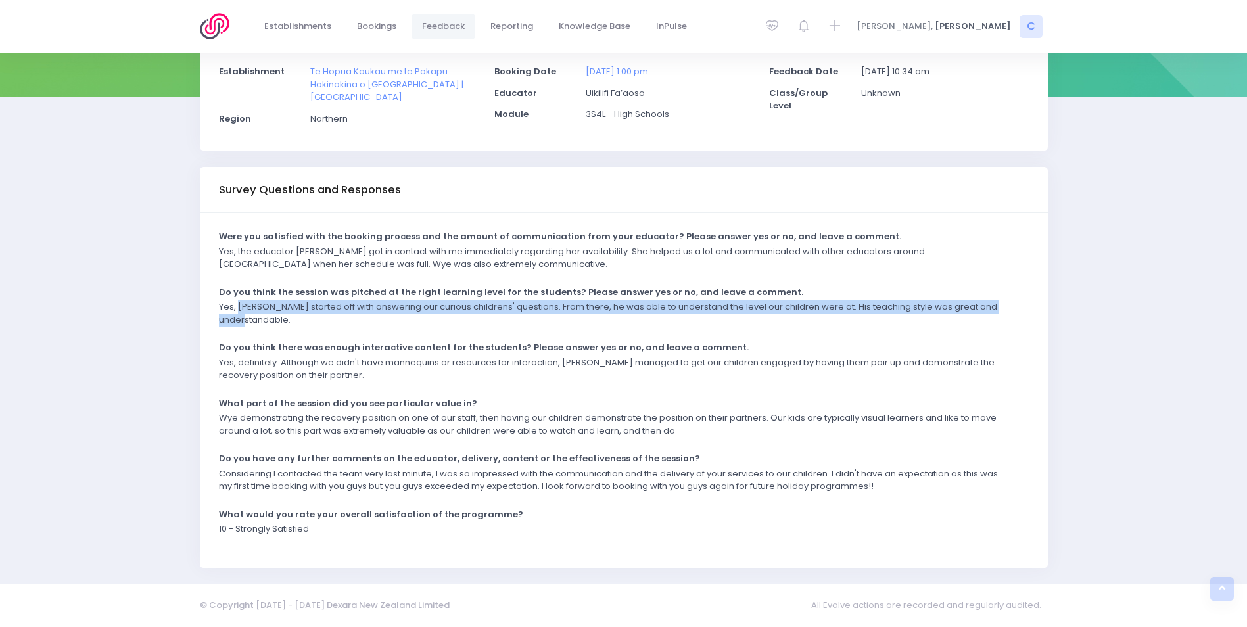
drag, startPoint x: 238, startPoint y: 304, endPoint x: 306, endPoint y: 323, distance: 71.0
click at [306, 323] on p "Yes, Wye started off with answering our curious childrens' questions. From ther…" at bounding box center [615, 313] width 793 height 26
drag, startPoint x: 306, startPoint y: 323, endPoint x: 273, endPoint y: 310, distance: 35.6
copy p "Wye started off with answering our curious childrens' questions. From there, he…"
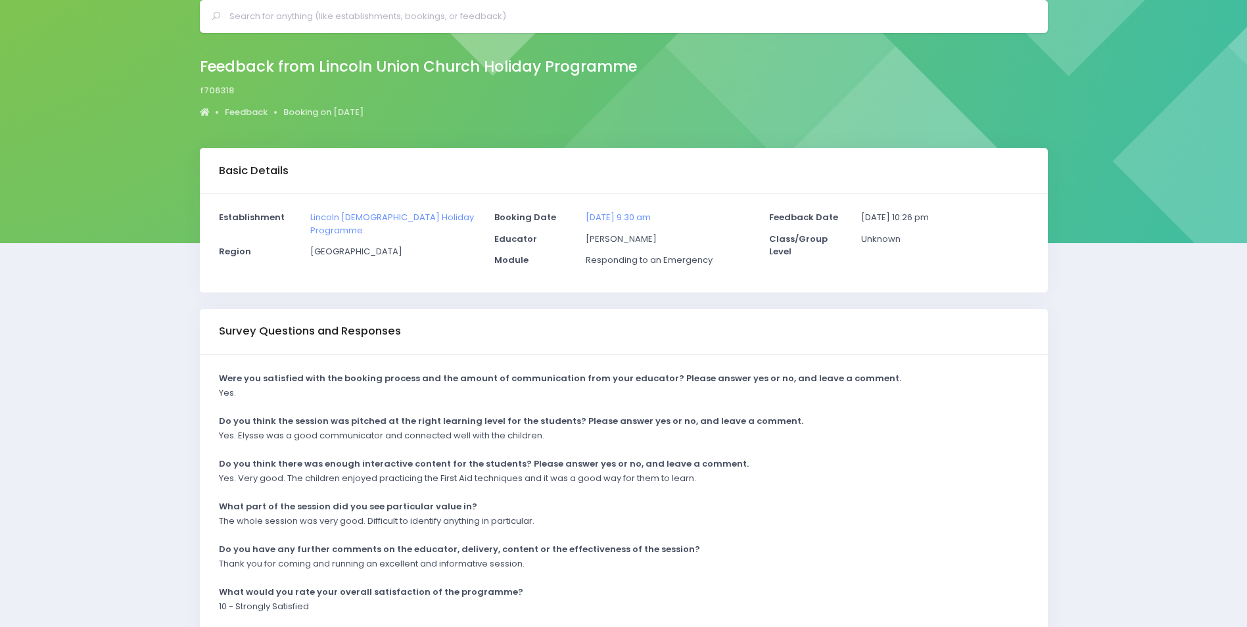
scroll to position [130, 0]
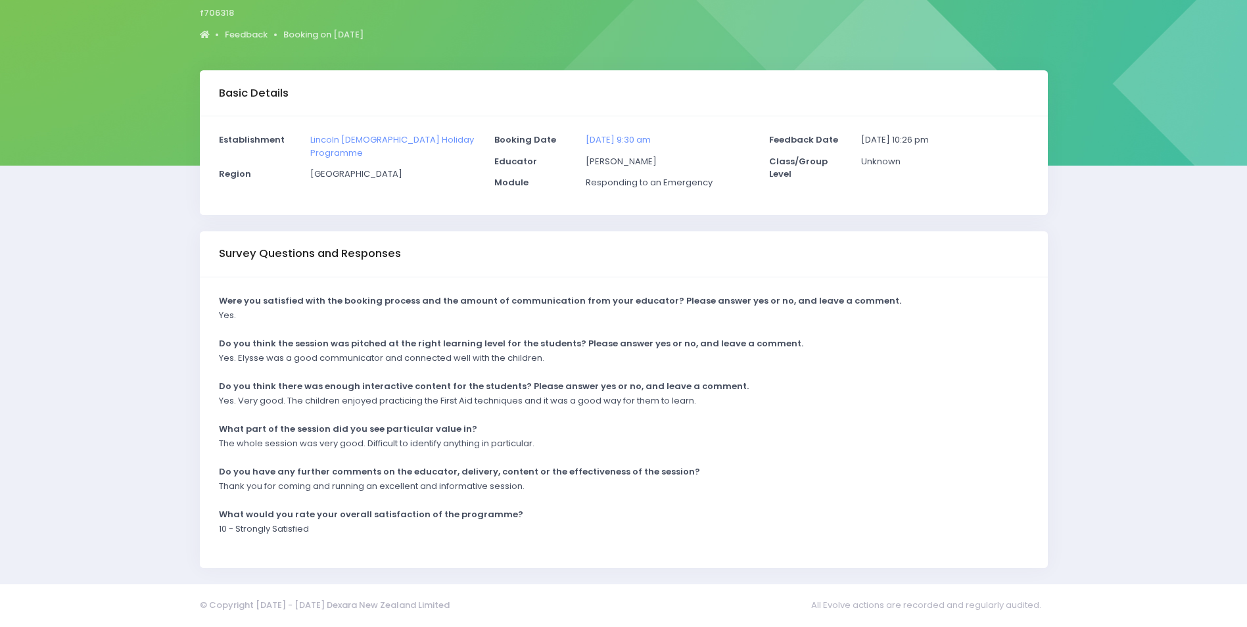
click at [592, 415] on div "Yes. Very good. The children enjoyed practicing the First Aid techniques and it…" at bounding box center [615, 405] width 810 height 22
drag, startPoint x: 221, startPoint y: 484, endPoint x: 534, endPoint y: 494, distance: 313.0
click at [534, 494] on div "Thank you for coming and running an excellent and informative session." at bounding box center [615, 491] width 810 height 22
drag, startPoint x: 534, startPoint y: 494, endPoint x: 472, endPoint y: 484, distance: 62.5
copy p "[PERSON_NAME] you for coming and running an excellent and informative session."
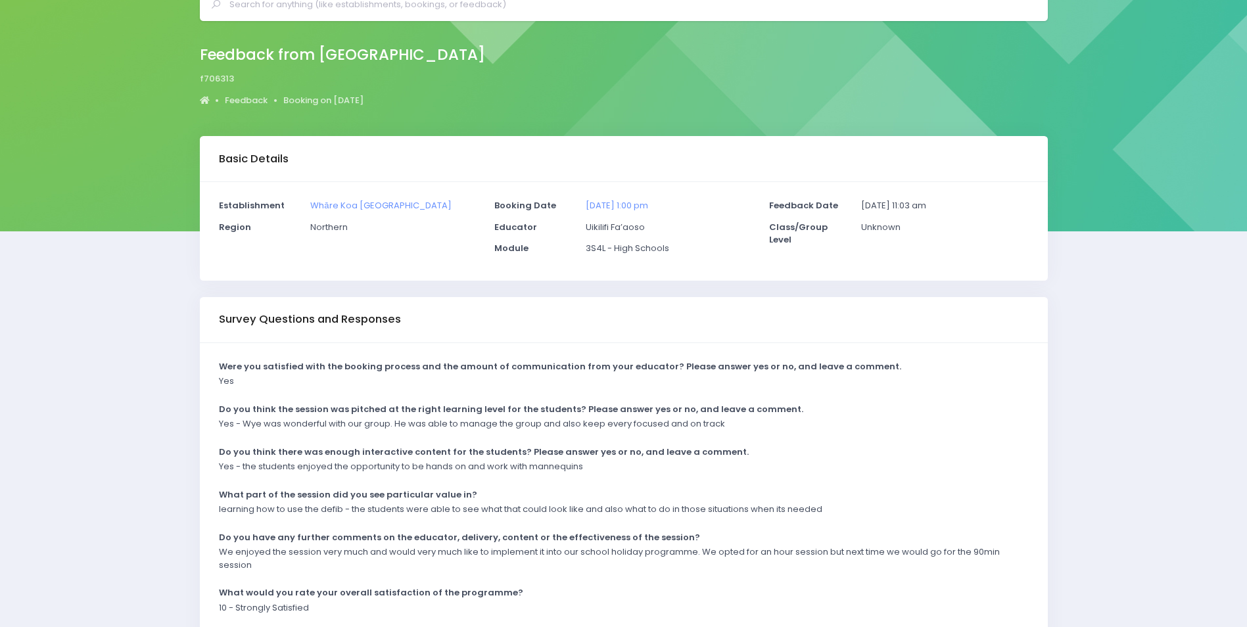
scroll to position [143, 0]
